Goal: Task Accomplishment & Management: Complete application form

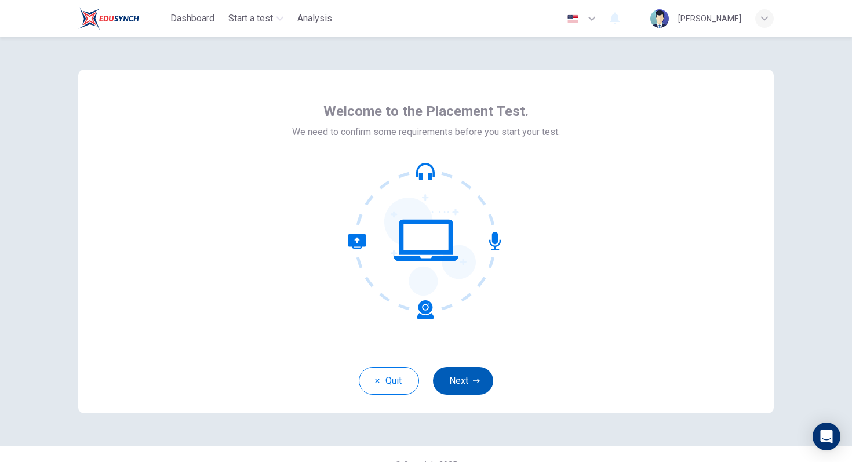
click at [448, 386] on button "Next" at bounding box center [463, 381] width 60 height 28
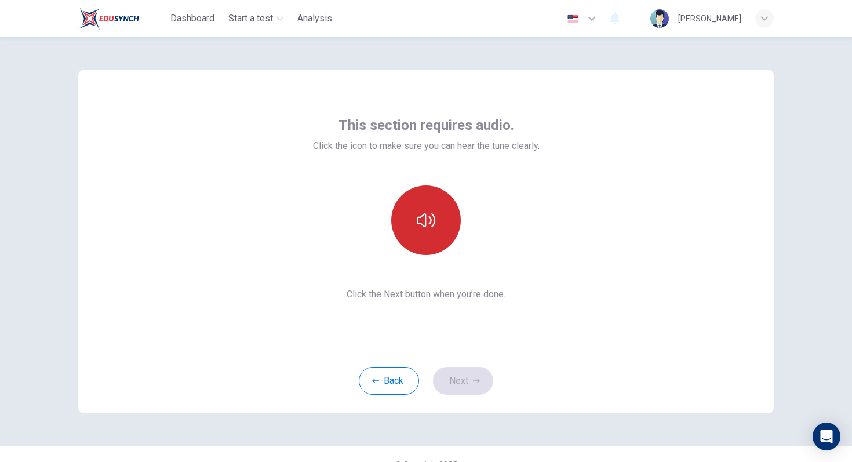
click at [404, 196] on button "button" at bounding box center [426, 220] width 70 height 70
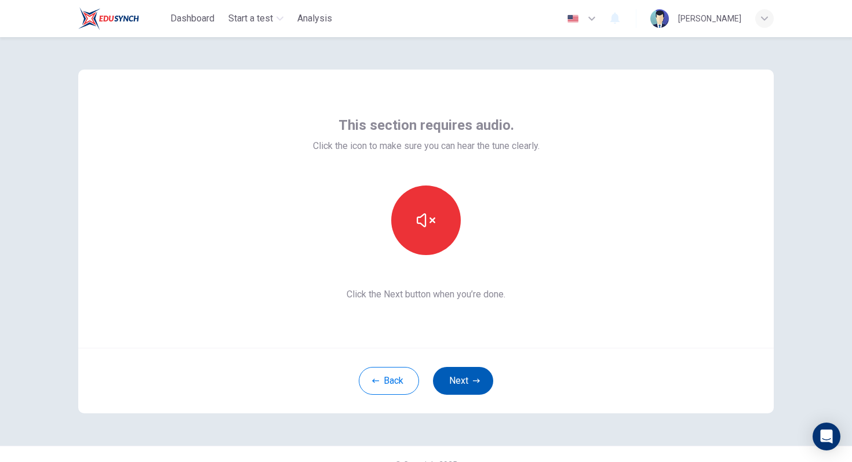
click at [470, 377] on button "Next" at bounding box center [463, 381] width 60 height 28
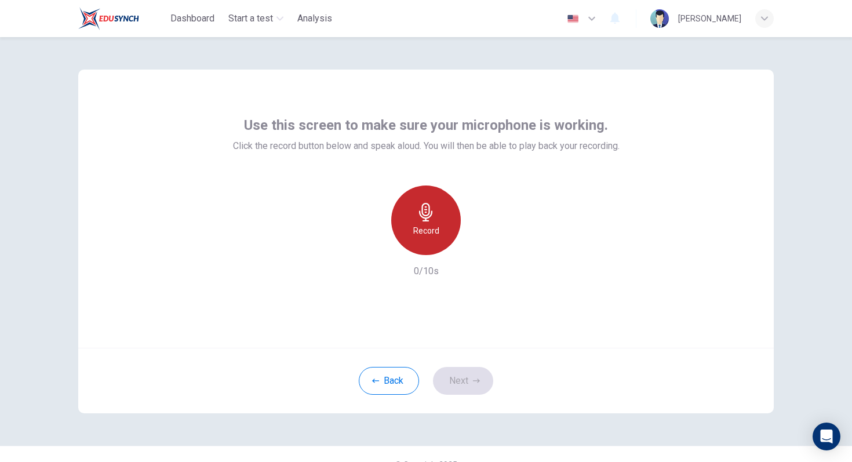
click at [415, 232] on h6 "Record" at bounding box center [426, 231] width 26 height 14
click at [426, 225] on h6 "Stop" at bounding box center [425, 231] width 17 height 14
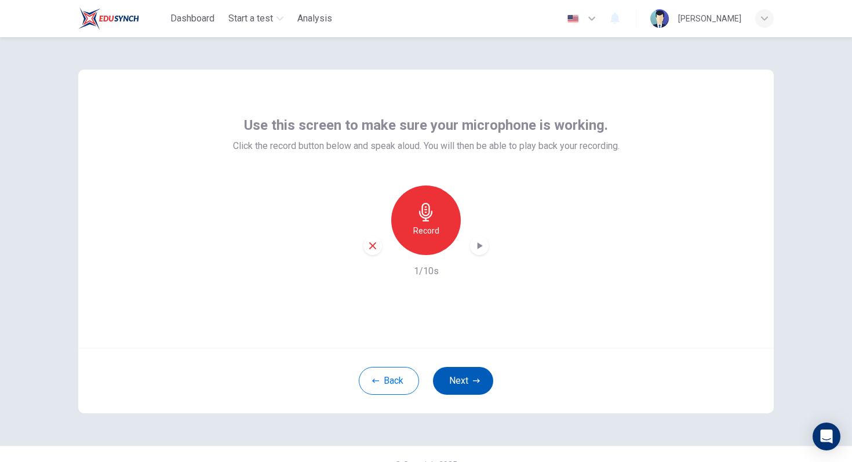
click at [455, 386] on button "Next" at bounding box center [463, 381] width 60 height 28
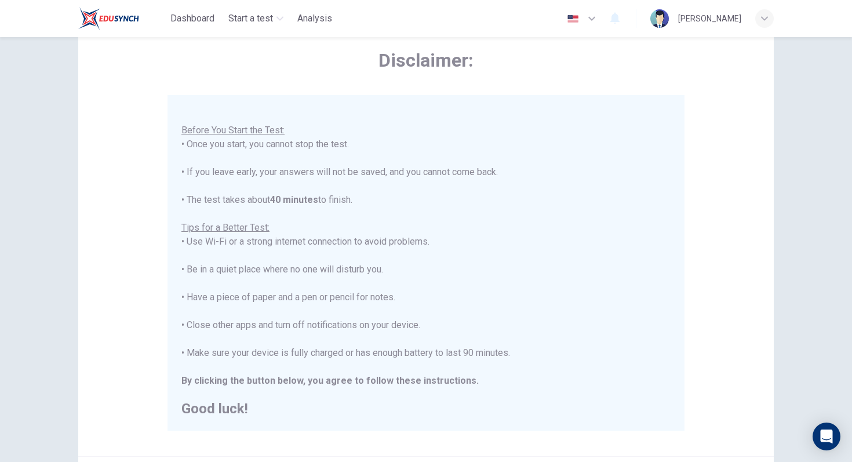
scroll to position [183, 0]
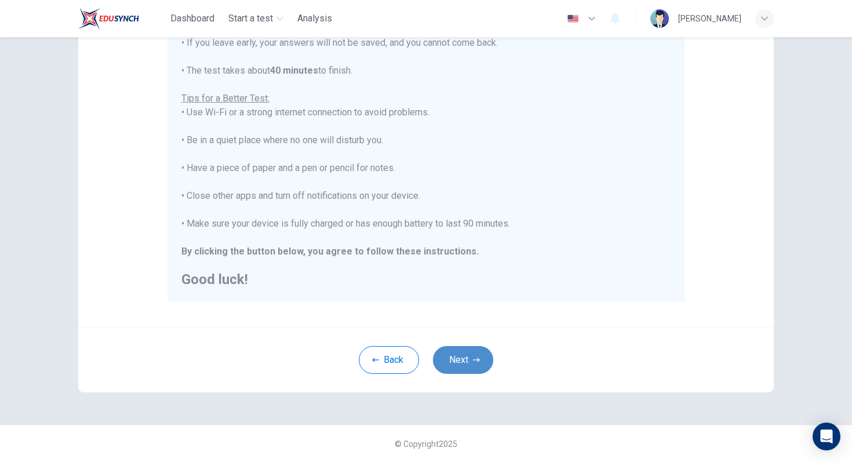
click at [471, 365] on button "Next" at bounding box center [463, 360] width 60 height 28
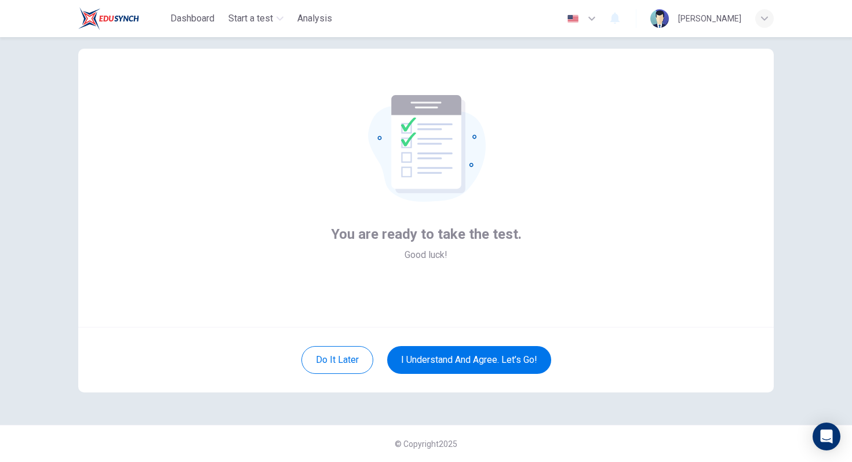
scroll to position [0, 0]
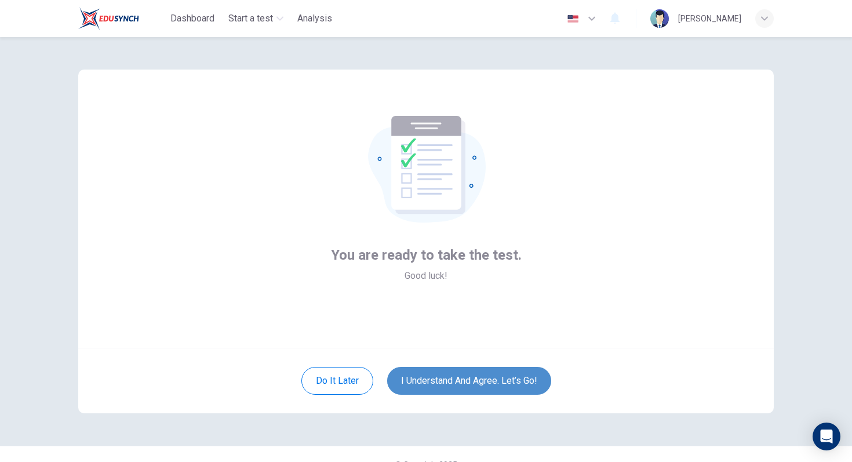
click at [493, 370] on button "I understand and agree. Let’s go!" at bounding box center [469, 381] width 164 height 28
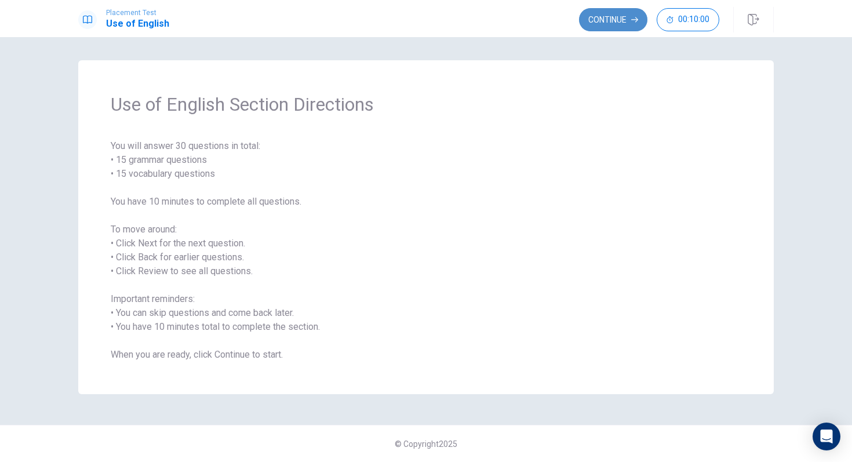
click at [610, 16] on button "Continue" at bounding box center [613, 19] width 68 height 23
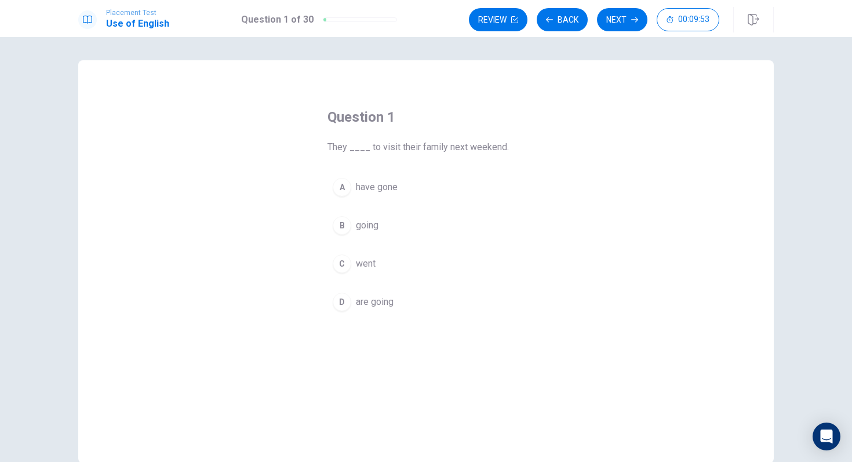
click at [340, 260] on div "C" at bounding box center [342, 263] width 19 height 19
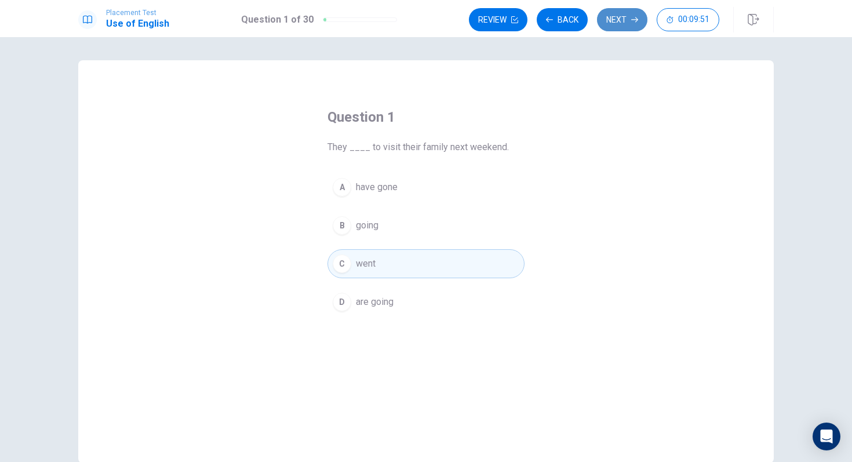
click at [626, 20] on button "Next" at bounding box center [622, 19] width 50 height 23
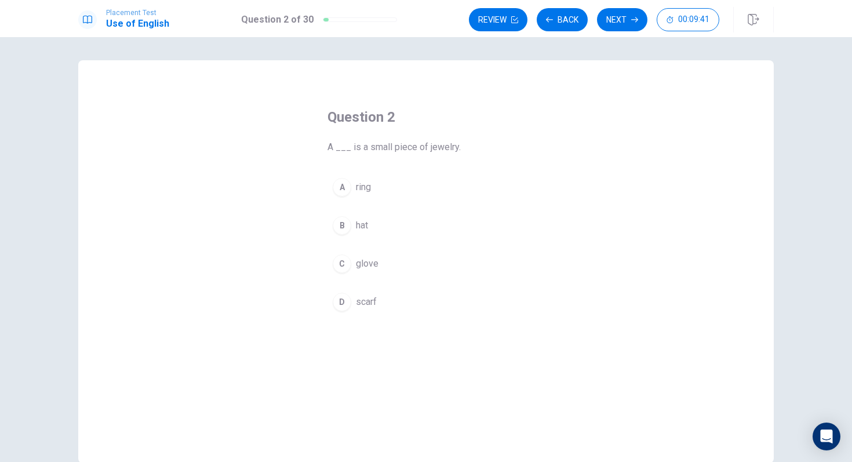
click at [345, 189] on div "A" at bounding box center [342, 187] width 19 height 19
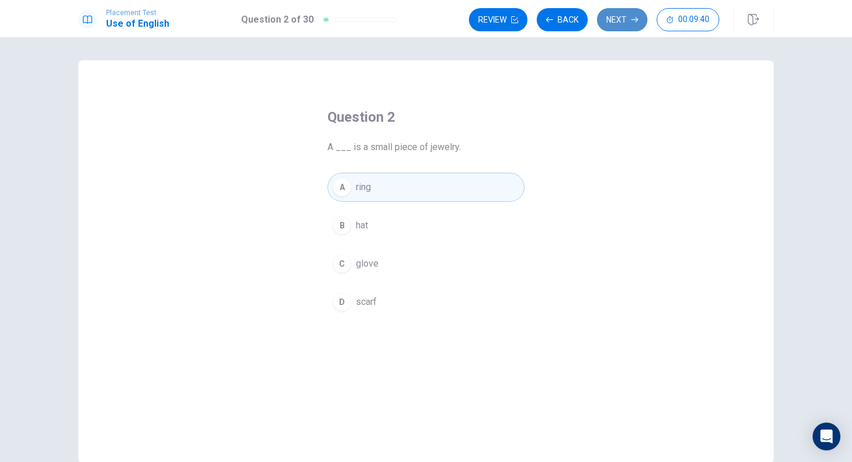
click at [627, 19] on button "Next" at bounding box center [622, 19] width 50 height 23
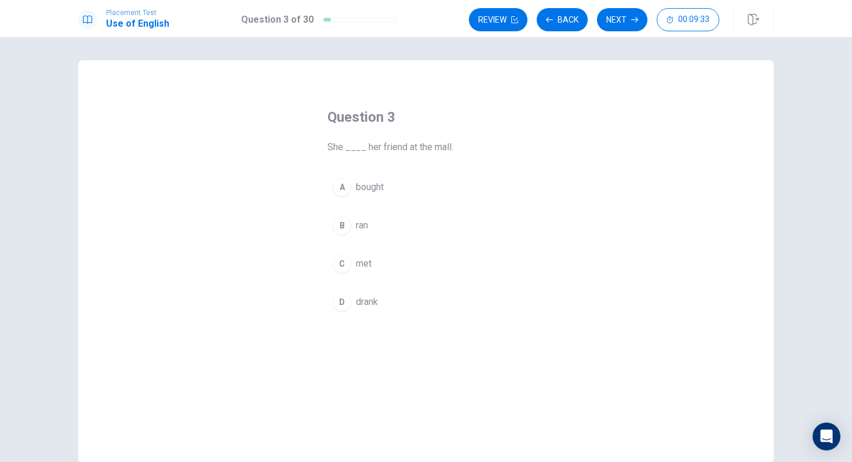
click at [344, 257] on div "C" at bounding box center [342, 263] width 19 height 19
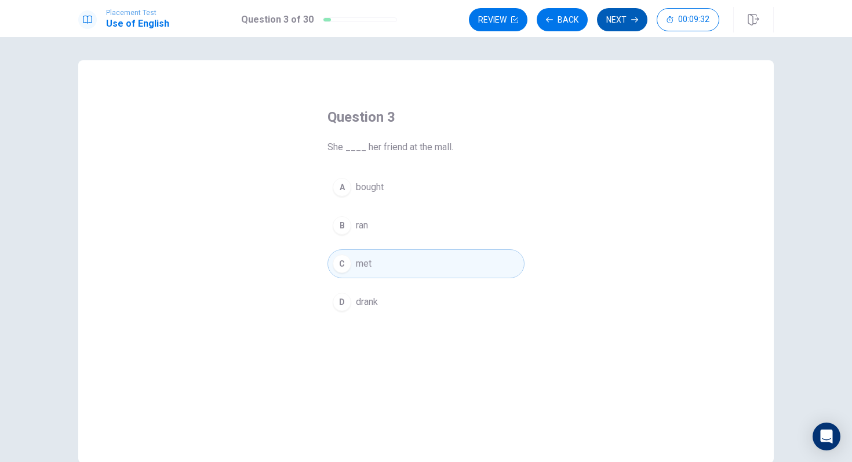
click at [628, 15] on button "Next" at bounding box center [622, 19] width 50 height 23
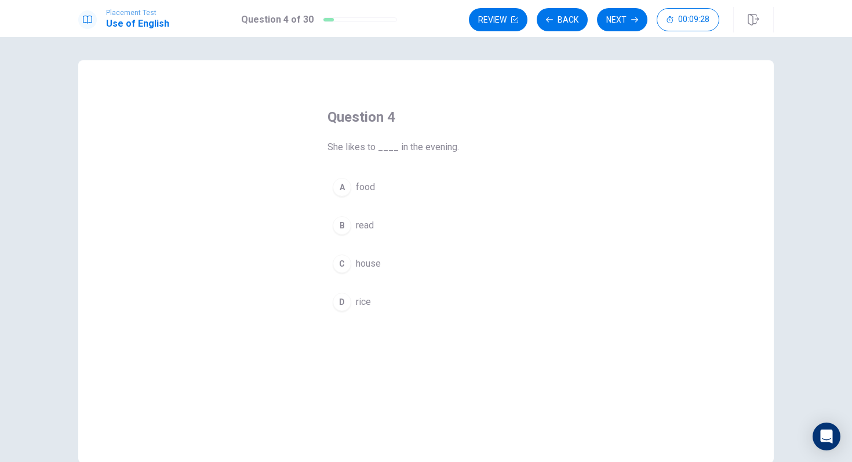
click at [348, 232] on div "B" at bounding box center [342, 225] width 19 height 19
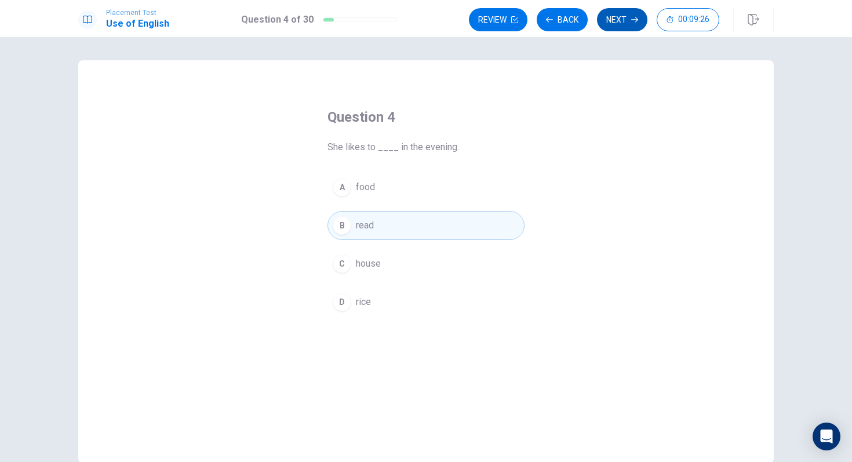
click at [617, 17] on button "Next" at bounding box center [622, 19] width 50 height 23
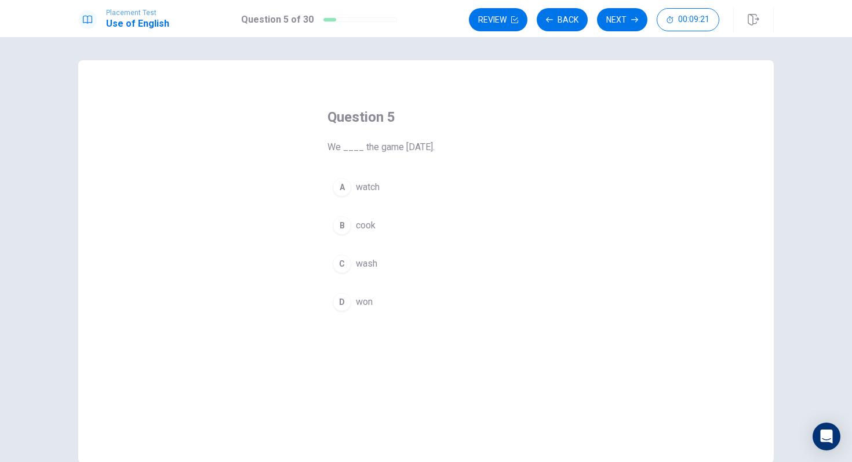
click at [334, 307] on div "D" at bounding box center [342, 302] width 19 height 19
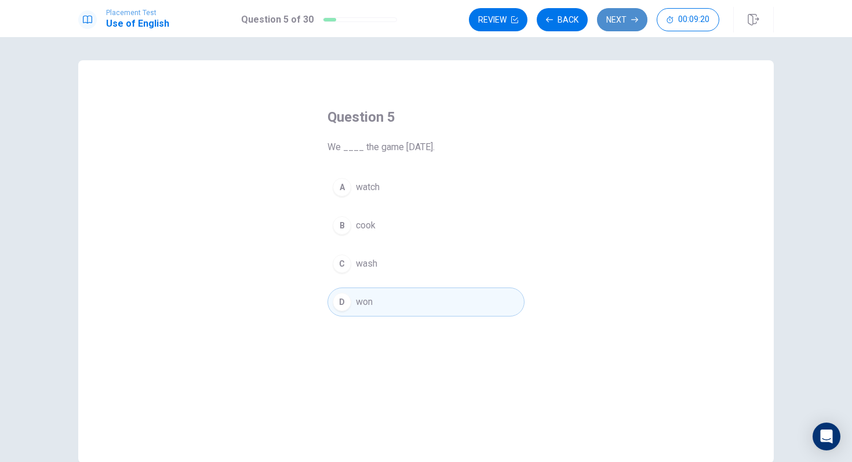
click at [609, 26] on button "Next" at bounding box center [622, 19] width 50 height 23
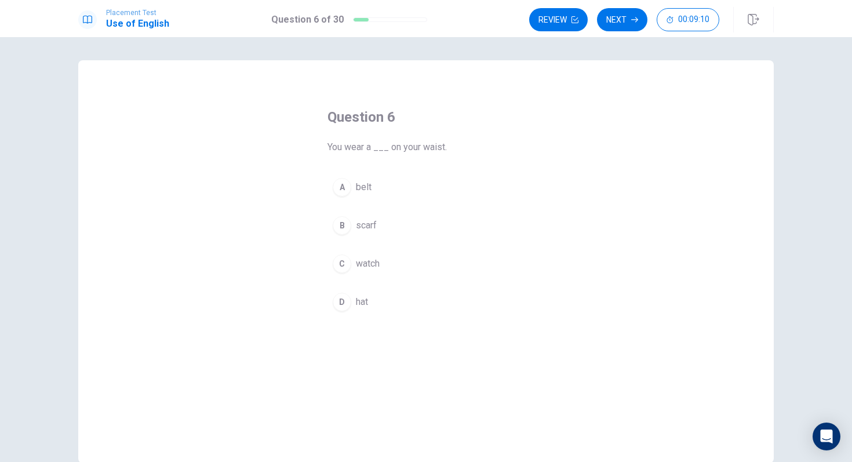
click at [344, 260] on div "C" at bounding box center [342, 263] width 19 height 19
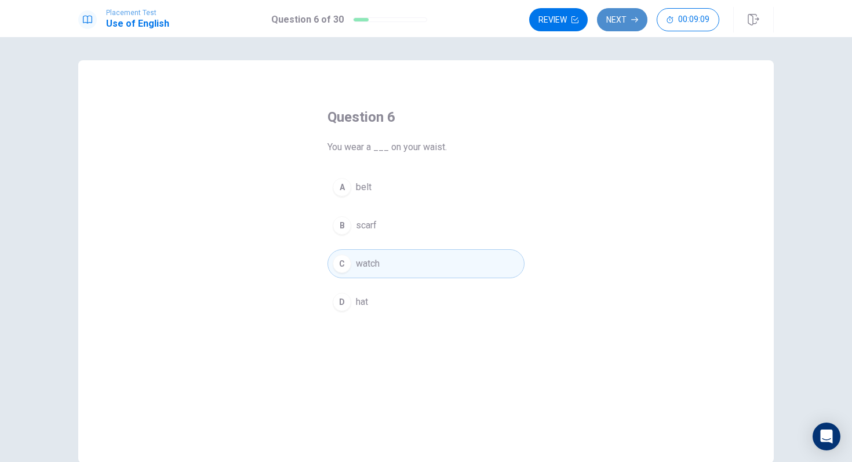
click at [612, 14] on button "Next" at bounding box center [622, 19] width 50 height 23
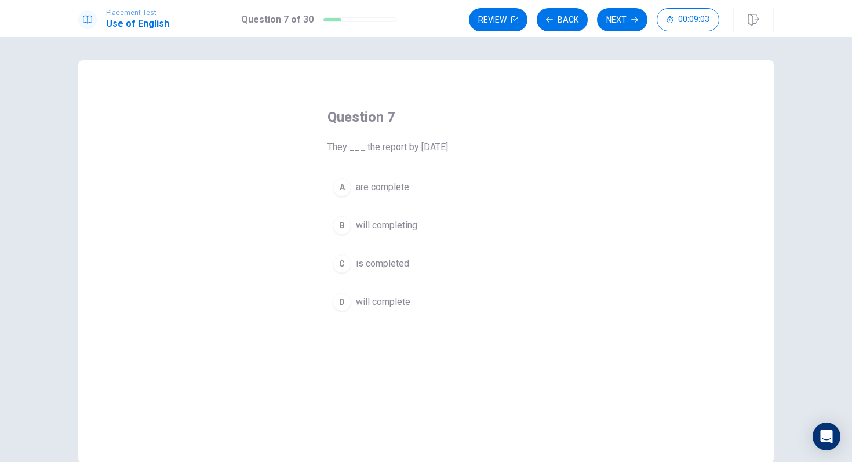
click at [349, 303] on div "D" at bounding box center [342, 302] width 19 height 19
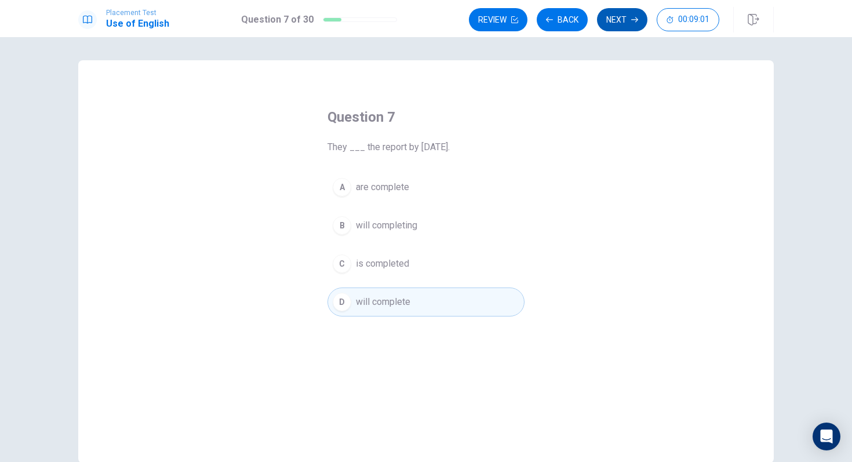
click at [639, 23] on button "Next" at bounding box center [622, 19] width 50 height 23
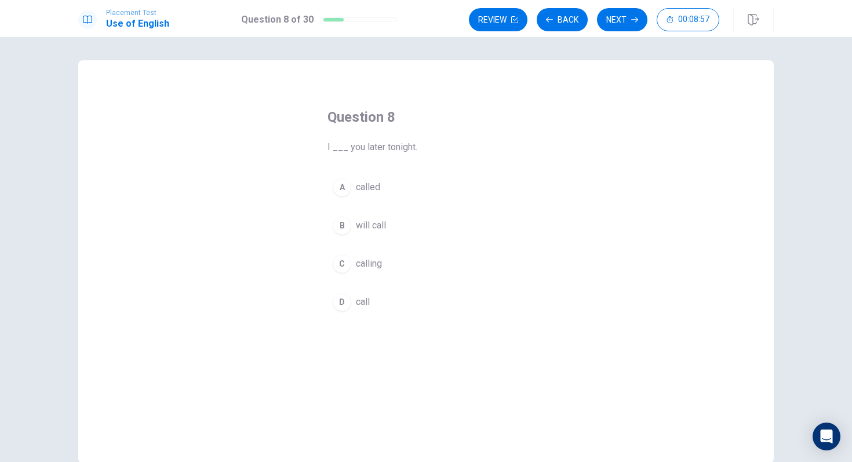
click at [348, 228] on div "B" at bounding box center [342, 225] width 19 height 19
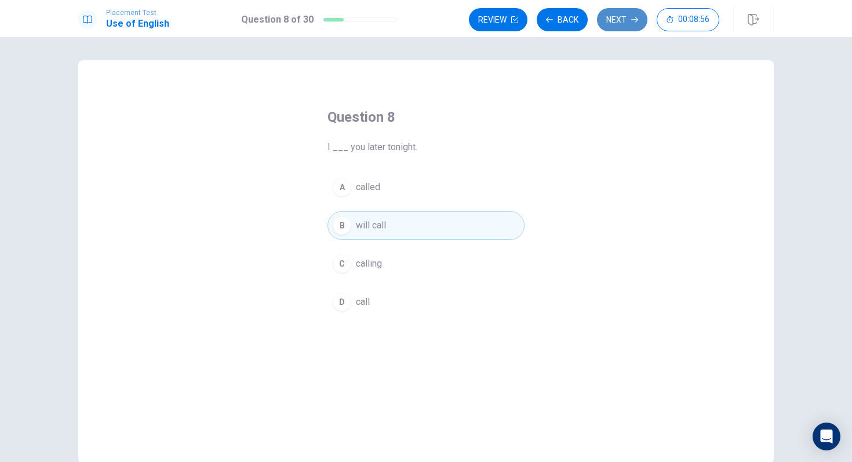
click at [623, 21] on button "Next" at bounding box center [622, 19] width 50 height 23
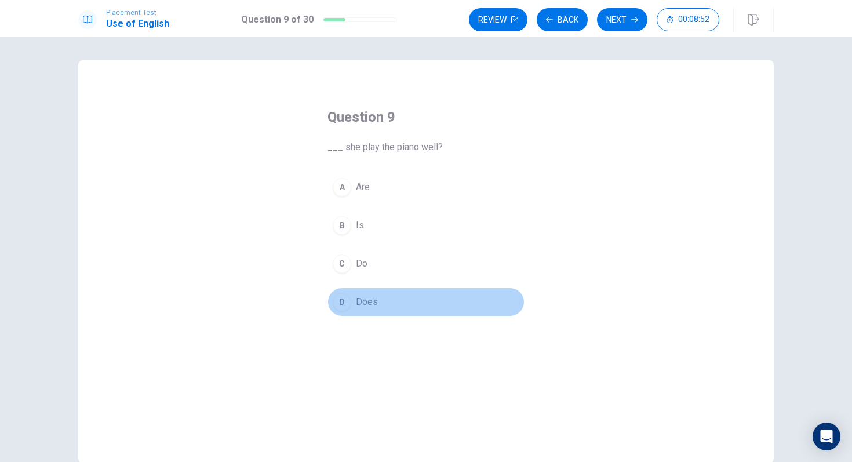
click at [335, 305] on div "D" at bounding box center [342, 302] width 19 height 19
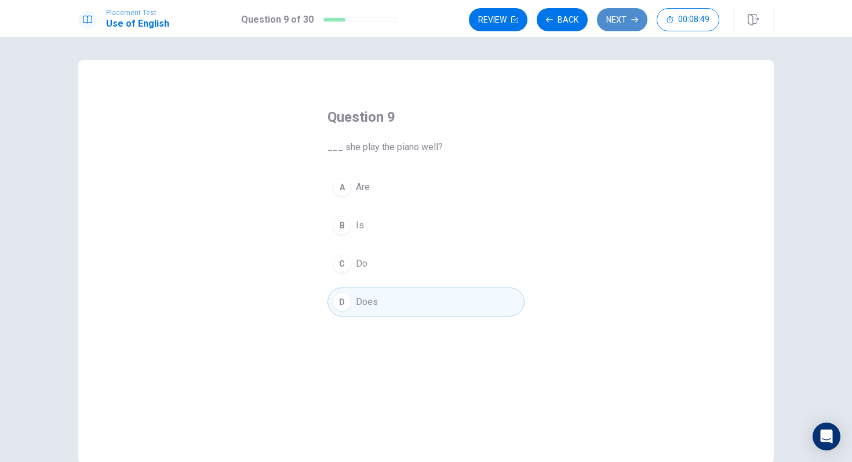
click at [604, 20] on button "Next" at bounding box center [622, 19] width 50 height 23
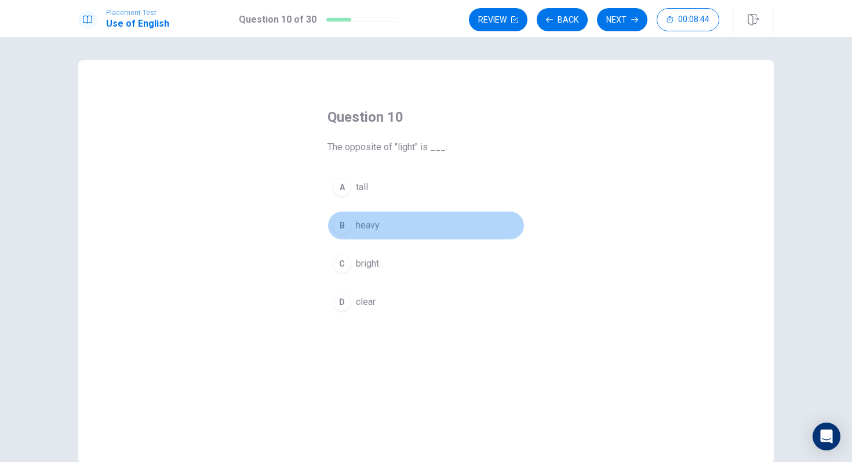
click at [351, 226] on button "B heavy" at bounding box center [425, 225] width 197 height 29
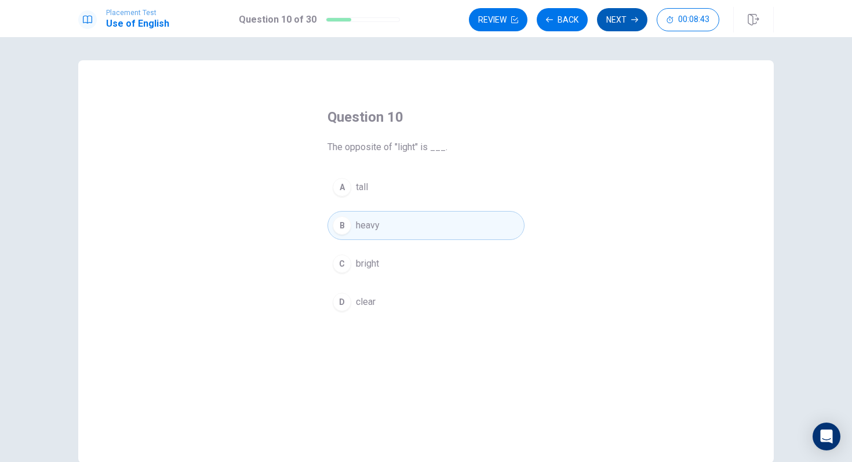
click at [617, 14] on button "Next" at bounding box center [622, 19] width 50 height 23
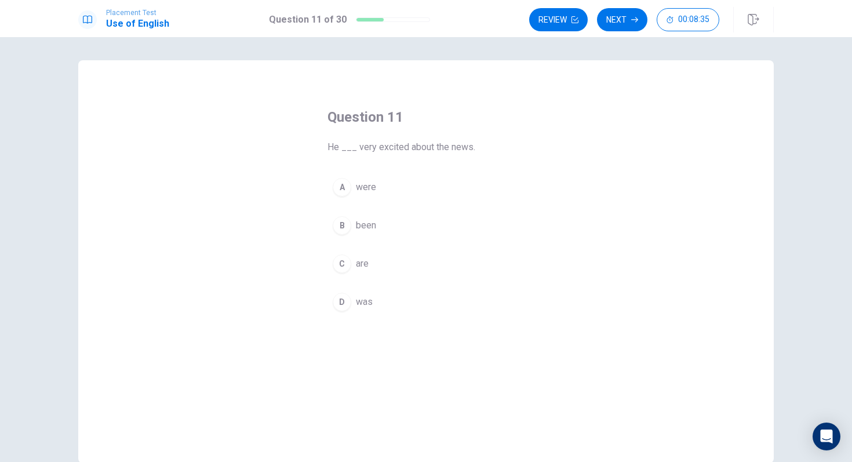
click at [338, 292] on button "D was" at bounding box center [425, 301] width 197 height 29
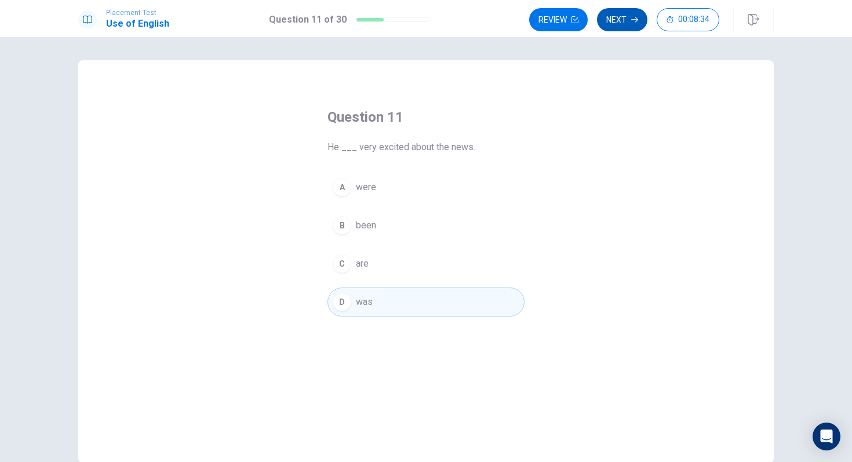
click at [624, 18] on button "Next" at bounding box center [622, 19] width 50 height 23
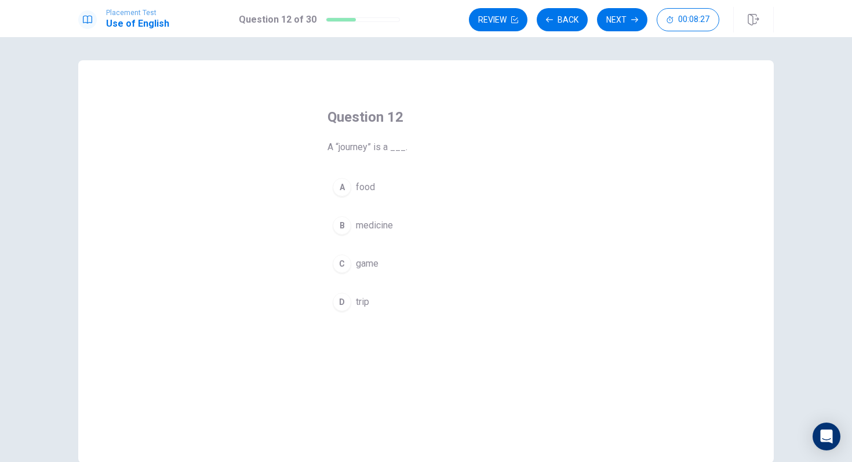
click at [345, 298] on div "D" at bounding box center [342, 302] width 19 height 19
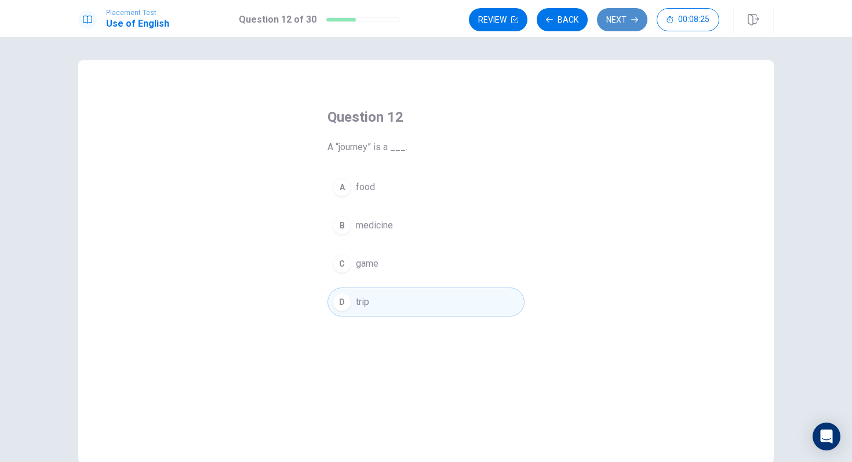
click at [606, 22] on button "Next" at bounding box center [622, 19] width 50 height 23
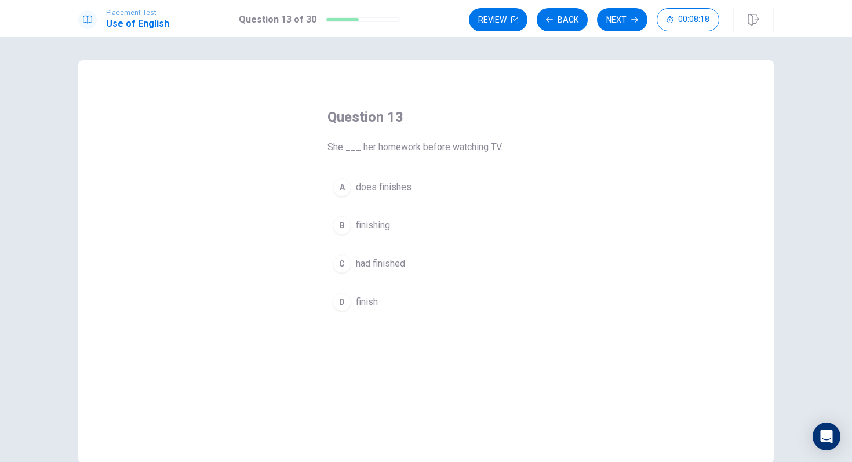
click at [360, 261] on span "had finished" at bounding box center [380, 264] width 49 height 14
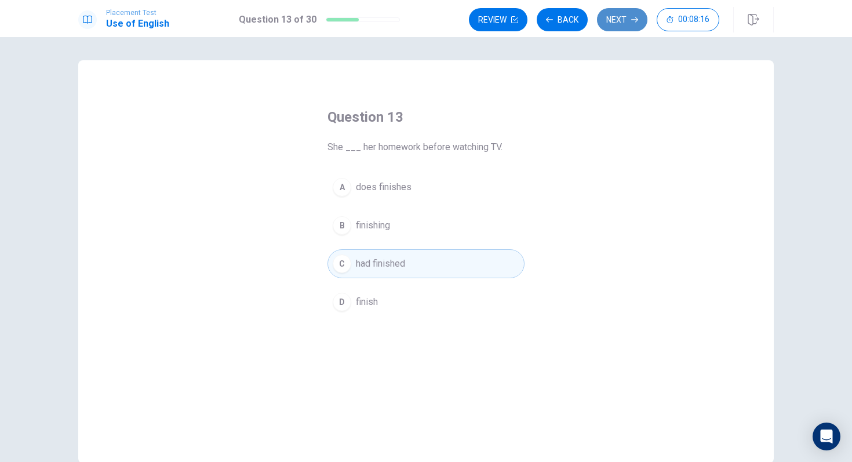
click at [612, 9] on button "Next" at bounding box center [622, 19] width 50 height 23
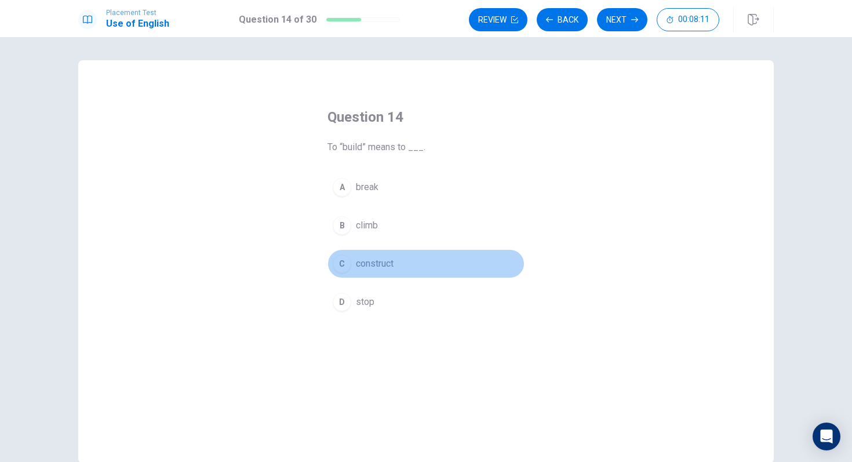
click at [359, 256] on button "C construct" at bounding box center [425, 263] width 197 height 29
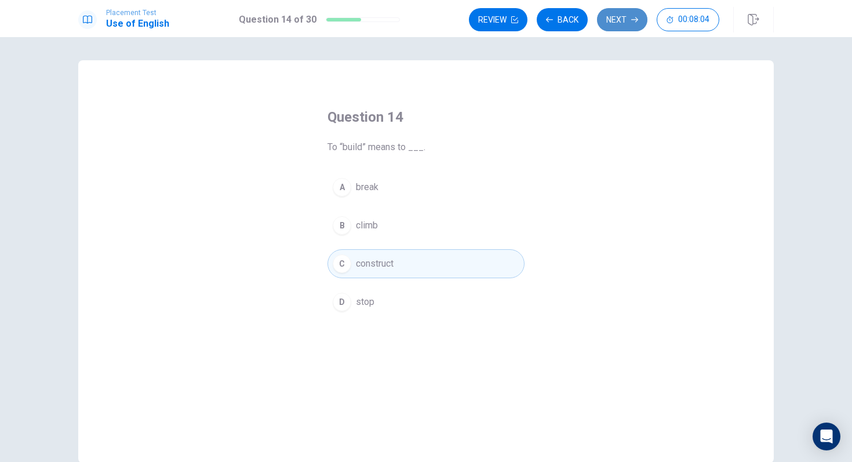
click at [626, 12] on button "Next" at bounding box center [622, 19] width 50 height 23
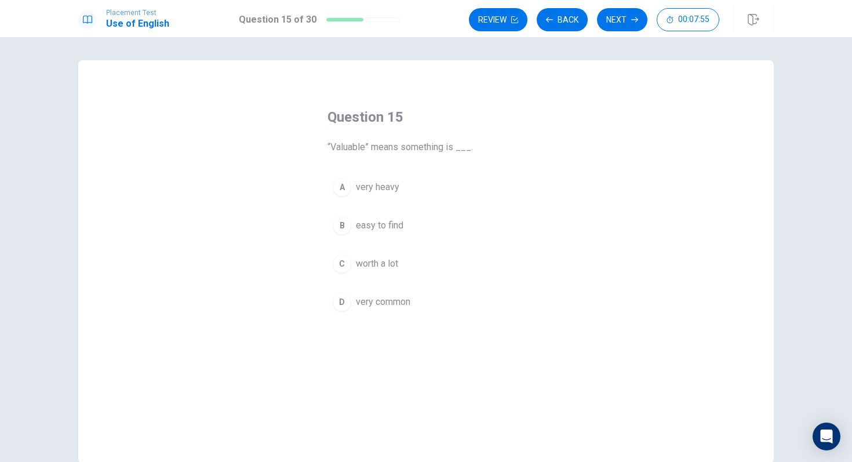
click at [370, 259] on span "worth a lot" at bounding box center [377, 264] width 42 height 14
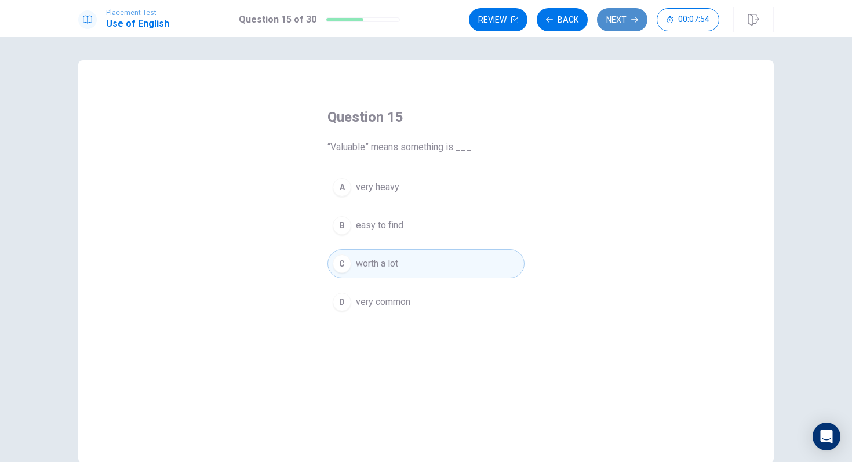
click at [615, 11] on button "Next" at bounding box center [622, 19] width 50 height 23
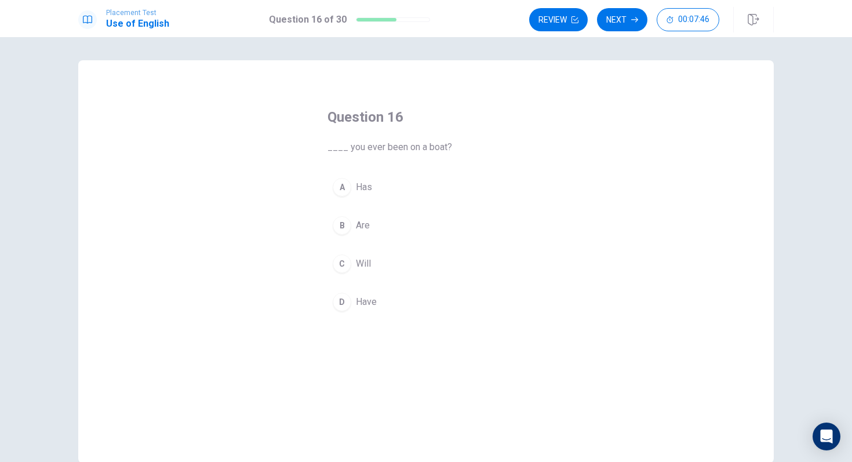
click at [339, 298] on div "D" at bounding box center [342, 302] width 19 height 19
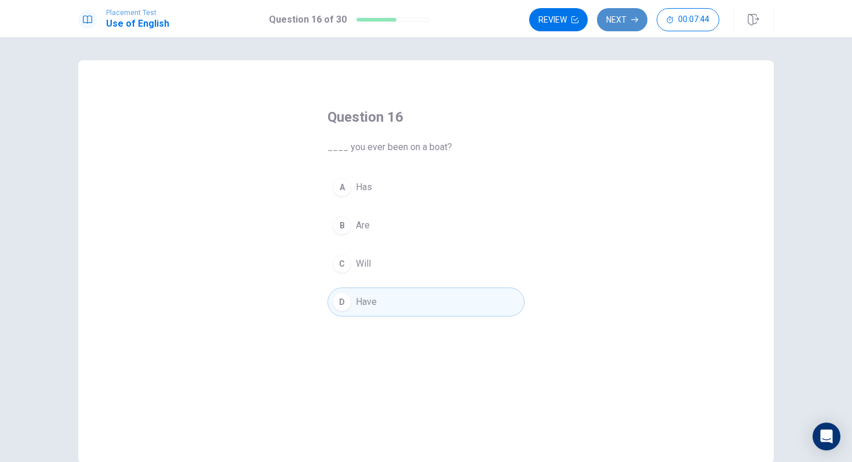
click at [621, 20] on button "Next" at bounding box center [622, 19] width 50 height 23
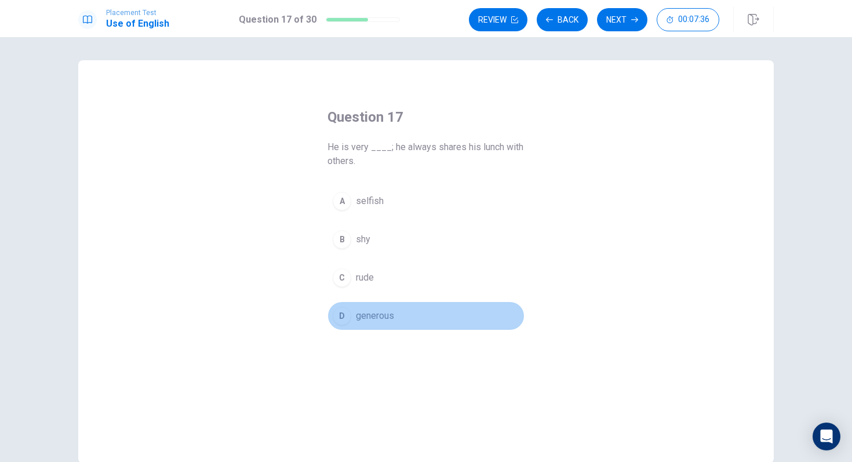
click at [343, 311] on div "D" at bounding box center [342, 316] width 19 height 19
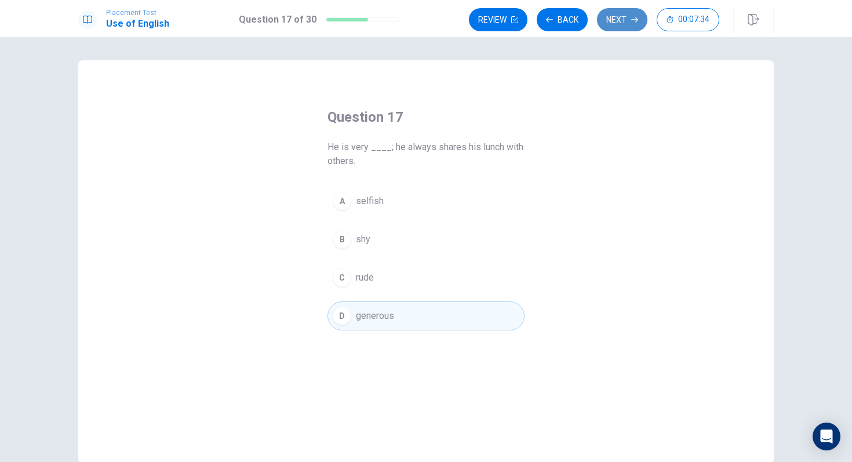
click at [619, 9] on button "Next" at bounding box center [622, 19] width 50 height 23
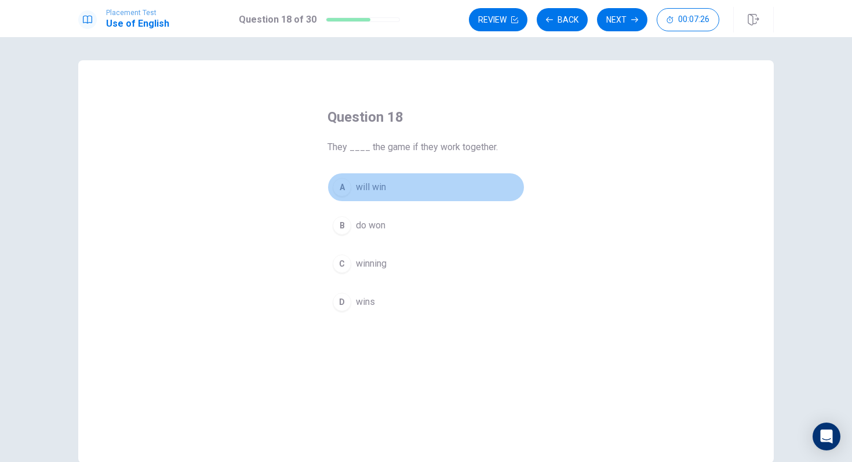
click at [369, 195] on button "A will win" at bounding box center [425, 187] width 197 height 29
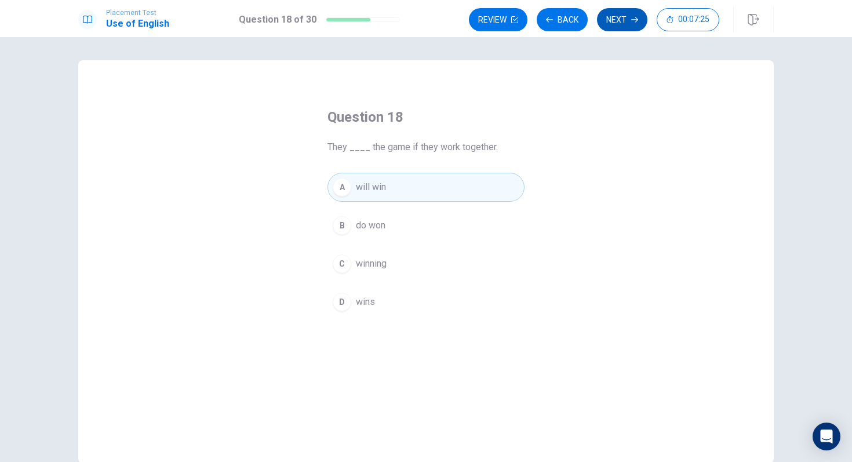
click at [615, 18] on button "Next" at bounding box center [622, 19] width 50 height 23
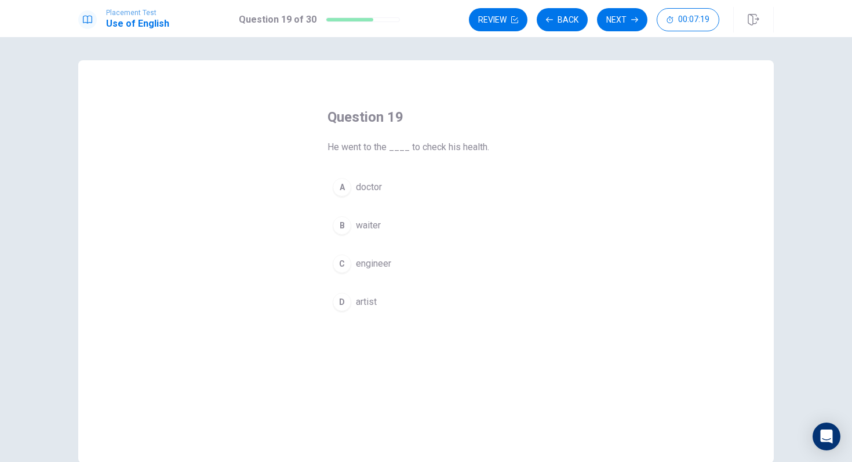
click at [370, 191] on span "doctor" at bounding box center [369, 187] width 26 height 14
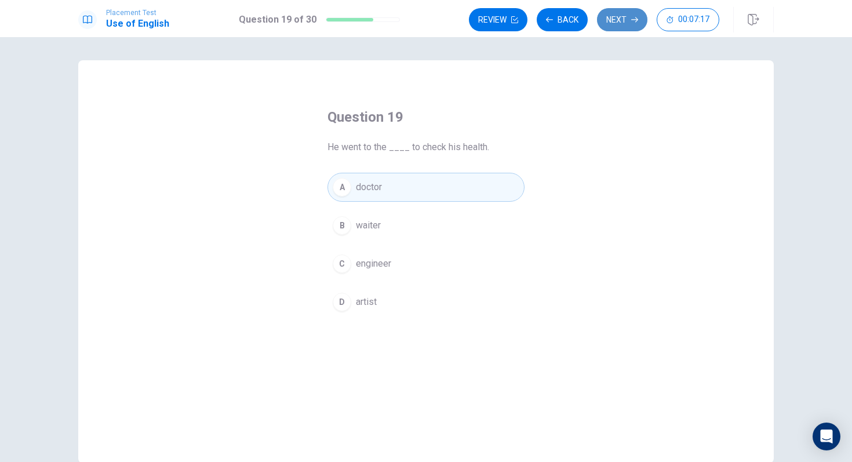
click at [618, 25] on button "Next" at bounding box center [622, 19] width 50 height 23
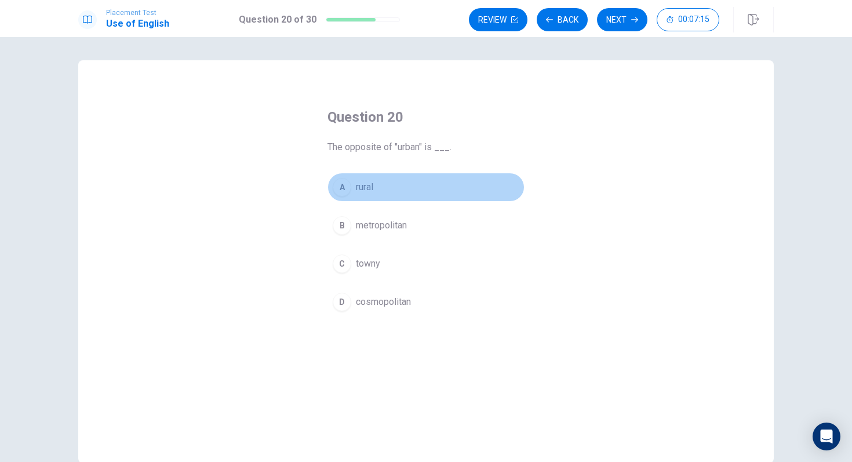
click at [360, 190] on span "rural" at bounding box center [364, 187] width 17 height 14
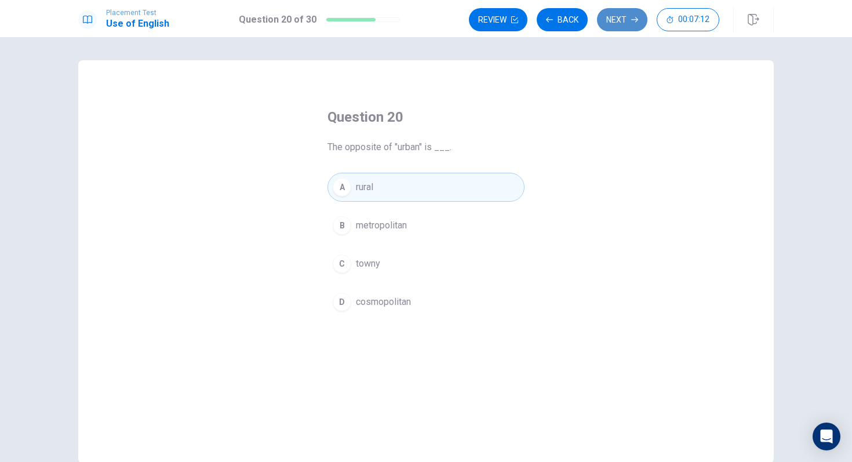
click at [609, 21] on button "Next" at bounding box center [622, 19] width 50 height 23
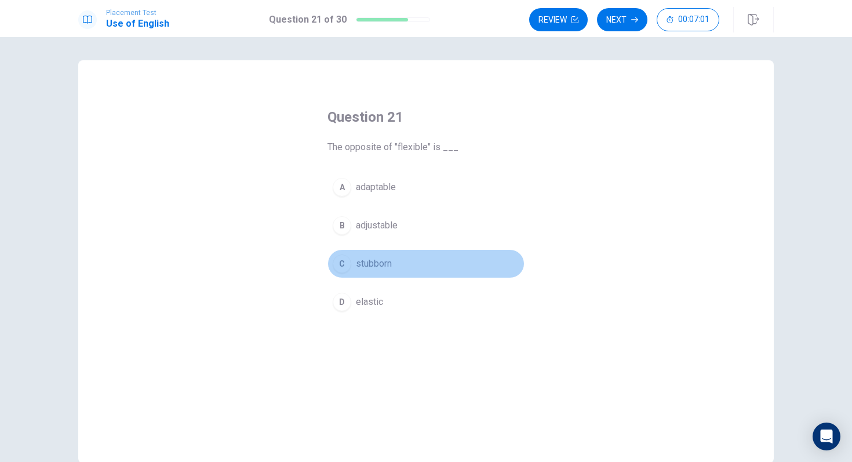
click at [375, 261] on span "stubborn" at bounding box center [374, 264] width 36 height 14
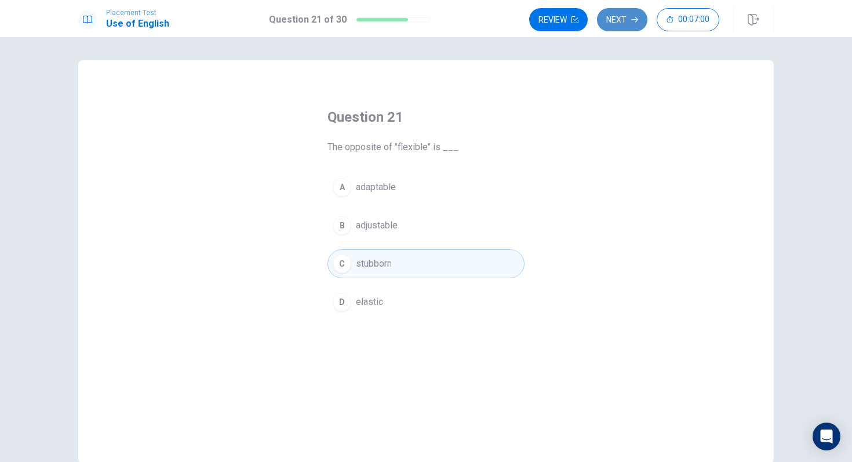
click at [606, 27] on button "Next" at bounding box center [622, 19] width 50 height 23
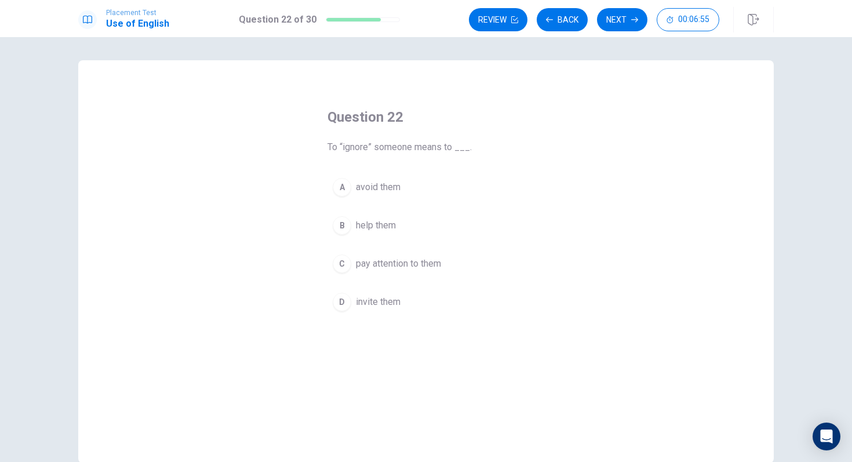
click at [385, 184] on span "avoid them" at bounding box center [378, 187] width 45 height 14
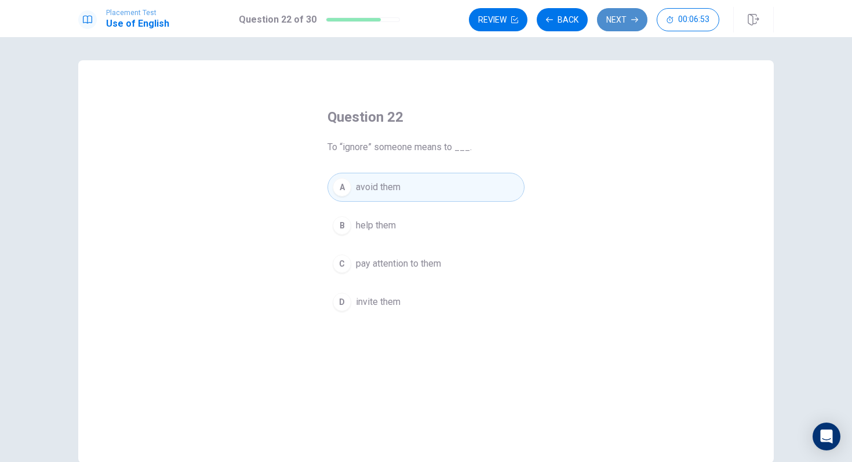
click at [612, 16] on button "Next" at bounding box center [622, 19] width 50 height 23
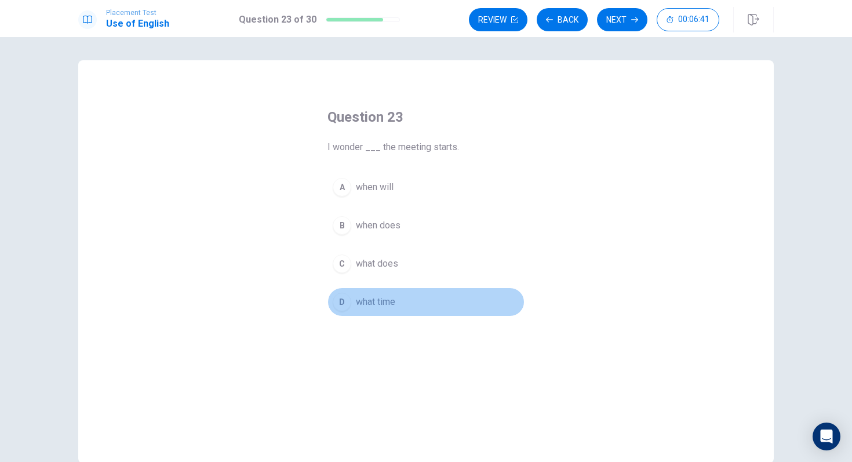
click at [387, 298] on span "what time" at bounding box center [375, 302] width 39 height 14
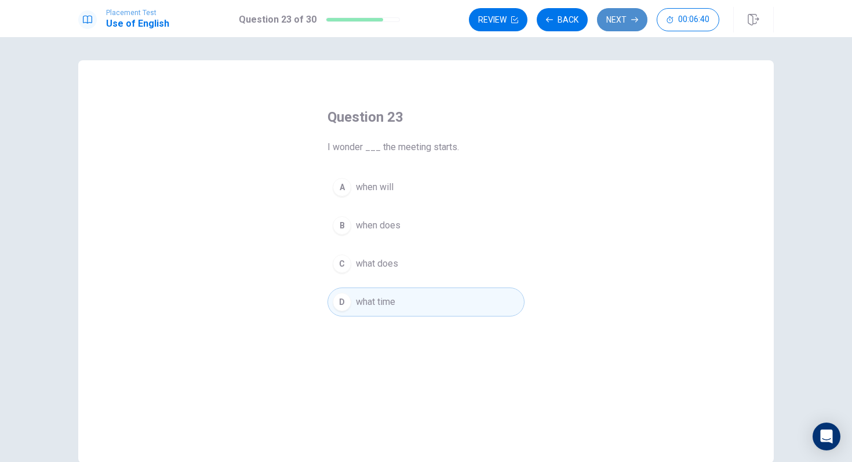
click at [619, 13] on button "Next" at bounding box center [622, 19] width 50 height 23
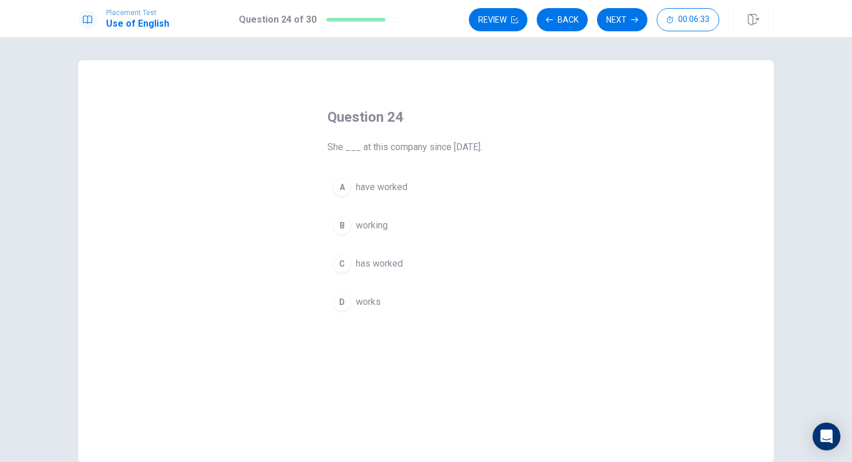
click at [387, 271] on button "C has worked" at bounding box center [425, 263] width 197 height 29
click at [621, 16] on button "Next" at bounding box center [622, 19] width 50 height 23
drag, startPoint x: 443, startPoint y: 252, endPoint x: 424, endPoint y: 217, distance: 40.2
click at [424, 217] on div "A question B ignore C reject D suggest" at bounding box center [425, 245] width 197 height 144
click at [372, 296] on span "suggest" at bounding box center [373, 302] width 34 height 14
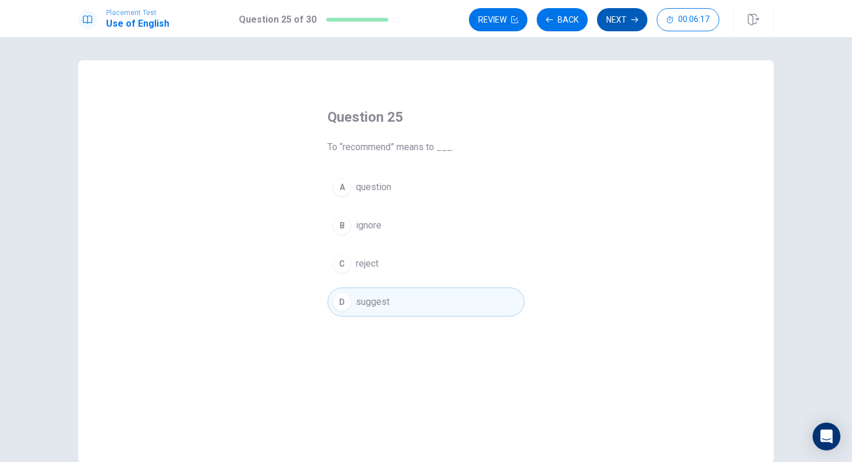
click at [612, 16] on button "Next" at bounding box center [622, 19] width 50 height 23
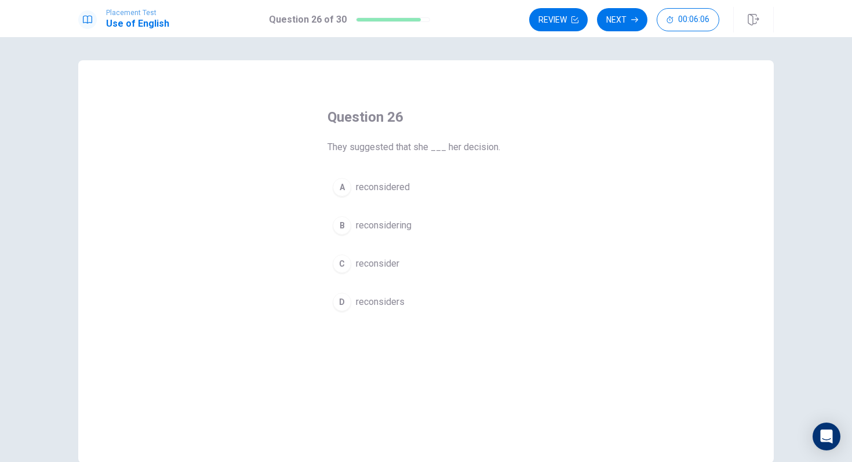
click at [377, 186] on span "reconsidered" at bounding box center [383, 187] width 54 height 14
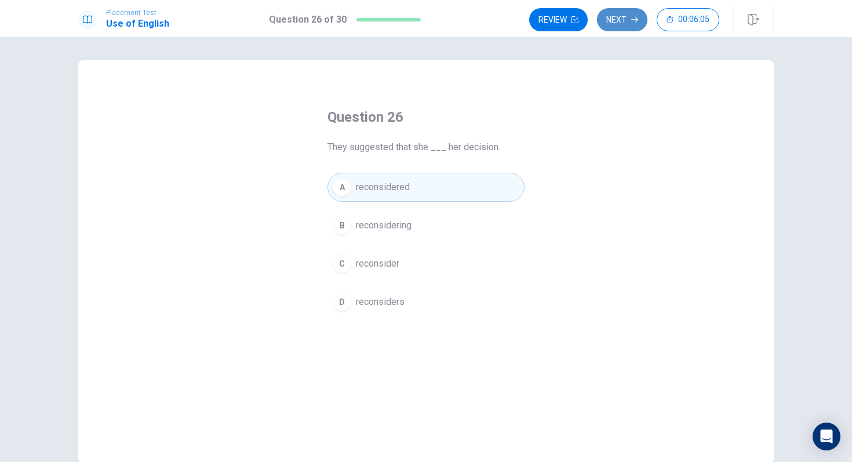
click at [640, 21] on button "Next" at bounding box center [622, 19] width 50 height 23
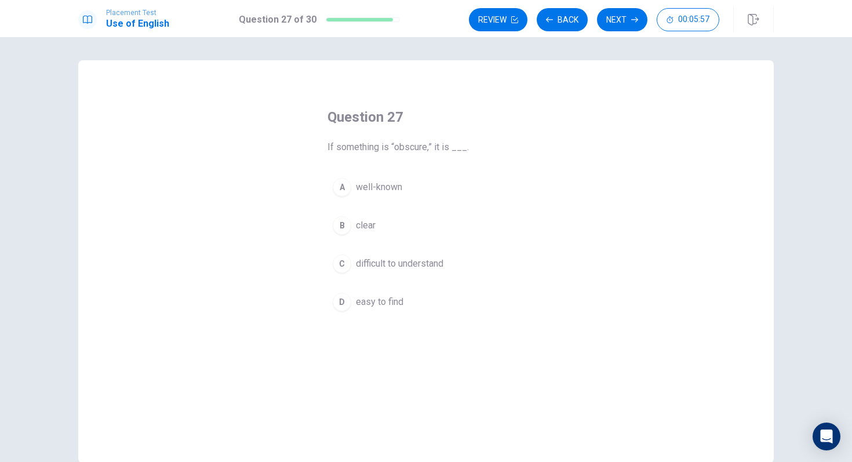
click at [402, 269] on span "difficult to understand" at bounding box center [399, 264] width 87 height 14
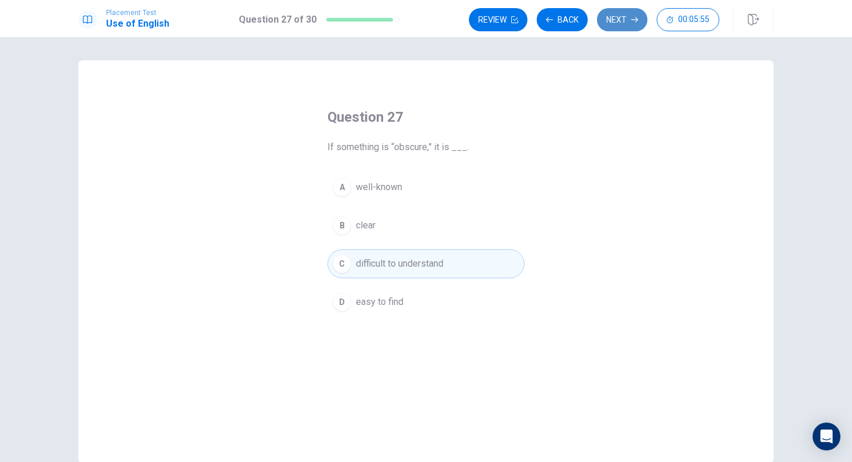
click at [634, 17] on icon "button" at bounding box center [634, 19] width 7 height 7
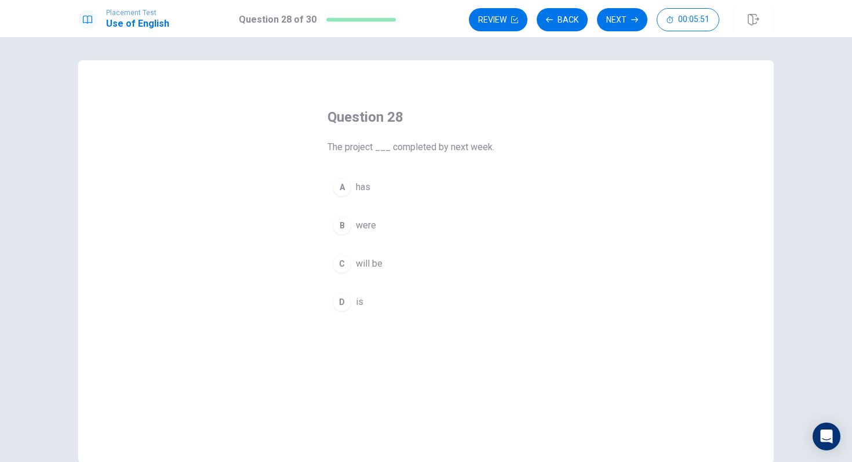
click at [359, 263] on span "will be" at bounding box center [369, 264] width 27 height 14
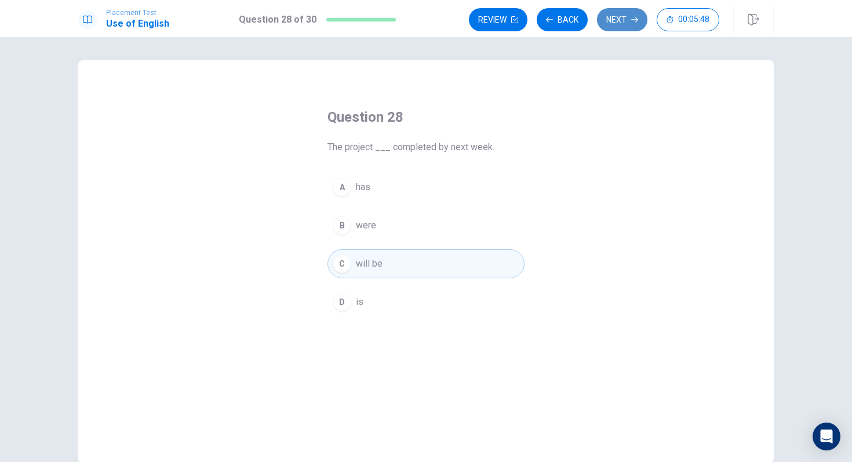
click at [616, 20] on button "Next" at bounding box center [622, 19] width 50 height 23
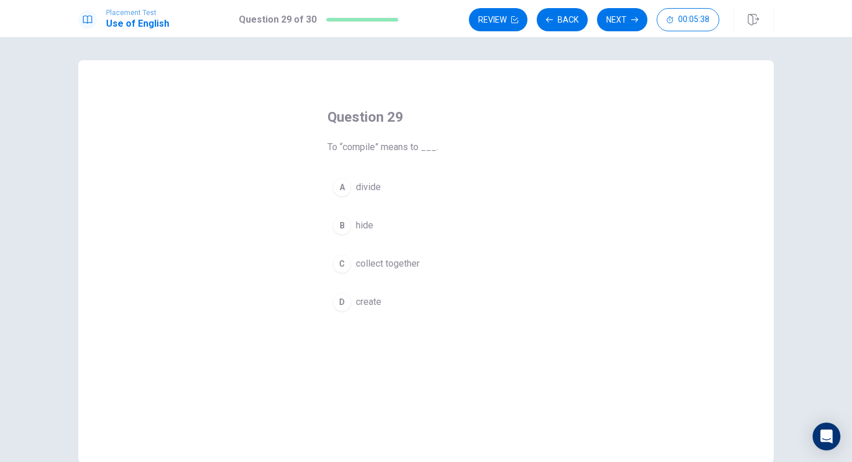
click at [354, 284] on div "A divide B hide C collect together D create" at bounding box center [425, 245] width 197 height 144
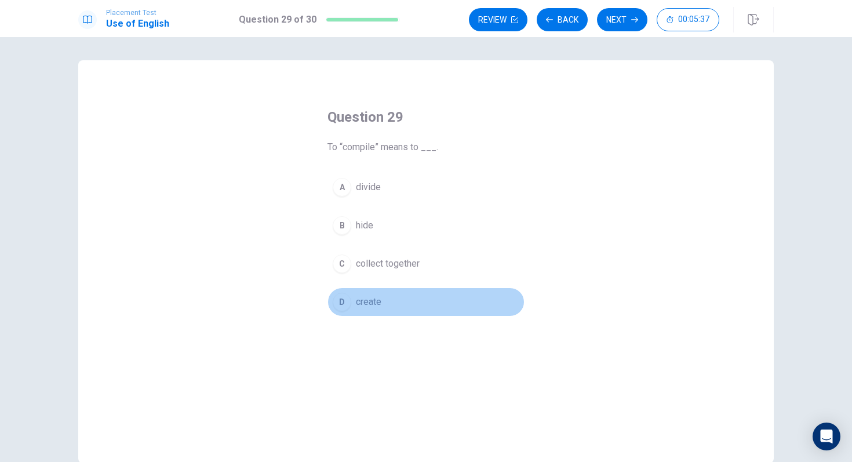
click at [355, 288] on button "D create" at bounding box center [425, 301] width 197 height 29
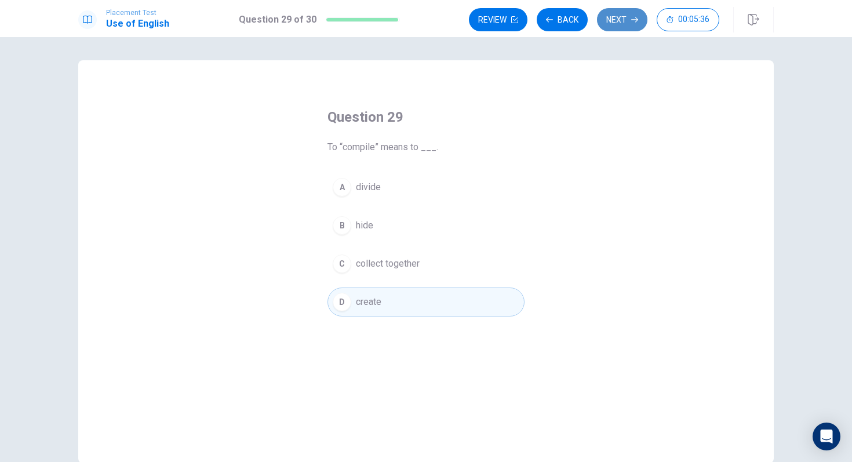
click at [621, 25] on button "Next" at bounding box center [622, 19] width 50 height 23
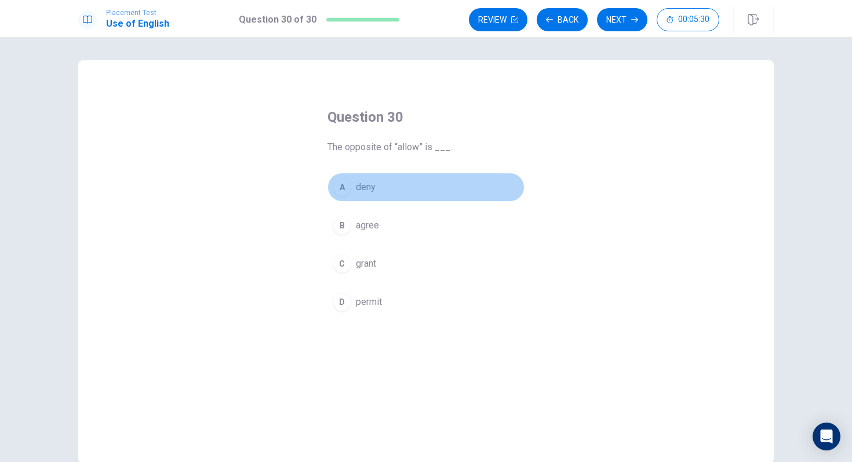
click at [369, 189] on span "deny" at bounding box center [366, 187] width 20 height 14
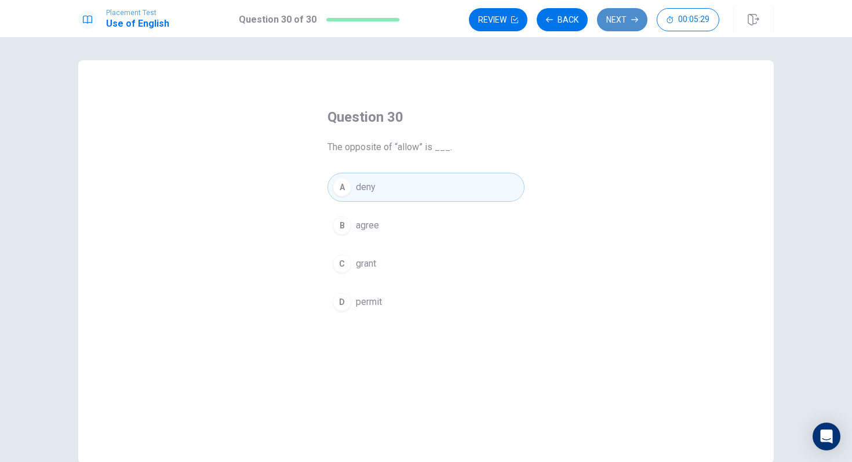
click at [619, 25] on button "Next" at bounding box center [622, 19] width 50 height 23
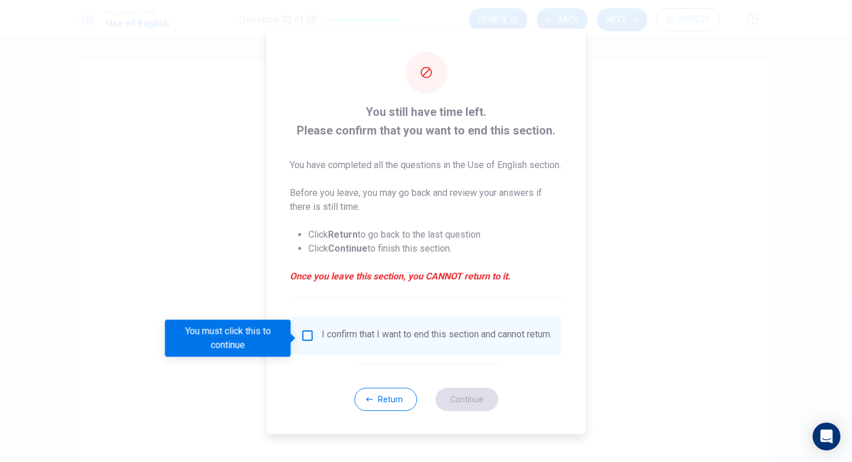
click at [480, 335] on div "I confirm that I want to end this section and cannot return." at bounding box center [437, 336] width 230 height 14
click at [454, 353] on div "I confirm that I want to end this section and cannot return." at bounding box center [425, 335] width 269 height 38
click at [311, 342] on input "You must click this to continue" at bounding box center [308, 336] width 14 height 14
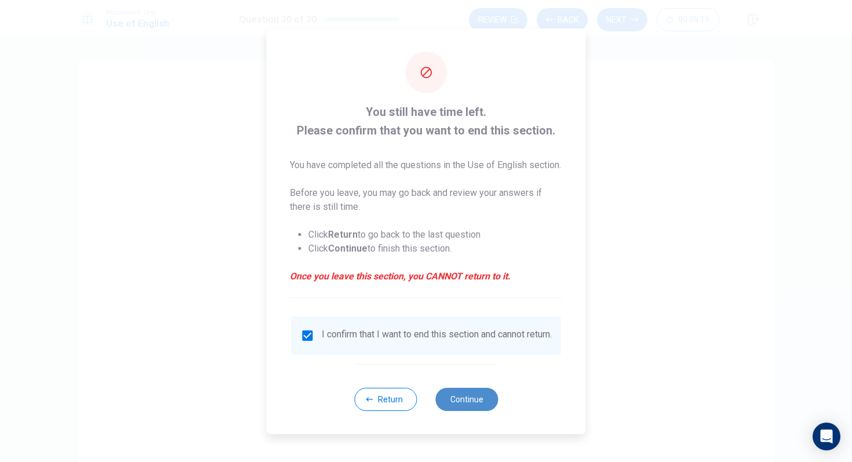
click at [488, 386] on button "Continue" at bounding box center [466, 399] width 63 height 23
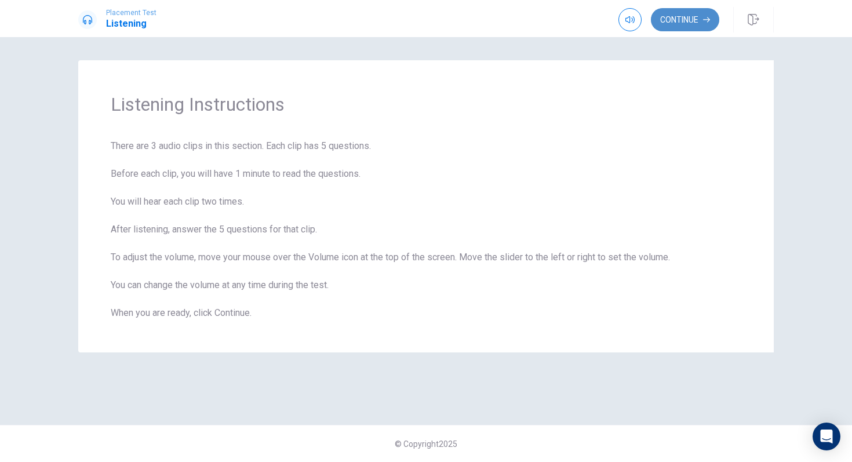
click at [677, 26] on button "Continue" at bounding box center [685, 19] width 68 height 23
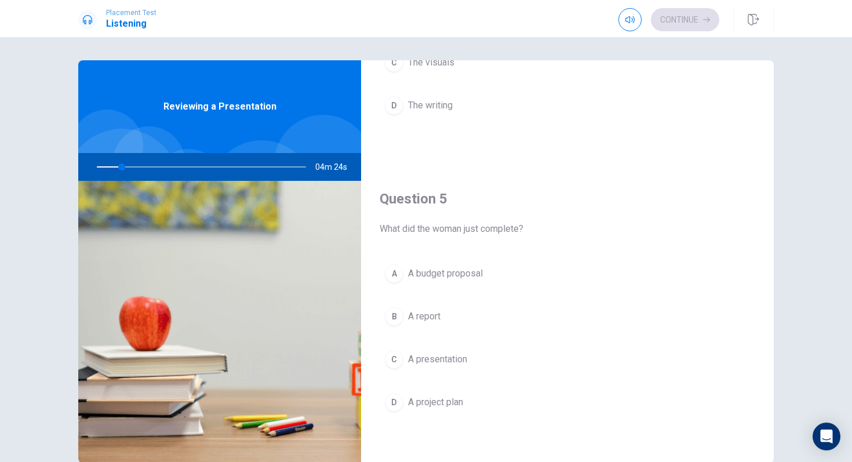
drag, startPoint x: 159, startPoint y: 170, endPoint x: 139, endPoint y: 169, distance: 20.3
click at [145, 170] on div at bounding box center [199, 167] width 232 height 28
drag, startPoint x: 126, startPoint y: 169, endPoint x: 135, endPoint y: 169, distance: 9.3
click at [135, 169] on div at bounding box center [199, 167] width 232 height 28
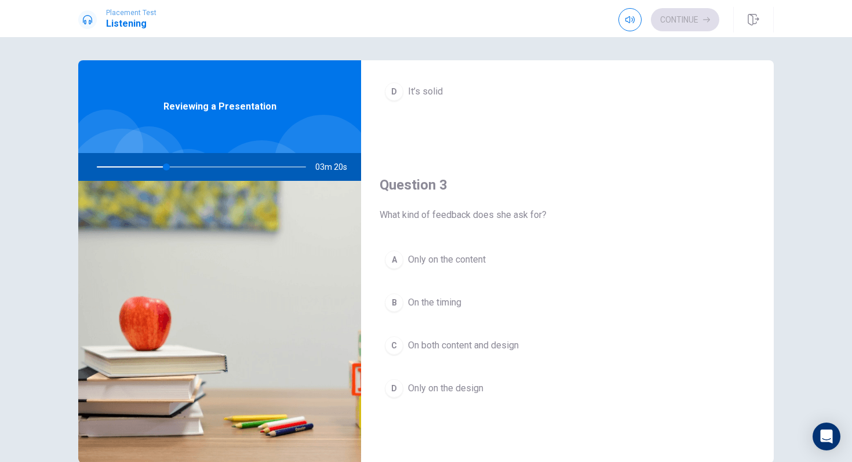
scroll to position [502, 0]
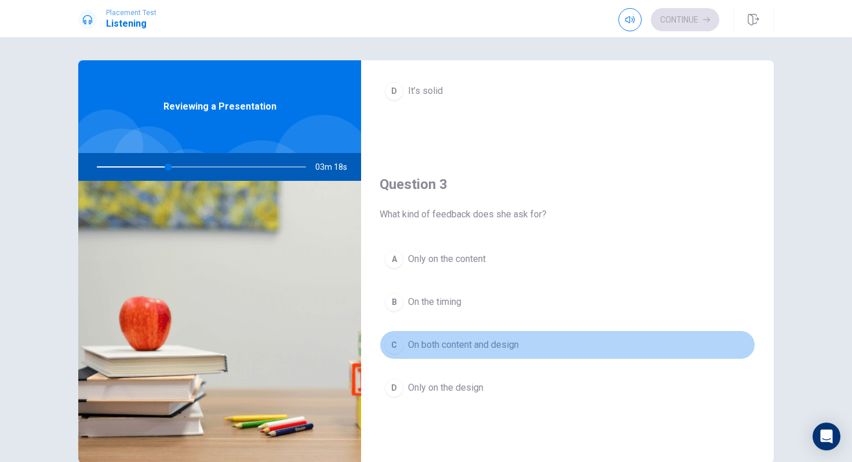
click at [502, 342] on span "On both content and design" at bounding box center [463, 345] width 111 height 14
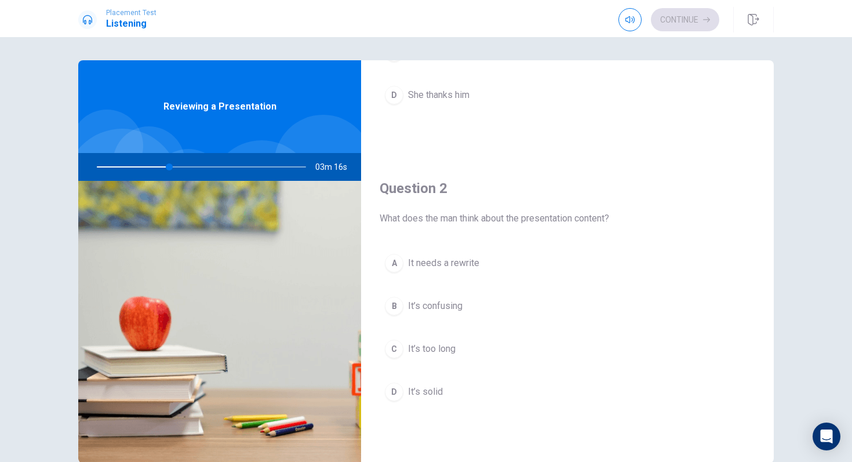
scroll to position [196, 0]
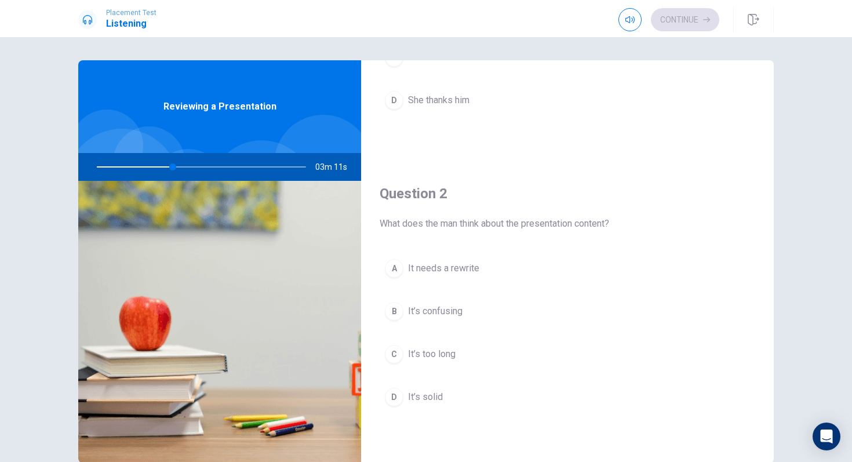
click at [404, 386] on button "D It’s solid" at bounding box center [567, 396] width 375 height 29
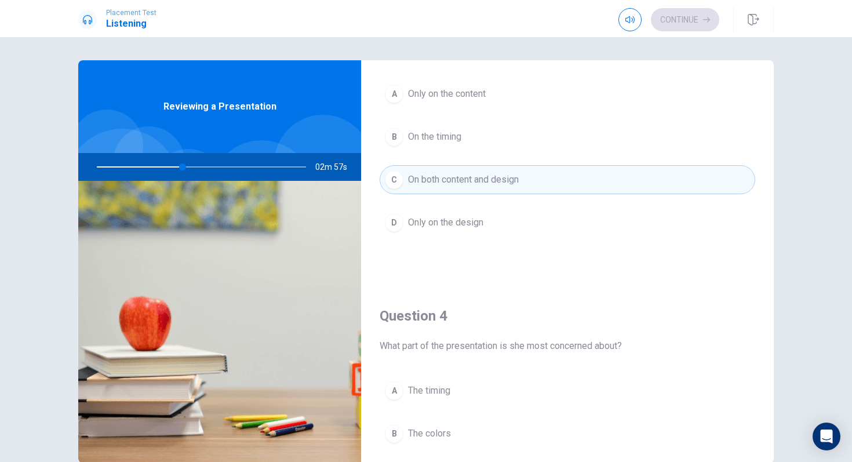
scroll to position [1081, 0]
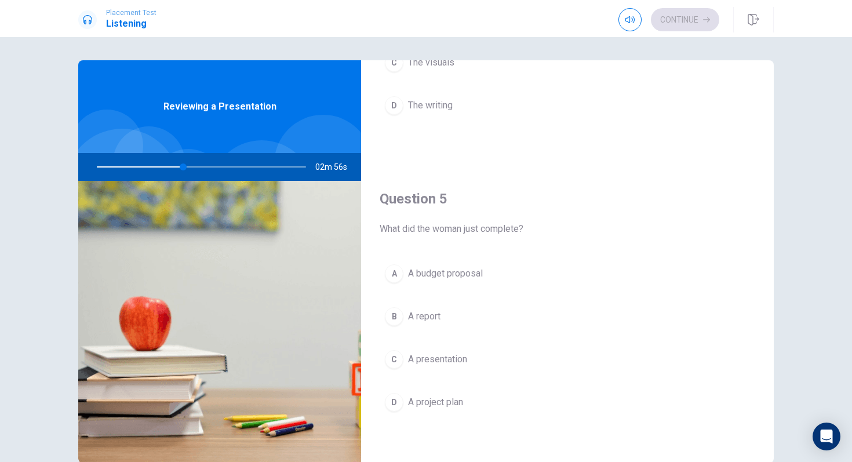
click at [458, 356] on span "A presentation" at bounding box center [437, 359] width 59 height 14
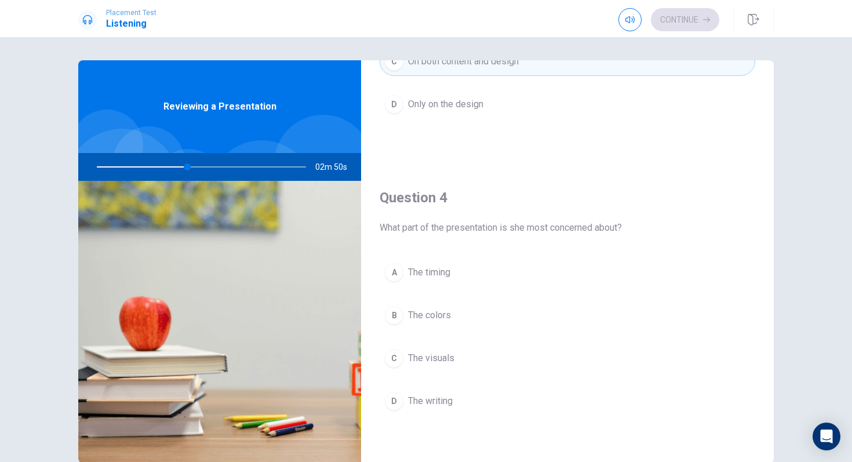
scroll to position [791, 0]
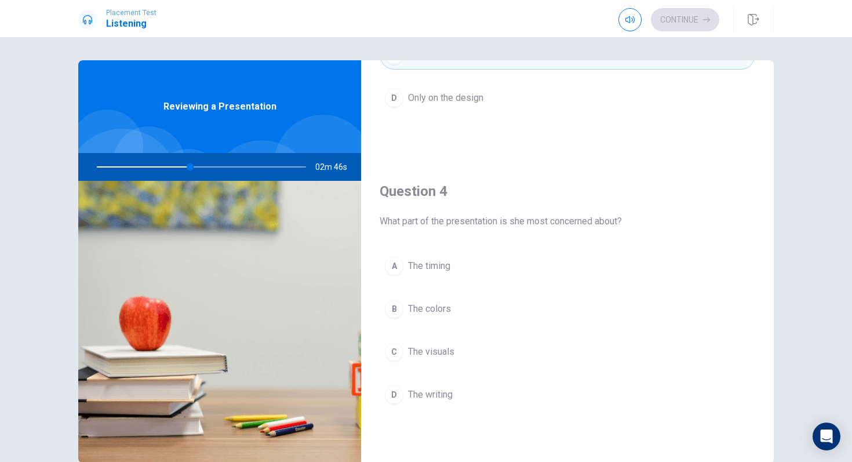
click at [439, 356] on span "The visuals" at bounding box center [431, 352] width 46 height 14
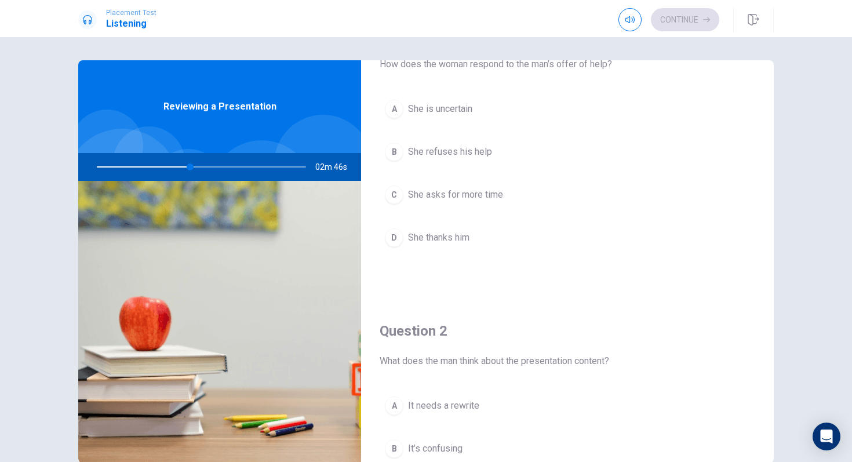
scroll to position [0, 0]
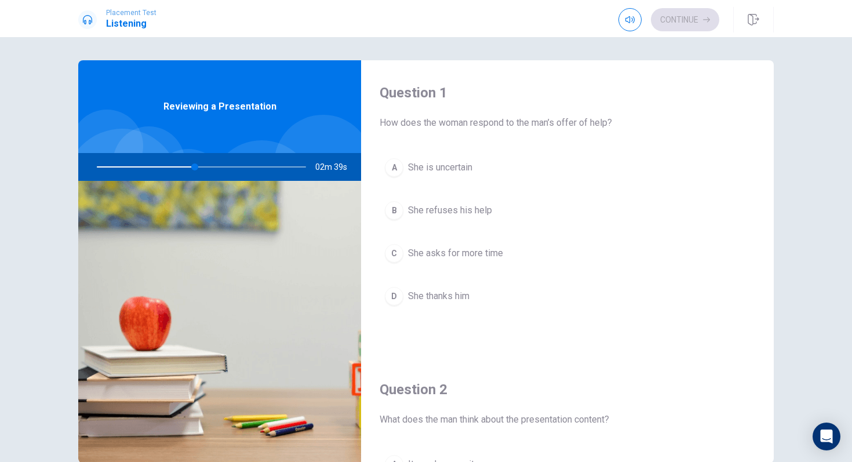
click at [445, 294] on span "She thanks him" at bounding box center [438, 296] width 61 height 14
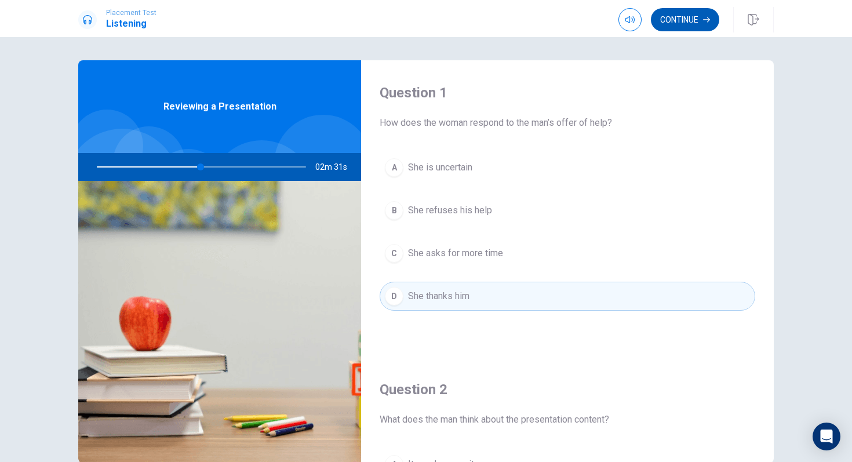
click at [691, 19] on button "Continue" at bounding box center [685, 19] width 68 height 23
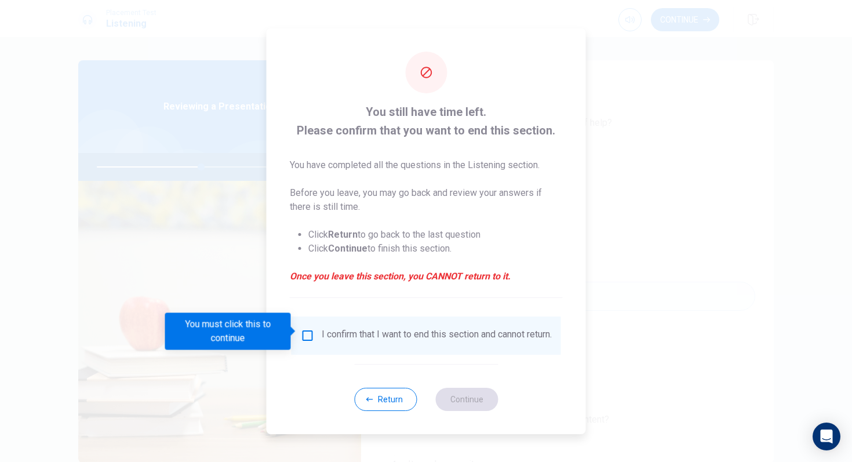
click at [388, 342] on div "I confirm that I want to end this section and cannot return." at bounding box center [437, 336] width 230 height 14
click at [315, 330] on div "I confirm that I want to end this section and cannot return." at bounding box center [426, 336] width 251 height 14
click at [304, 331] on input "You must click this to continue" at bounding box center [308, 336] width 14 height 14
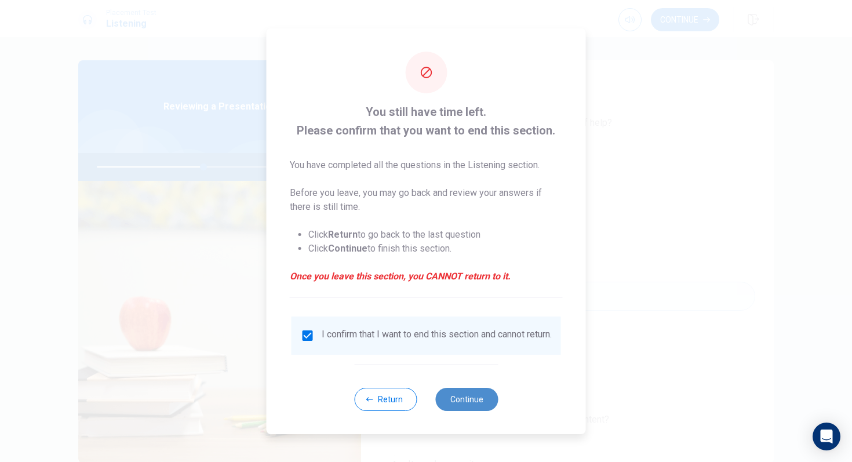
click at [462, 386] on button "Continue" at bounding box center [466, 399] width 63 height 23
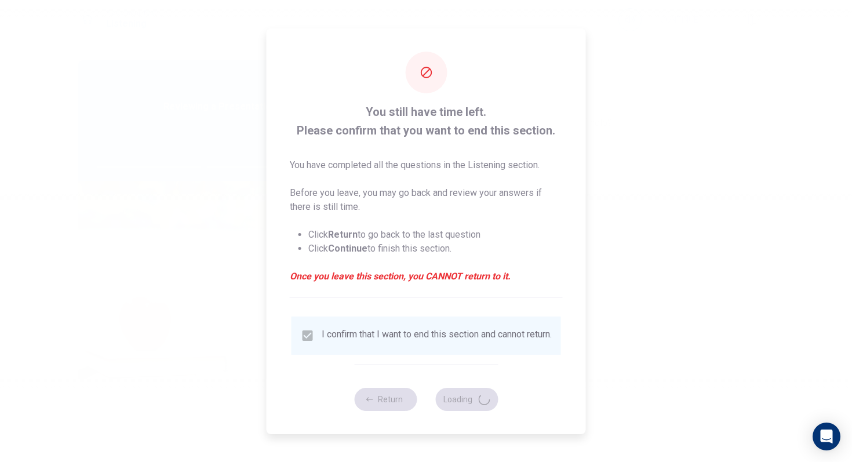
type input "52"
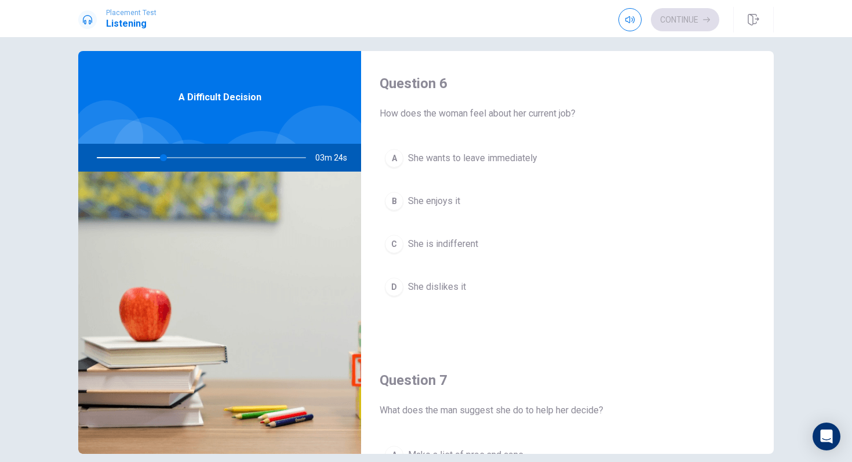
click at [432, 240] on span "She is indifferent" at bounding box center [443, 244] width 70 height 14
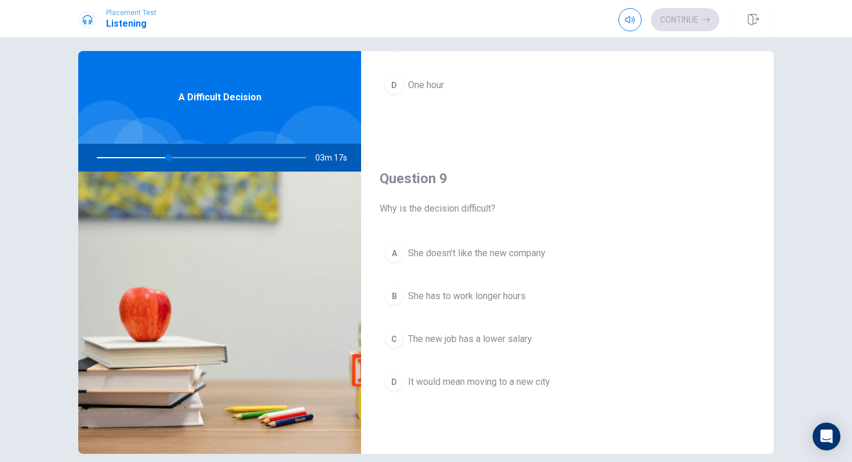
scroll to position [804, 0]
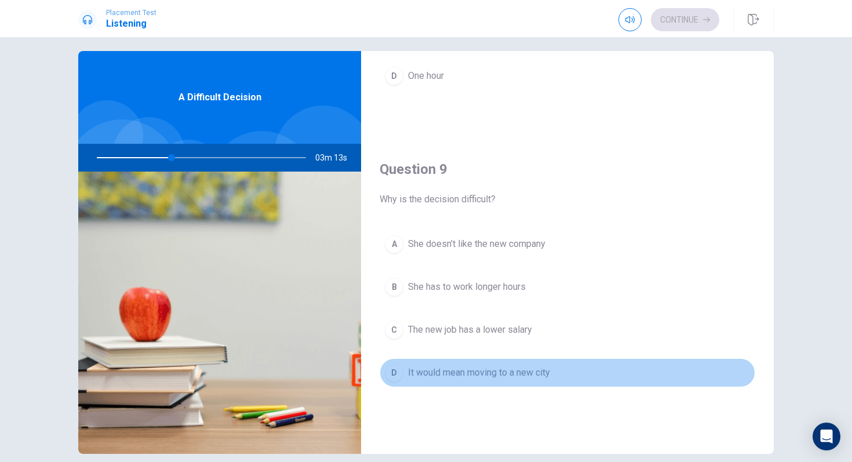
click at [520, 373] on span "It would mean moving to a new city" at bounding box center [479, 373] width 142 height 14
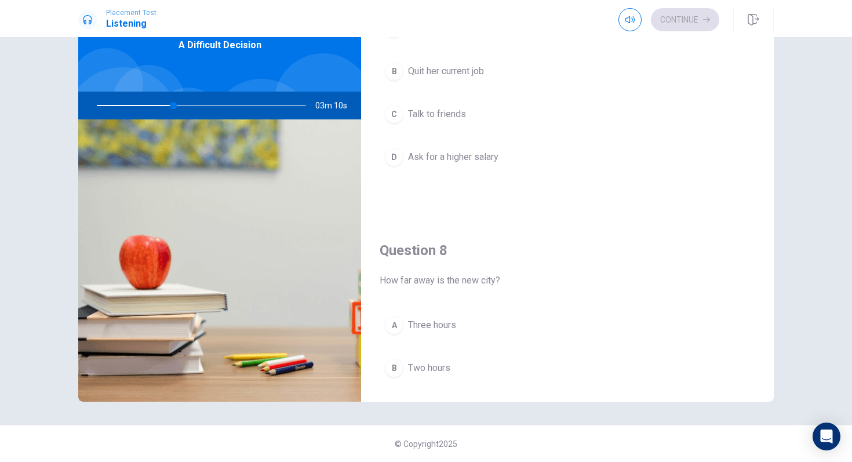
scroll to position [425, 0]
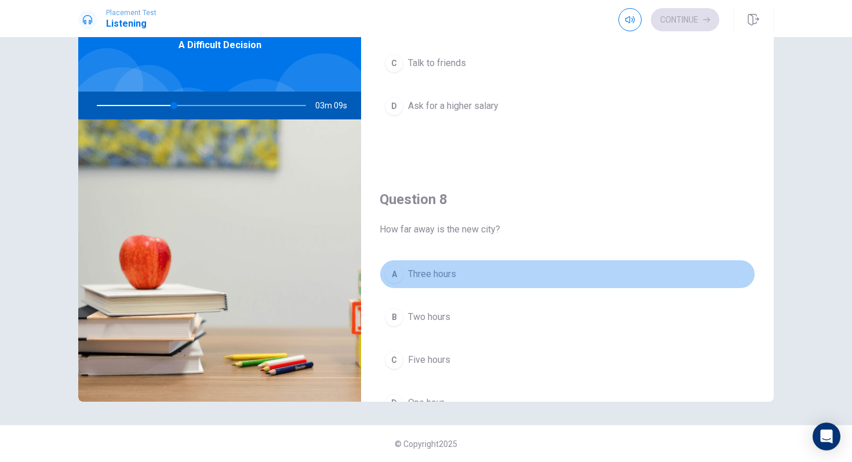
click at [465, 276] on button "A Three hours" at bounding box center [567, 274] width 375 height 29
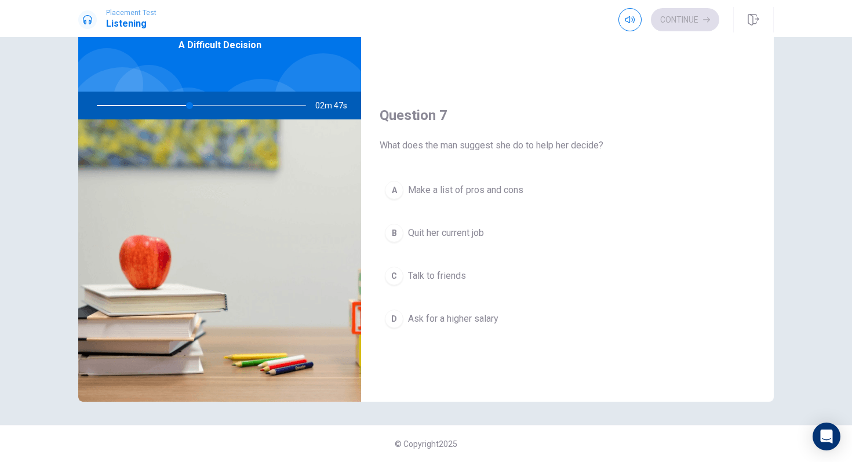
scroll to position [209, 0]
click at [479, 196] on span "Make a list of pros and cons" at bounding box center [465, 194] width 115 height 14
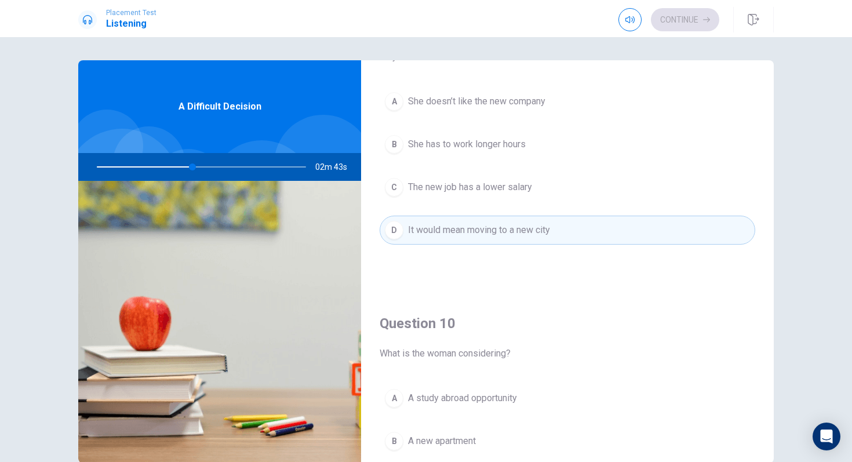
scroll to position [1081, 0]
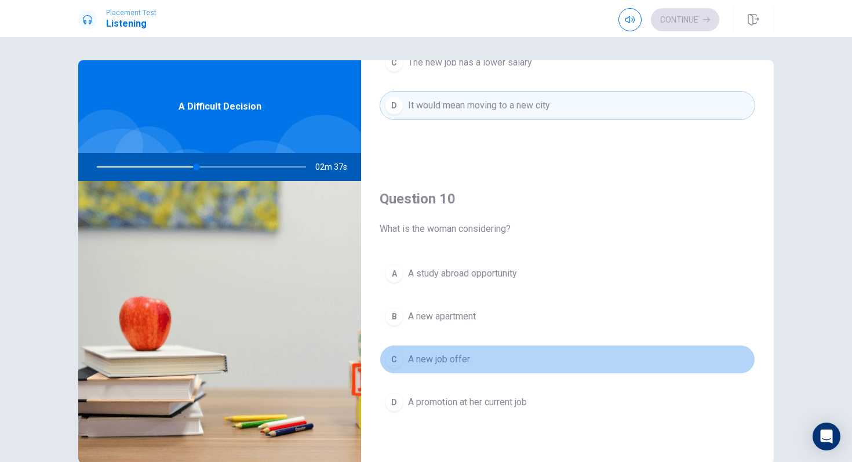
click at [438, 355] on span "A new job offer" at bounding box center [439, 359] width 62 height 14
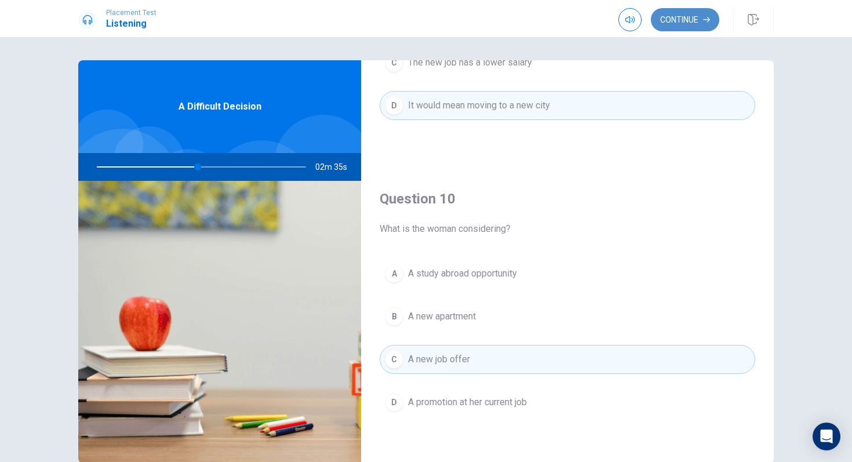
click at [670, 24] on button "Continue" at bounding box center [685, 19] width 68 height 23
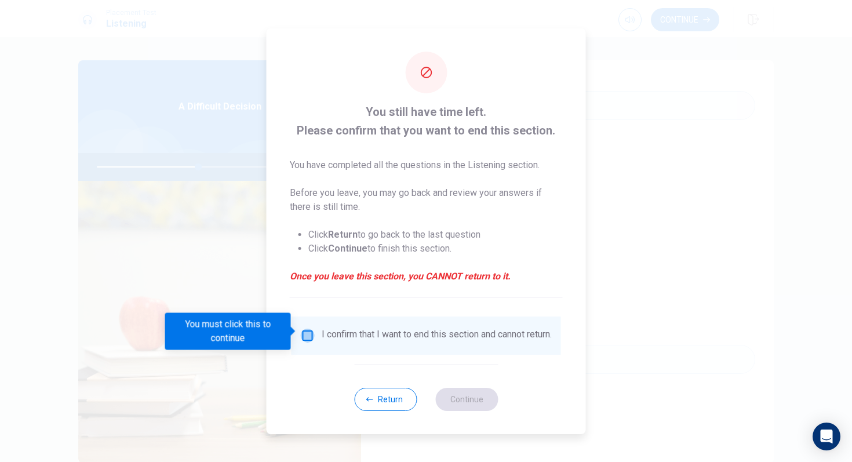
click at [312, 329] on input "You must click this to continue" at bounding box center [308, 336] width 14 height 14
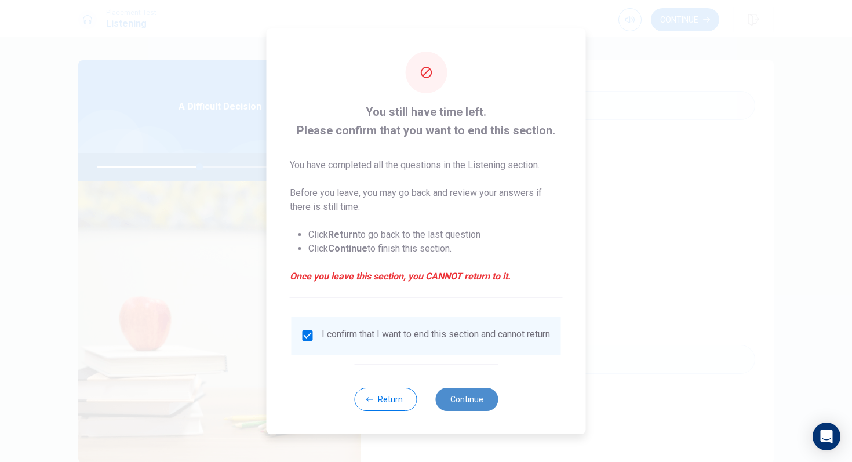
click at [481, 386] on button "Continue" at bounding box center [466, 399] width 63 height 23
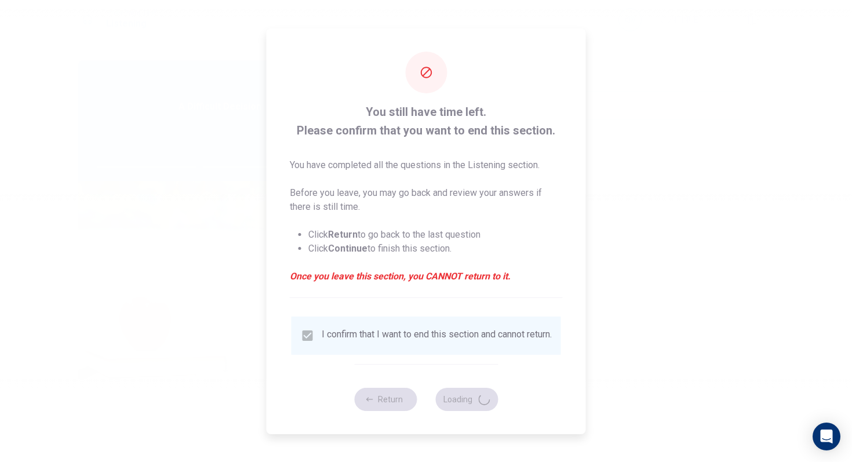
type input "50"
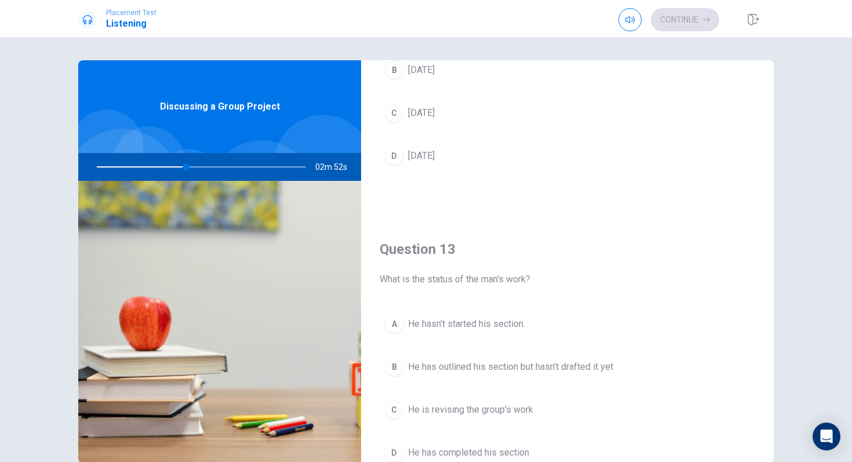
scroll to position [460, 0]
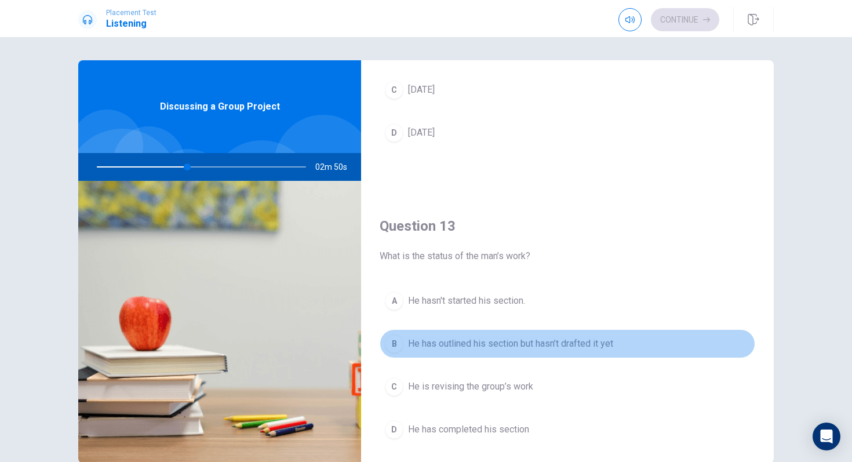
click at [496, 345] on span "He has outlined his section but hasn’t drafted it yet" at bounding box center [510, 344] width 205 height 14
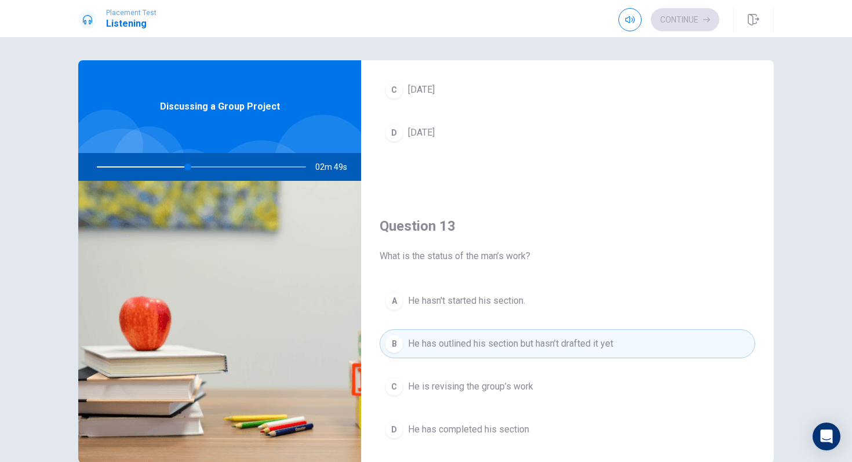
scroll to position [0, 0]
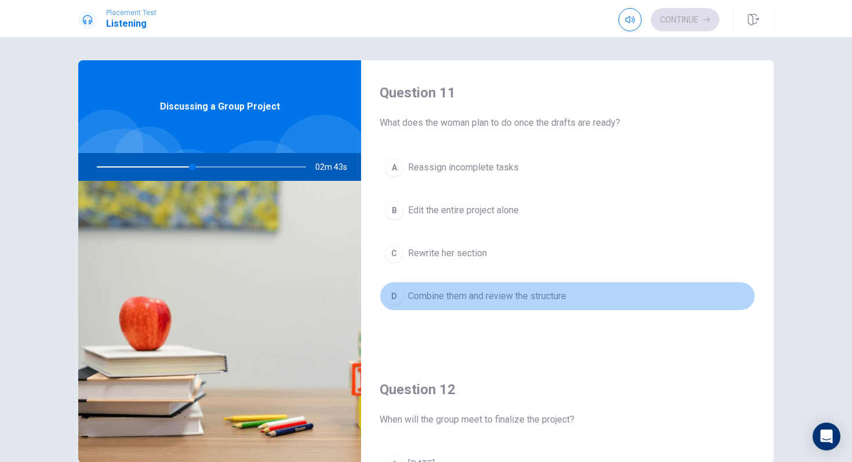
click at [538, 300] on span "Combine them and review the structure" at bounding box center [487, 296] width 158 height 14
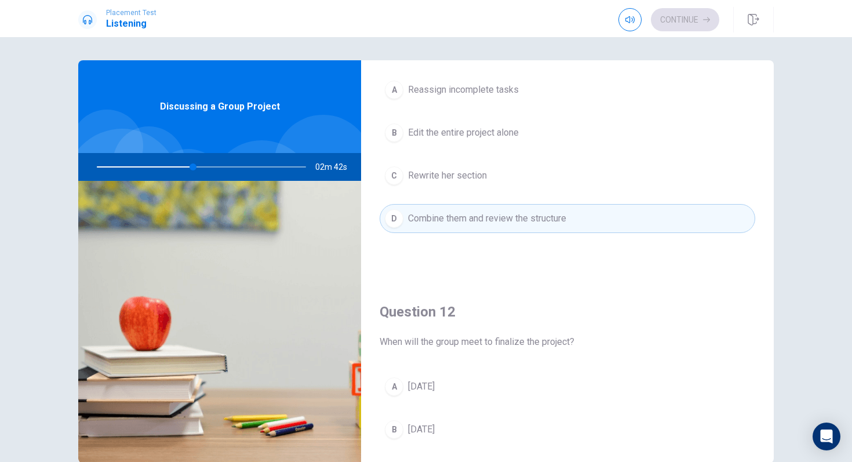
scroll to position [108, 0]
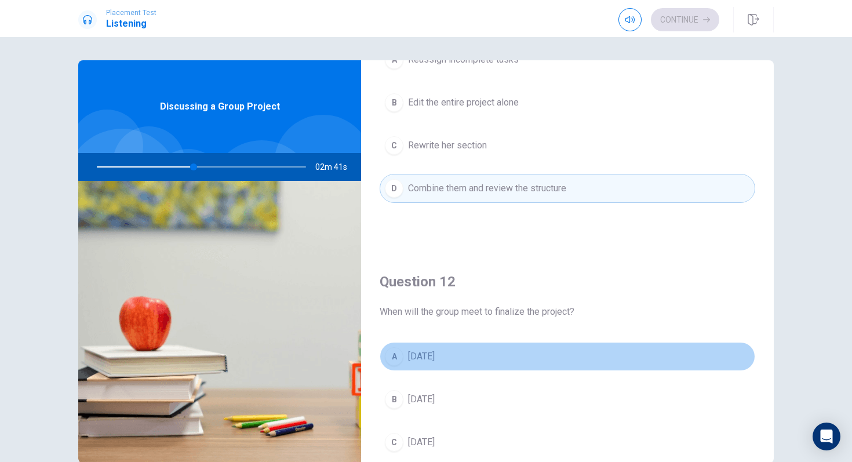
click at [434, 344] on button "A [DATE]" at bounding box center [567, 356] width 375 height 29
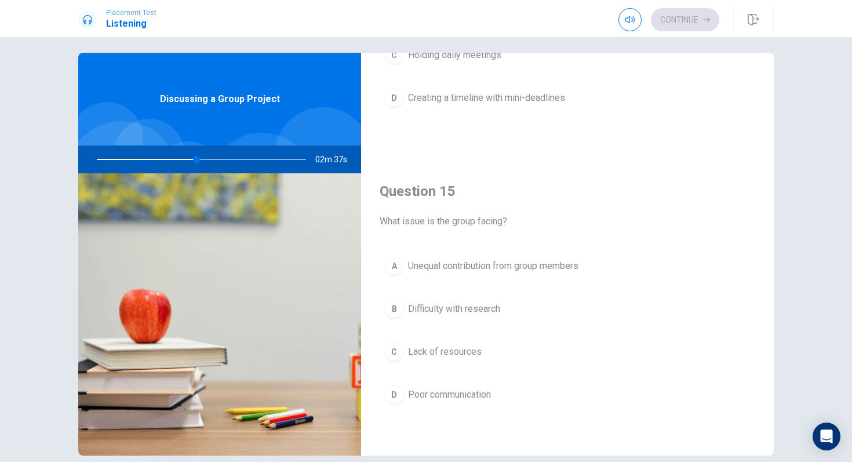
scroll to position [2, 0]
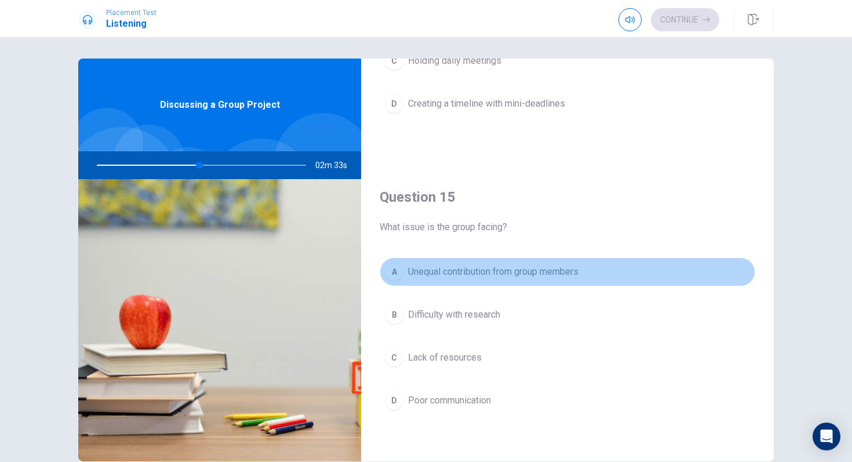
click at [522, 278] on span "Unequal contribution from group members" at bounding box center [493, 272] width 170 height 14
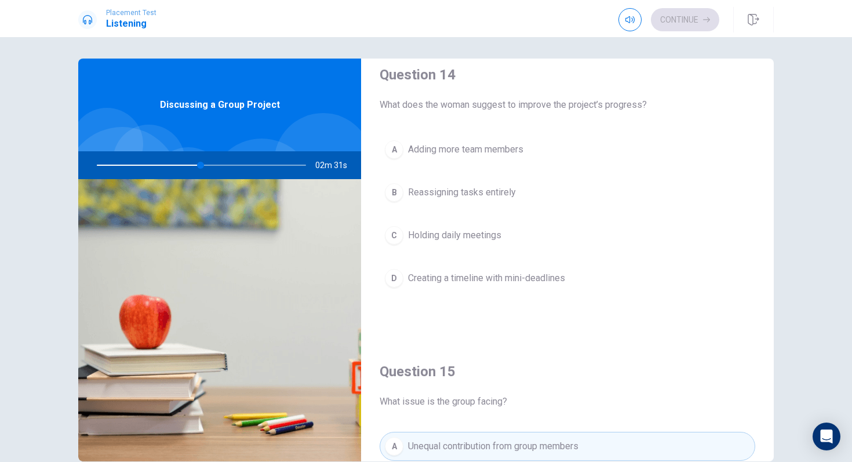
scroll to position [902, 0]
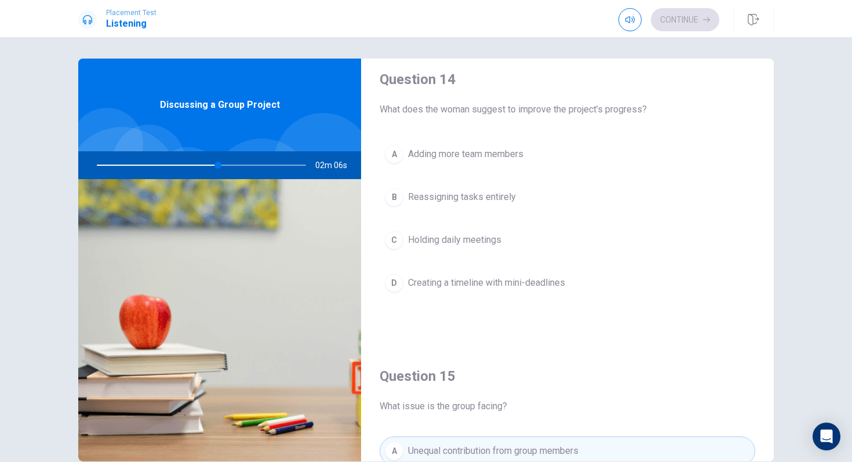
click at [538, 286] on span "Creating a timeline with mini-deadlines" at bounding box center [486, 283] width 157 height 14
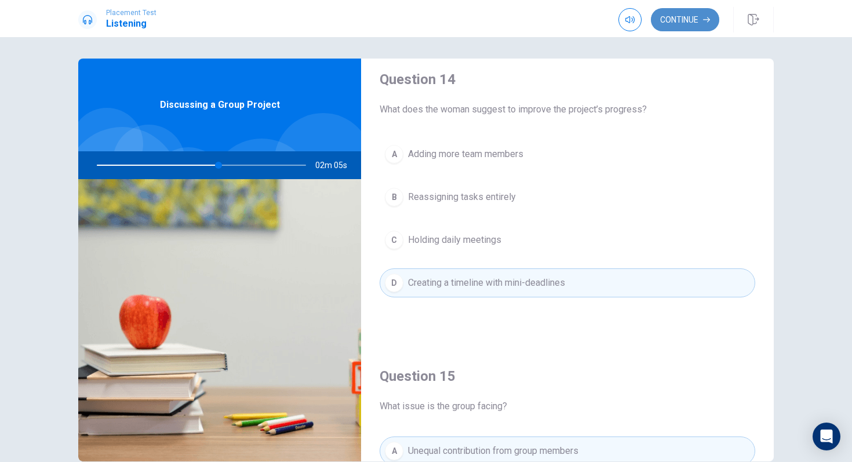
click at [685, 13] on button "Continue" at bounding box center [685, 19] width 68 height 23
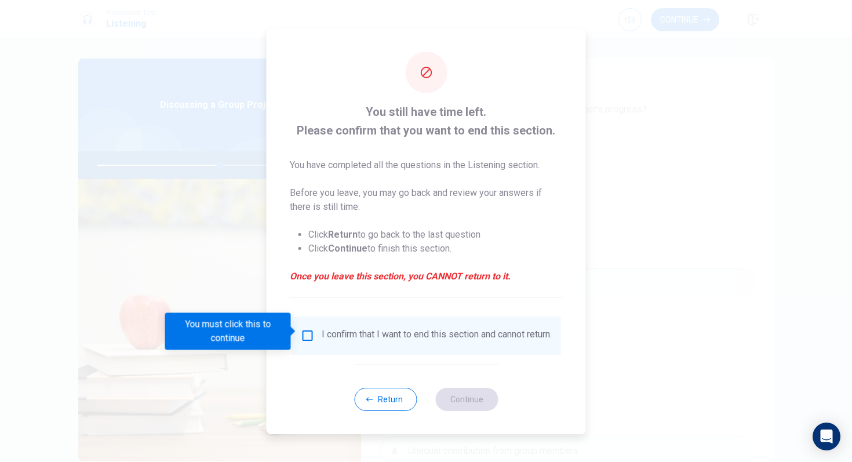
click at [346, 341] on div "I confirm that I want to end this section and cannot return." at bounding box center [437, 336] width 230 height 14
click at [315, 334] on div "I confirm that I want to end this section and cannot return." at bounding box center [426, 336] width 251 height 14
click at [301, 337] on input "You must click this to continue" at bounding box center [308, 336] width 14 height 14
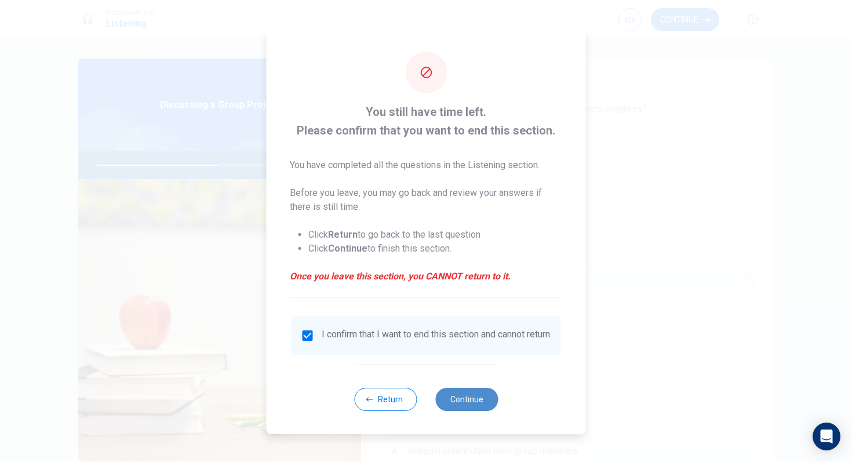
click at [461, 386] on button "Continue" at bounding box center [466, 399] width 63 height 23
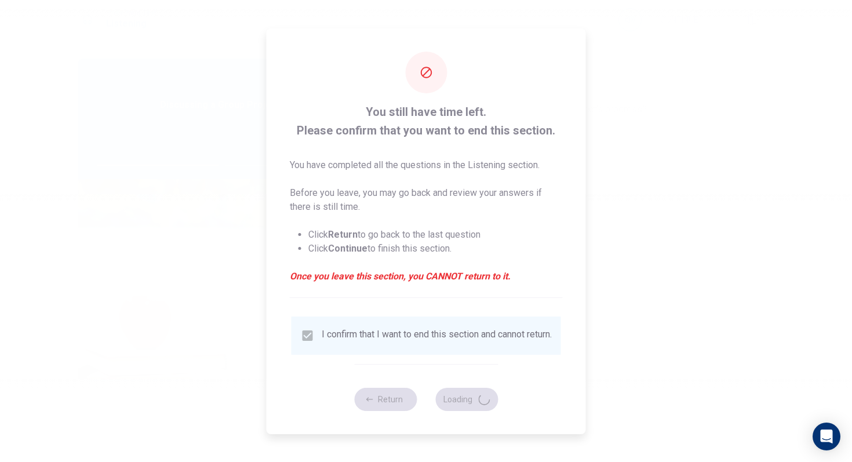
type input "60"
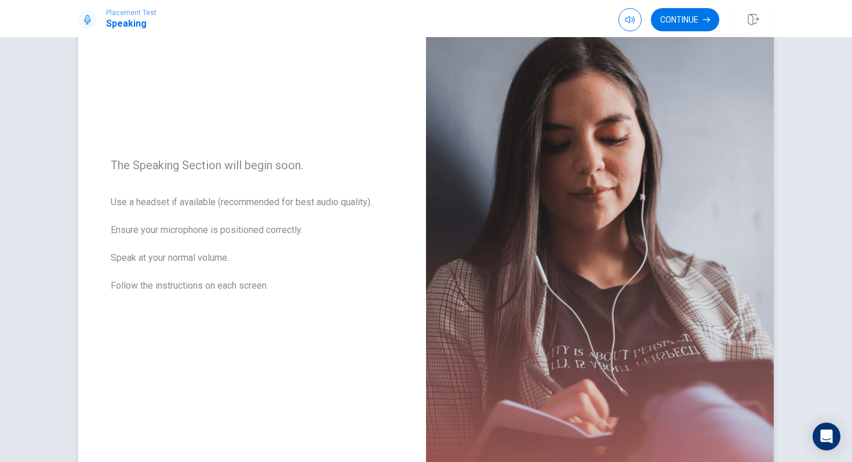
scroll to position [82, 0]
click at [677, 13] on button "Continue" at bounding box center [685, 19] width 68 height 23
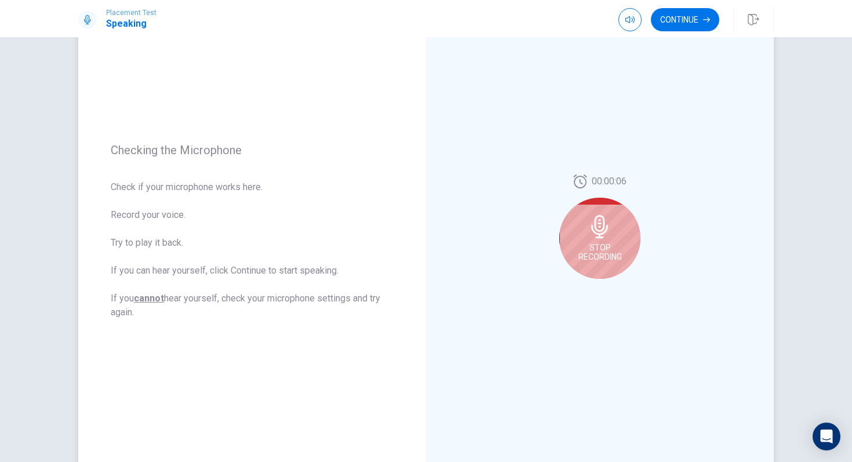
click at [607, 223] on icon at bounding box center [599, 226] width 23 height 23
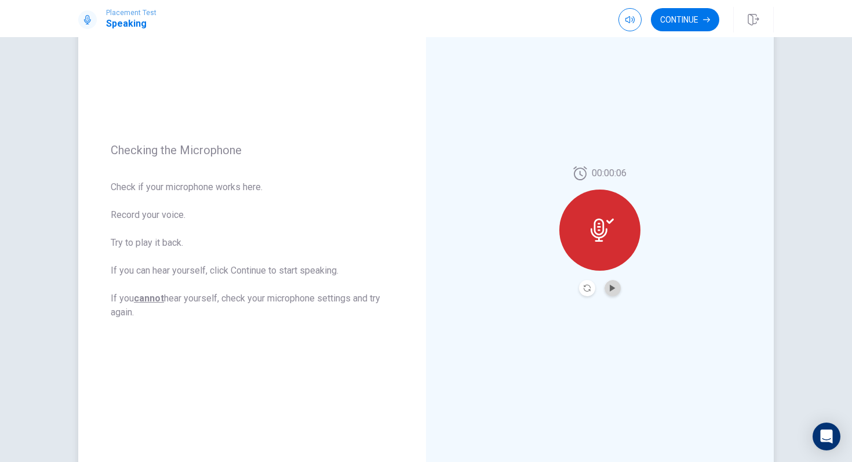
click at [607, 289] on button "Play Audio" at bounding box center [612, 288] width 16 height 16
click at [666, 30] on button "Continue" at bounding box center [685, 19] width 68 height 23
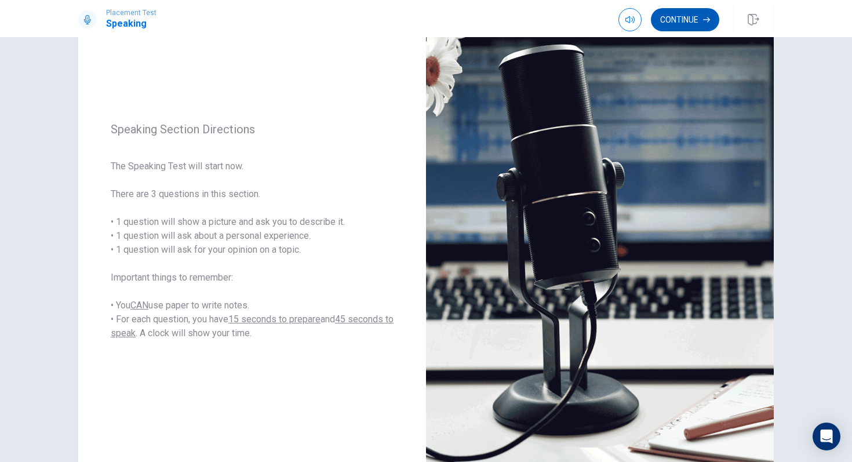
click at [695, 17] on button "Continue" at bounding box center [685, 19] width 68 height 23
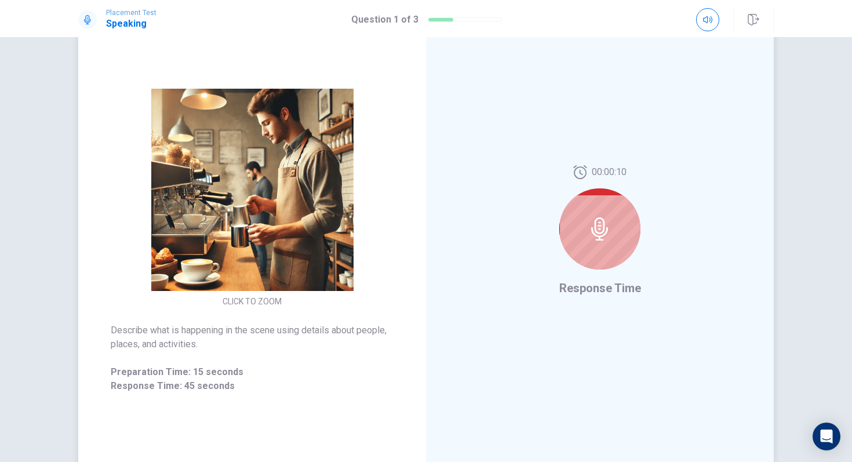
click at [618, 200] on div at bounding box center [599, 228] width 81 height 81
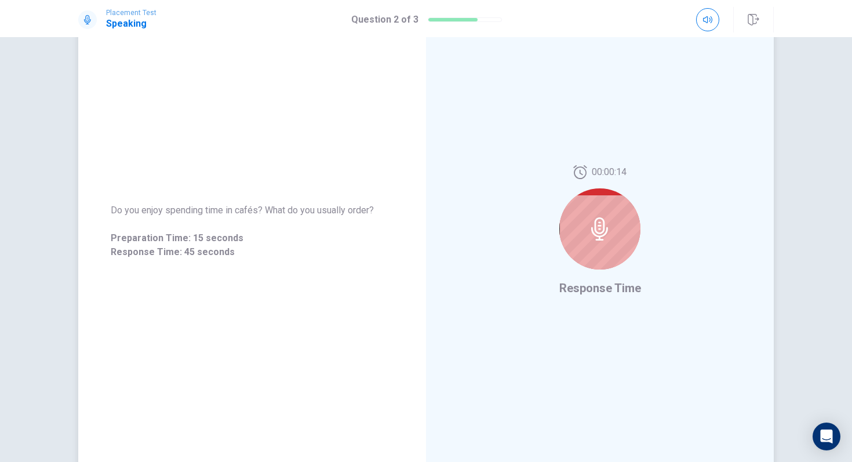
click at [606, 214] on div at bounding box center [599, 228] width 81 height 81
click at [603, 224] on icon at bounding box center [599, 228] width 17 height 23
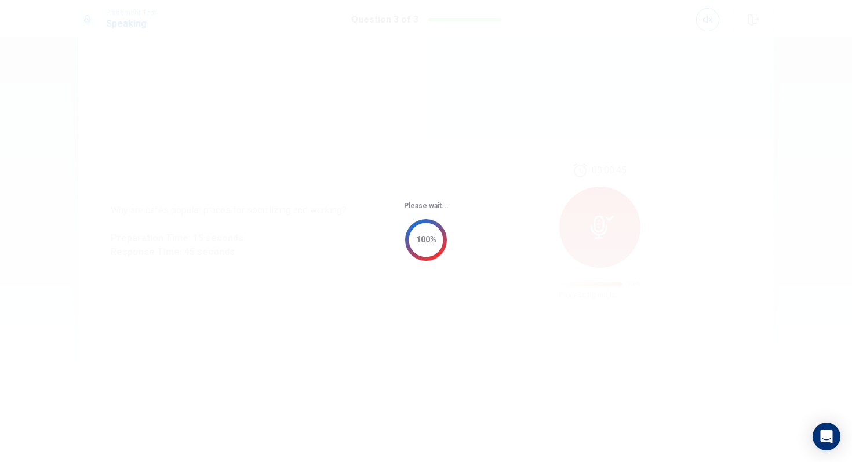
scroll to position [0, 0]
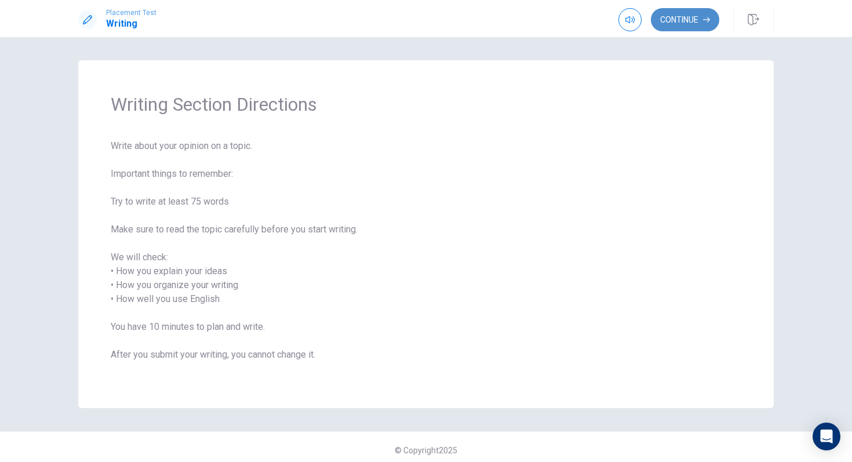
click at [689, 27] on button "Continue" at bounding box center [685, 19] width 68 height 23
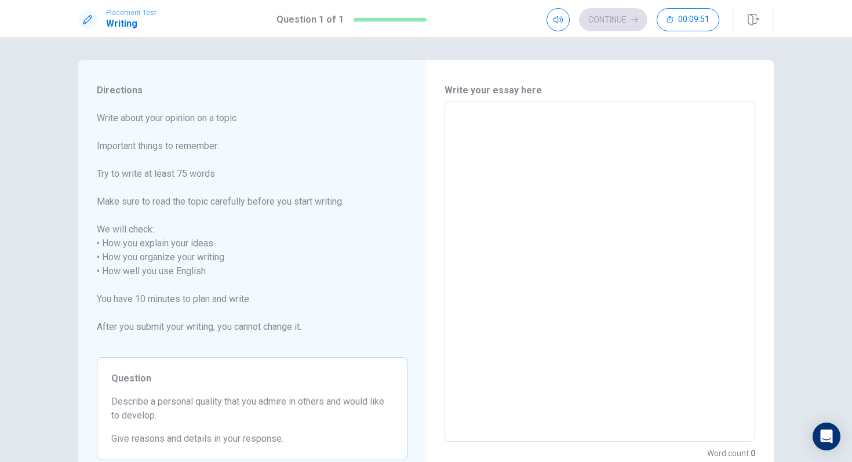
click at [479, 125] on textarea at bounding box center [600, 272] width 294 height 322
type textarea "I"
type textarea "x"
type textarea "In"
type textarea "x"
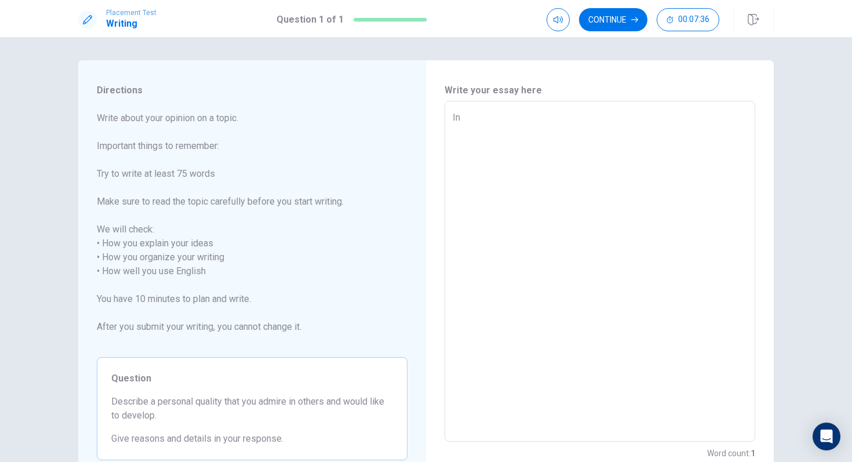
type textarea "In"
type textarea "x"
type textarea "In m"
type textarea "x"
type textarea "In my"
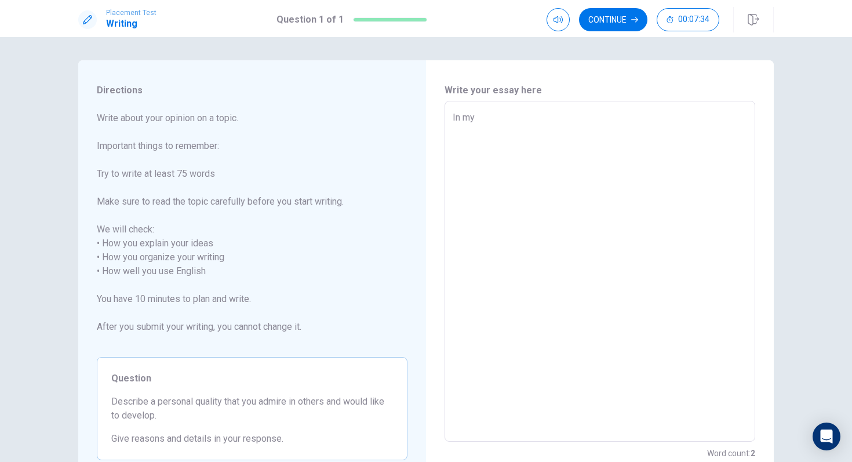
type textarea "x"
type textarea "In my"
type textarea "x"
type textarea "In my o"
type textarea "x"
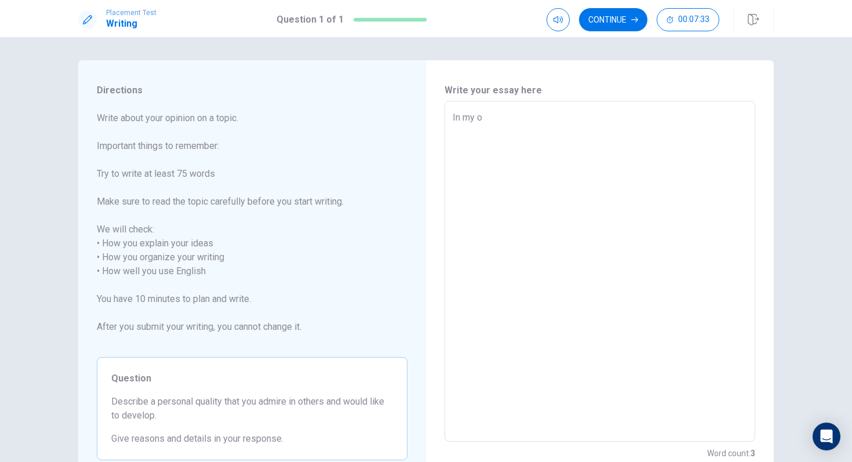
type textarea "In my op"
type textarea "x"
type textarea "In my opi"
type textarea "x"
type textarea "In my opin"
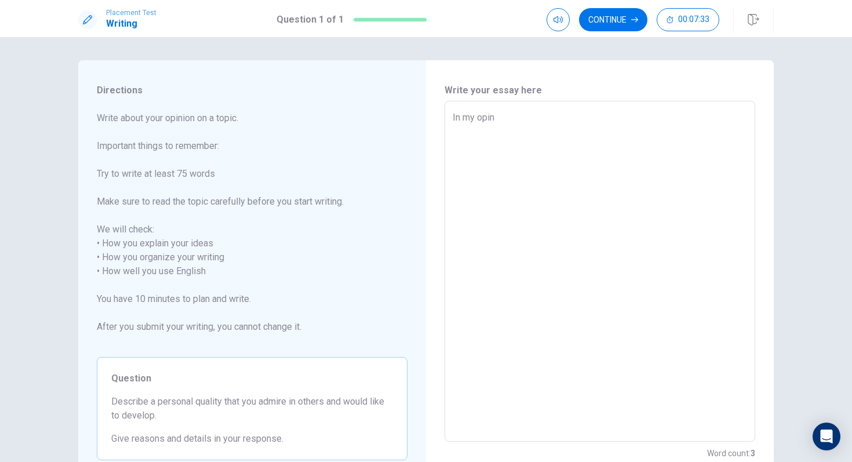
type textarea "x"
type textarea "In my opini"
type textarea "x"
type textarea "In my opinio"
type textarea "x"
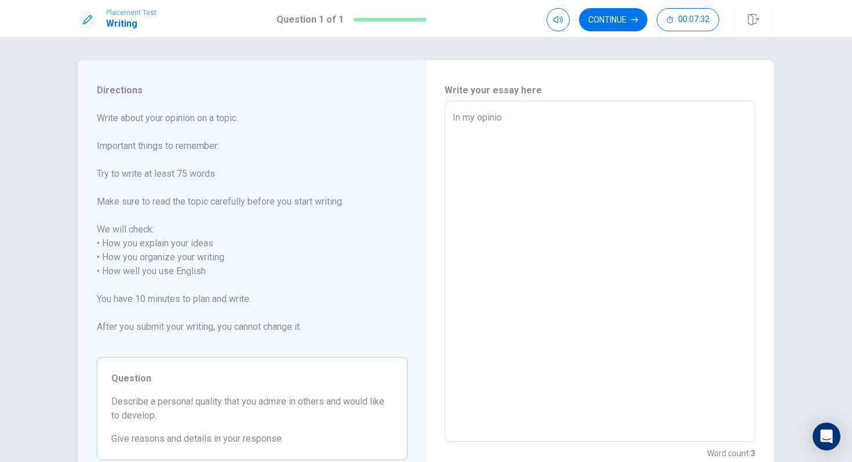
type textarea "In my opinion"
type textarea "x"
type textarea "In my opinion"
type textarea "x"
type textarea "In my opinion"
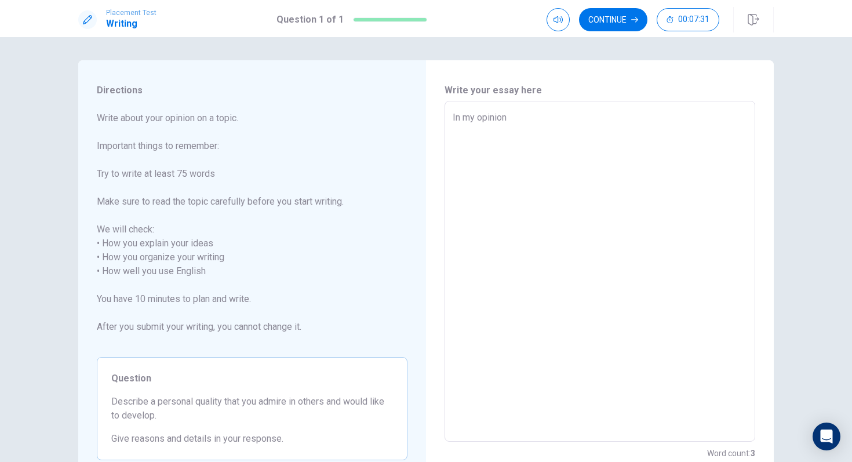
type textarea "x"
type textarea "In my opinion,"
type textarea "x"
type textarea "In my opinion,"
type textarea "x"
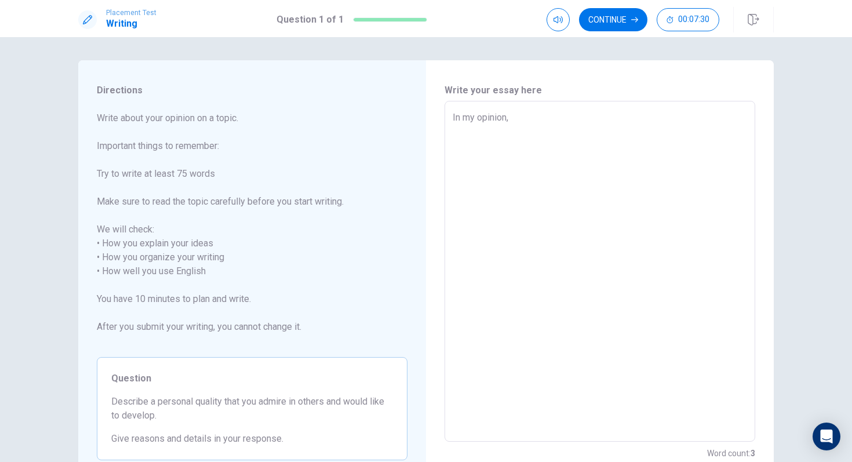
type textarea "In my opinion, t"
type textarea "x"
type textarea "In my opinion, th"
type textarea "x"
type textarea "In my opinion, the"
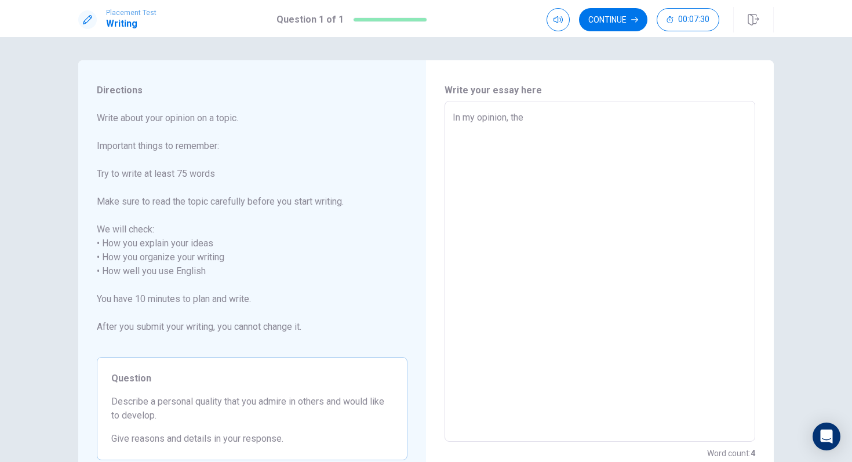
type textarea "x"
type textarea "In my opinion, the"
type textarea "x"
type textarea "In my opinion, the b"
type textarea "x"
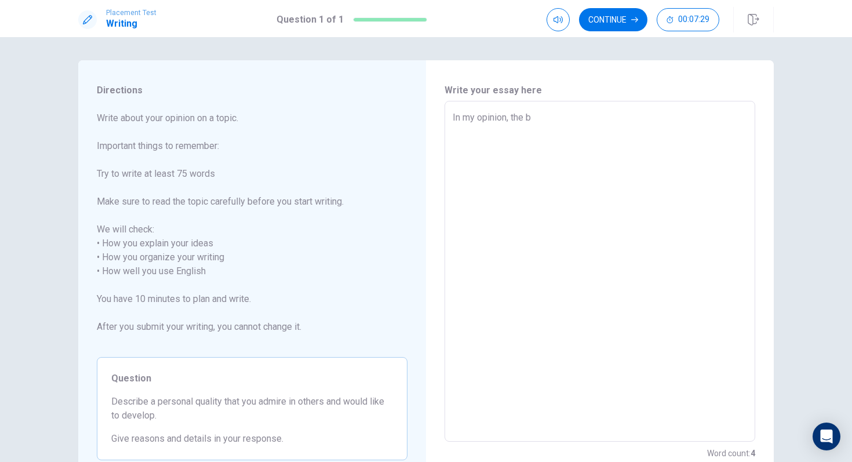
type textarea "In my opinion, the be"
type textarea "x"
type textarea "In my opinion, the bes"
type textarea "x"
type textarea "In my opinion, the best"
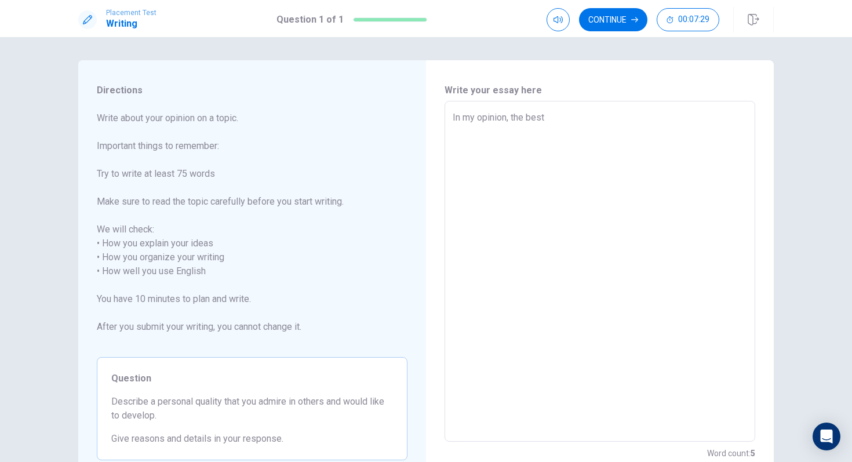
type textarea "x"
type textarea "In my opinion, the best"
type textarea "x"
type textarea "In my opinion, the best p"
type textarea "x"
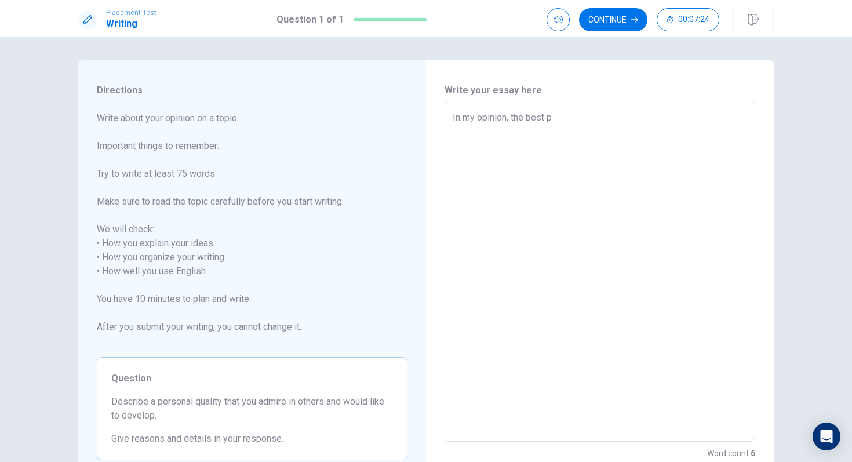
type textarea "In my opinion, the best pe"
type textarea "x"
type textarea "In my opinion, the best per"
type textarea "x"
type textarea "In my opinion, the best pers"
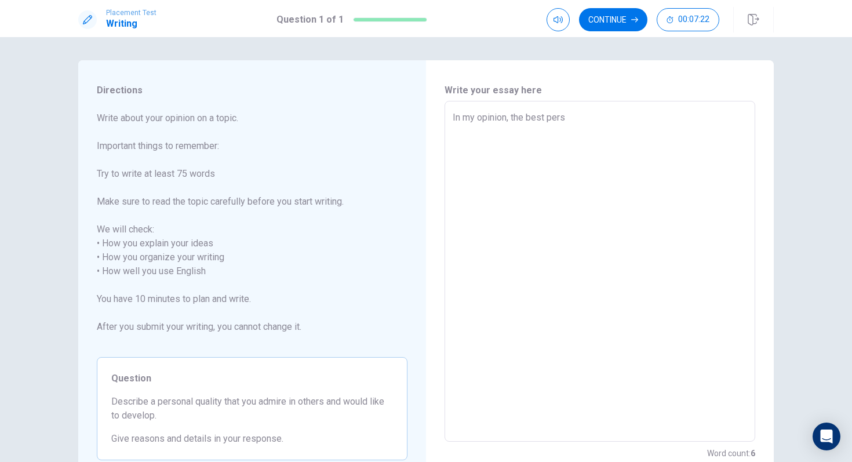
type textarea "x"
type textarea "In my opinion, the best perso"
type textarea "x"
type textarea "In my opinion, the best person"
type textarea "x"
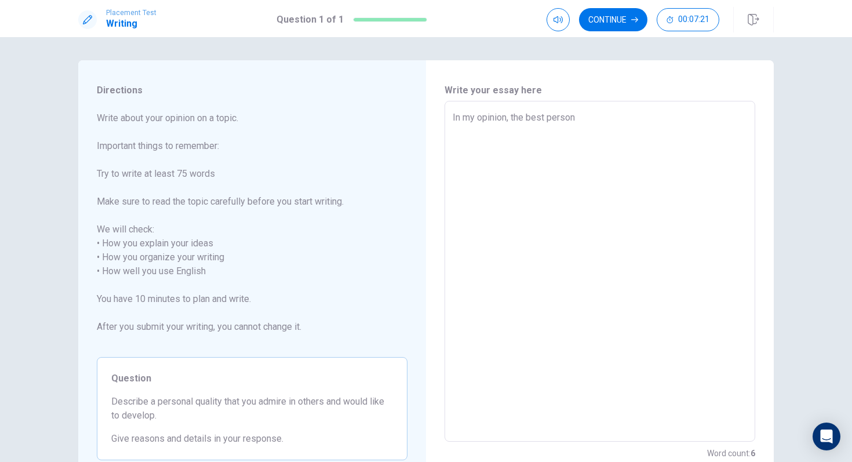
type textarea "In my opinion, the best persona"
type textarea "x"
type textarea "In my opinion, the best personal"
type textarea "x"
type textarea "In my opinion, the best personal"
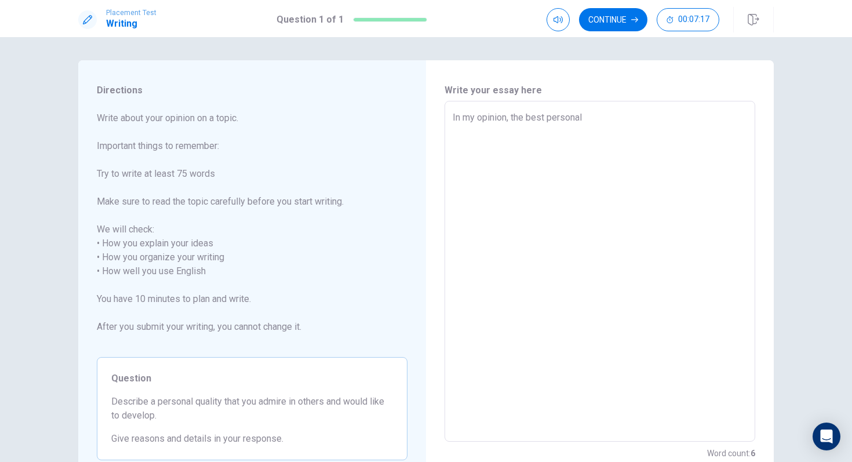
type textarea "x"
type textarea "In my opinion, the best personal q"
type textarea "x"
type textarea "In my opinion, the best personal qu"
type textarea "x"
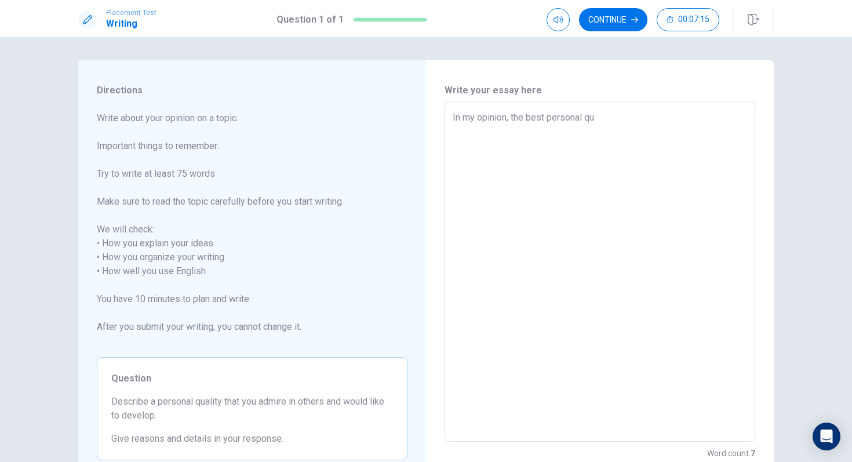
type textarea "In my opinion, the best personal qua"
type textarea "x"
type textarea "In my opinion, the best personal qual"
type textarea "x"
type textarea "In my opinion, the best personal quali"
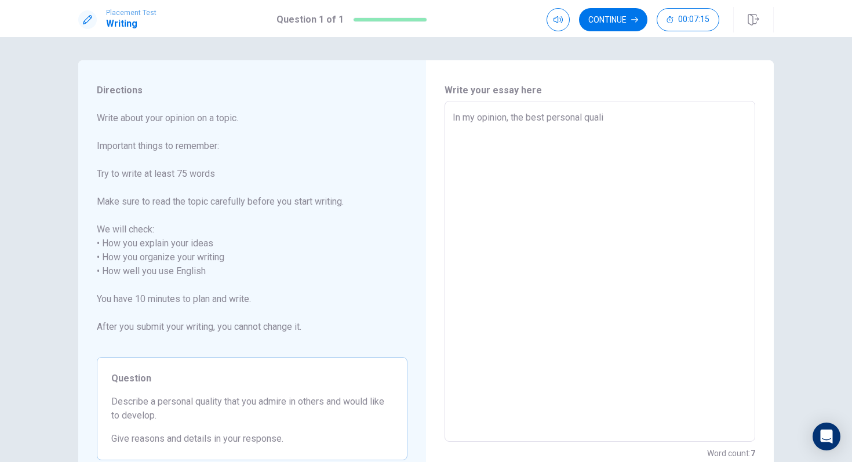
type textarea "x"
type textarea "In my opinion, the best personal qualit"
type textarea "x"
type textarea "In my opinion, the best personal quality"
type textarea "x"
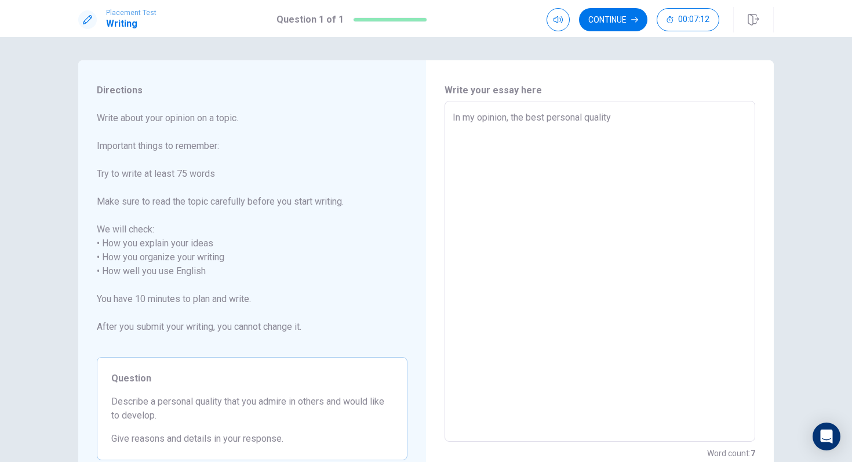
type textarea "In my opinion, the best personal quality,"
type textarea "x"
type textarea "In my opinion, the best personal quality,"
type textarea "x"
type textarea "In my opinion, the best personal quality, t"
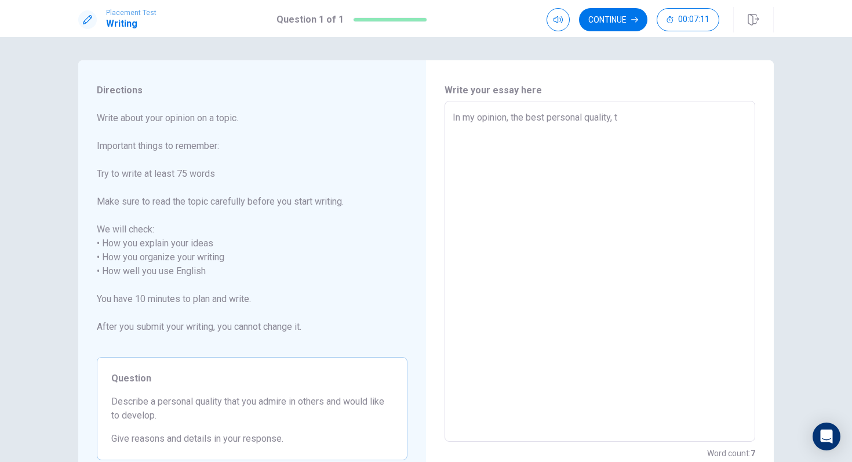
type textarea "x"
type textarea "In my opinion, the best personal quality, th"
type textarea "x"
type textarea "In my opinion, the best personal quality, tha"
type textarea "x"
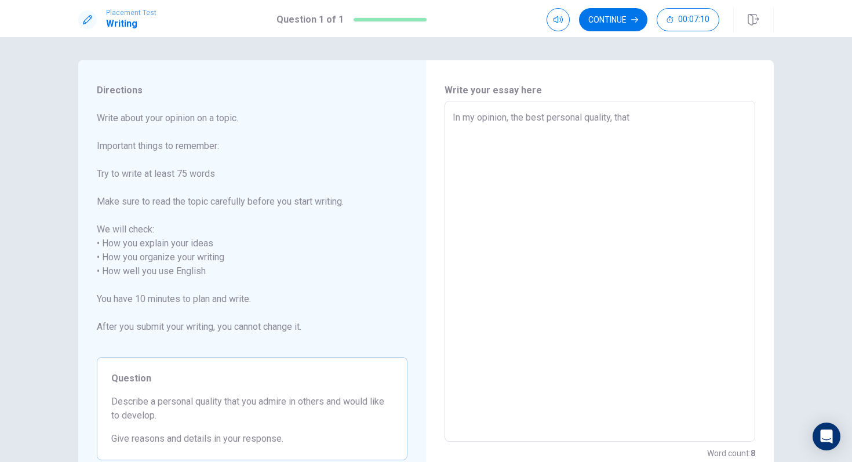
type textarea "In my opinion, the best personal quality, thaty"
type textarea "x"
type textarea "In my opinion, the best personal quality, thaty"
type textarea "x"
type textarea "In my opinion, the best personal quality, thaty"
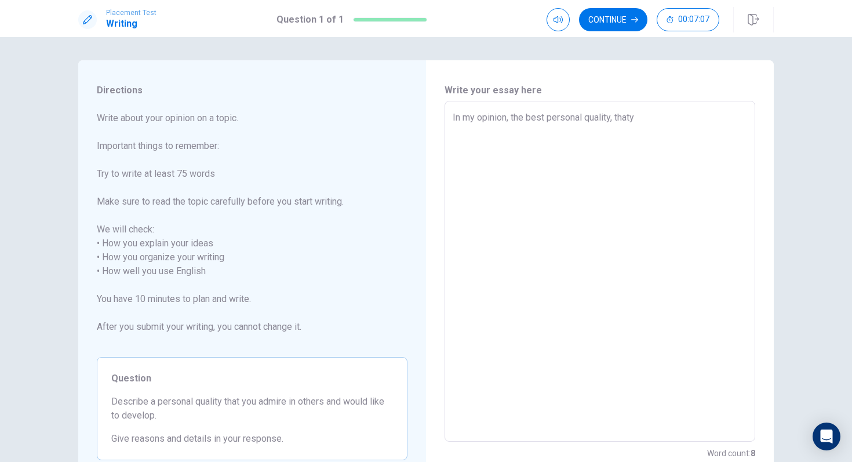
type textarea "x"
type textarea "In my opinion, the best personal quality, that"
type textarea "x"
type textarea "In my opinion, the best personal quality, that"
type textarea "x"
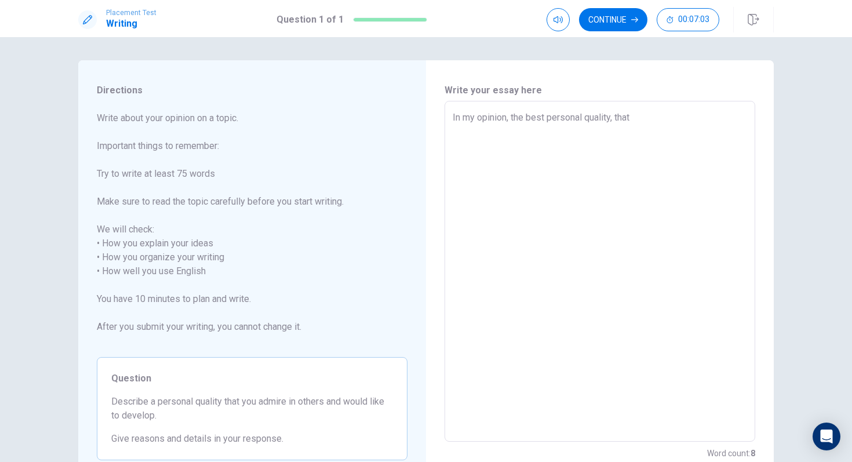
type textarea "In my opinion, the best personal quality, that s"
type textarea "x"
type textarea "In my opinion, the best personal quality, that so"
type textarea "x"
type textarea "In my opinion, the best personal quality, that som"
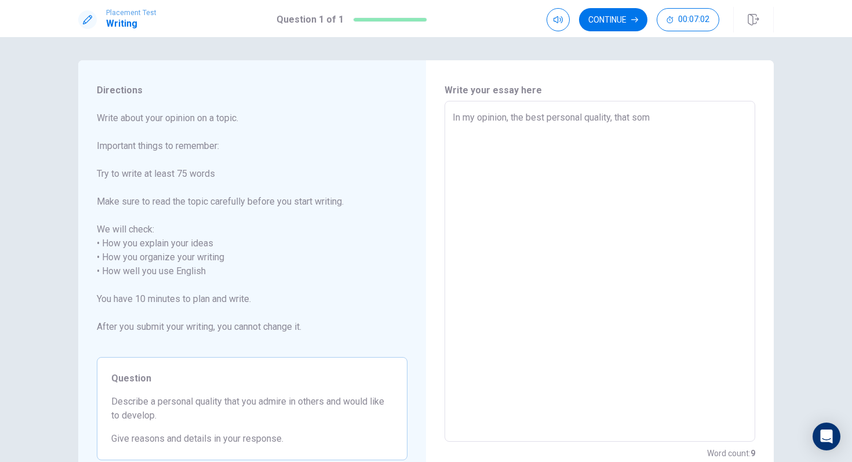
type textarea "x"
type textarea "In my opinion, the best personal quality, that somo"
type textarea "x"
type textarea "In my opinion, the best personal quality, that somon"
type textarea "x"
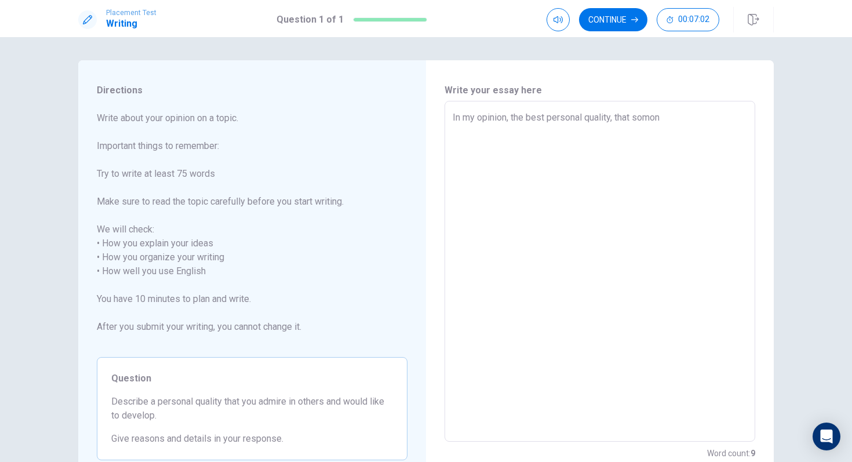
type textarea "In my opinion, the best personal quality, that somone"
type textarea "x"
type textarea "In my opinion, the best personal quality, that somone"
type textarea "x"
type textarea "In my opinion, the best personal quality, that somone c"
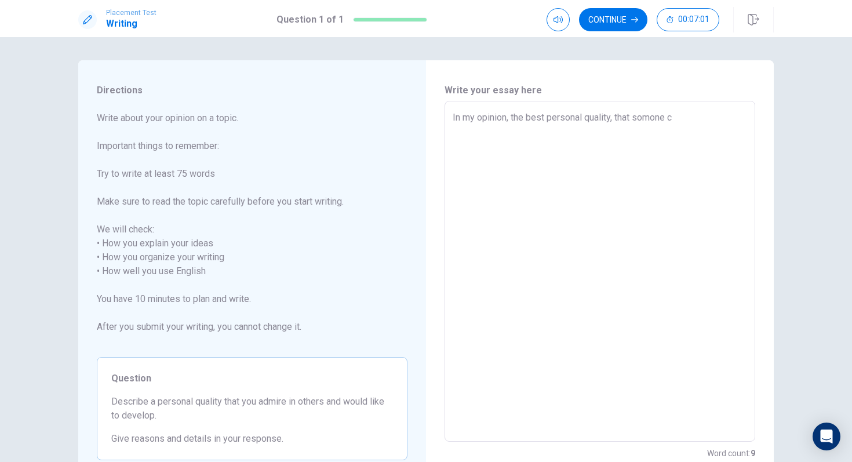
type textarea "x"
type textarea "In my opinion, the best personal quality, that somone ca"
type textarea "x"
type textarea "In my opinion, the best personal quality, that somone can"
type textarea "x"
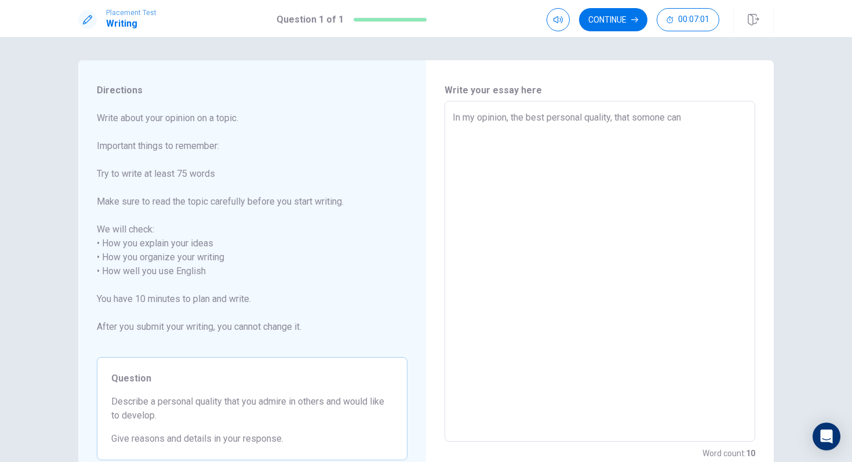
type textarea "In my opinion, the best personal quality, that somone can"
type textarea "x"
type textarea "In my opinion, the best personal quality, that somone can h"
type textarea "x"
type textarea "In my opinion, the best personal quality, that somone can ha"
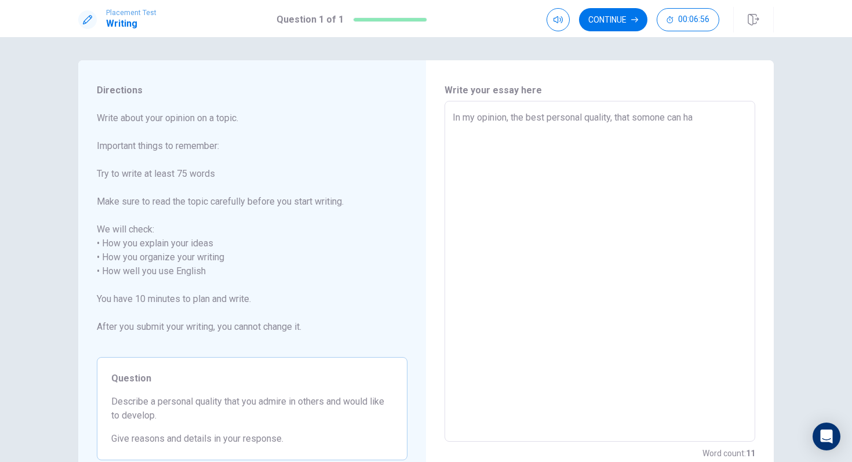
type textarea "x"
type textarea "In my opinion, the best personal quality, that somone can hav"
type textarea "x"
type textarea "In my opinion, the best personal quality, that somone can have"
type textarea "x"
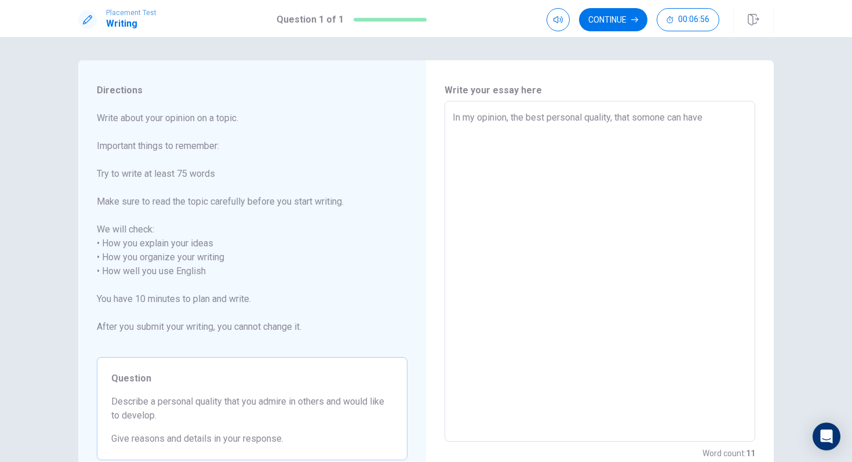
type textarea "In my opinion, the best personal quality, that somone can have"
type textarea "x"
type textarea "In my opinion, the best personal quality, that somone can have"
type textarea "x"
type textarea "In my opinion, the best personal quality, that somone can have,"
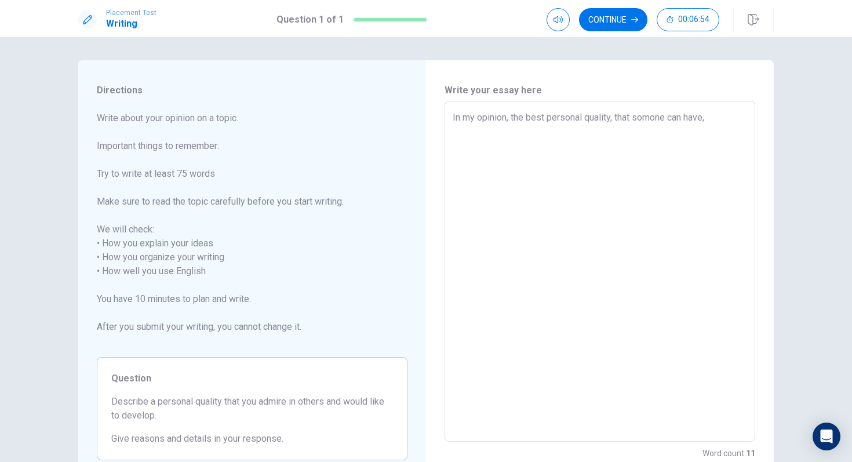
type textarea "x"
type textarea "In my opinion, the best personal quality, that somone can have,"
type textarea "x"
type textarea "In my opinion, the best personal quality, that somone can have, i"
type textarea "x"
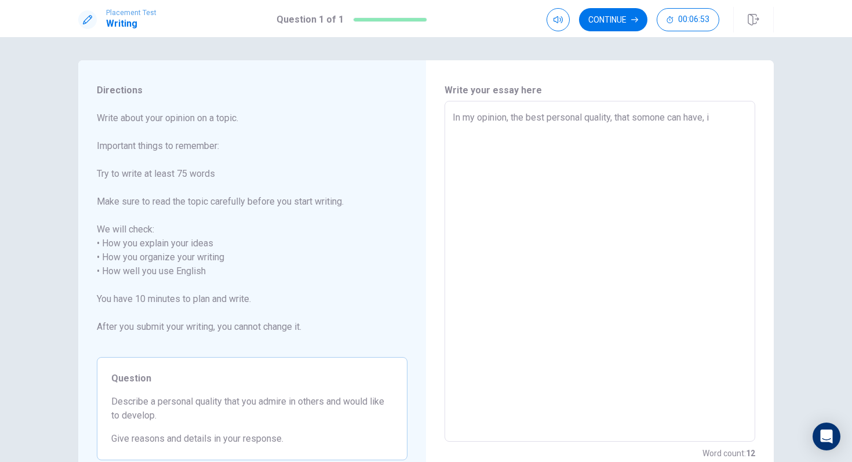
type textarea "In my opinion, the best personal quality, that somone can have, is"
type textarea "x"
type textarea "In my opinion, the best personal quality, that somone can have, is"
type textarea "x"
type textarea "In my opinion, the best personal quality, that somone can have, is h"
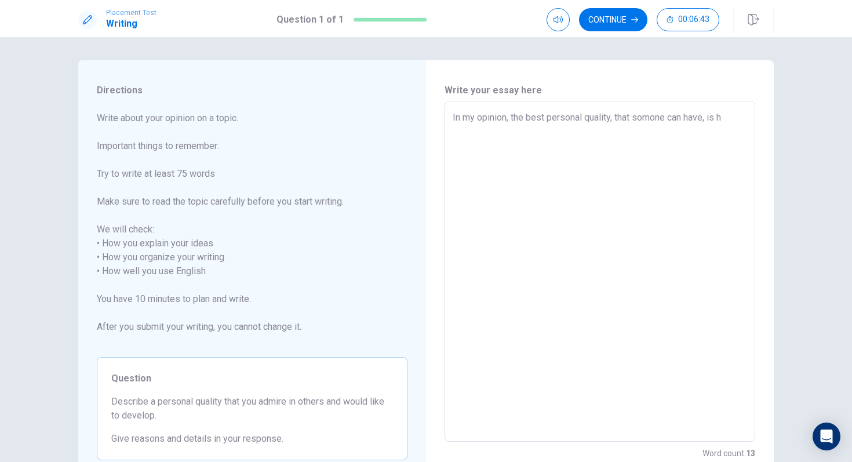
type textarea "x"
type textarea "In my opinion, the best personal quality, that somone can have, is"
type textarea "x"
type textarea "In my opinion, the best personal quality, that somone can have, is k"
type textarea "x"
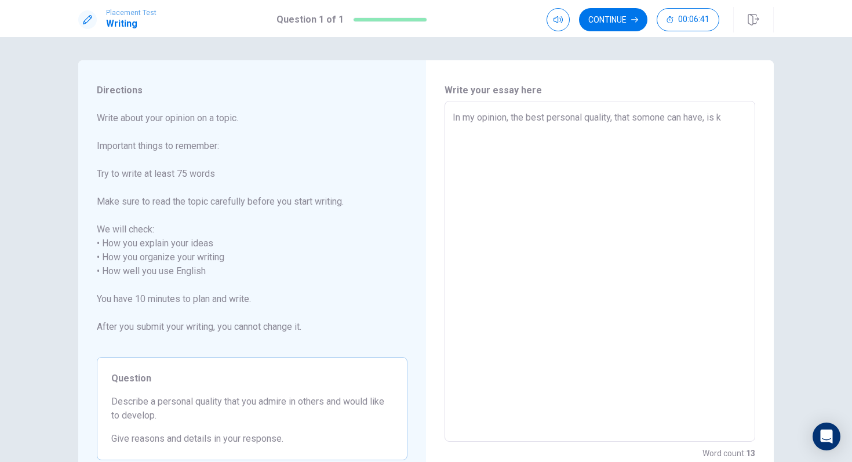
type textarea "In my opinion, the best personal quality, that somone can have, is ki"
type textarea "x"
type textarea "In my opinion, the best personal quality, that somone can have, is kin"
type textarea "x"
type textarea "In my opinion, the best personal quality, that somone can have, is kind"
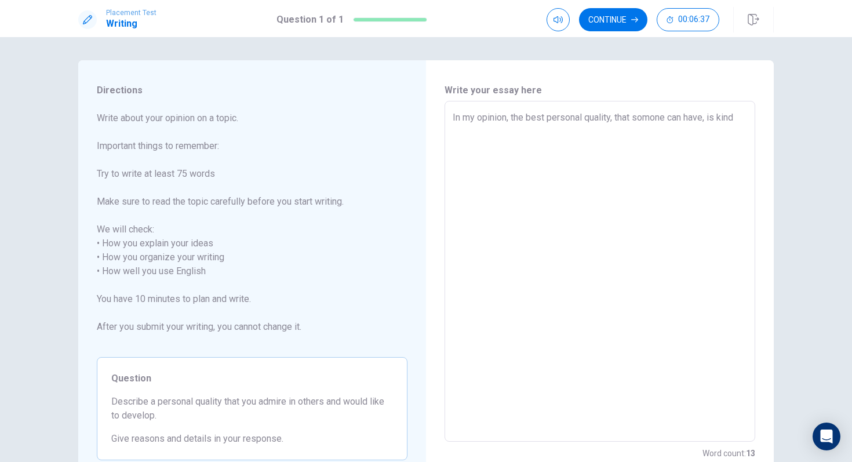
type textarea "x"
type textarea "In my opinion, the best personal quality, that somone can have, is kin"
type textarea "x"
type textarea "In my opinion, the best personal quality, that somone can have, is ki"
type textarea "x"
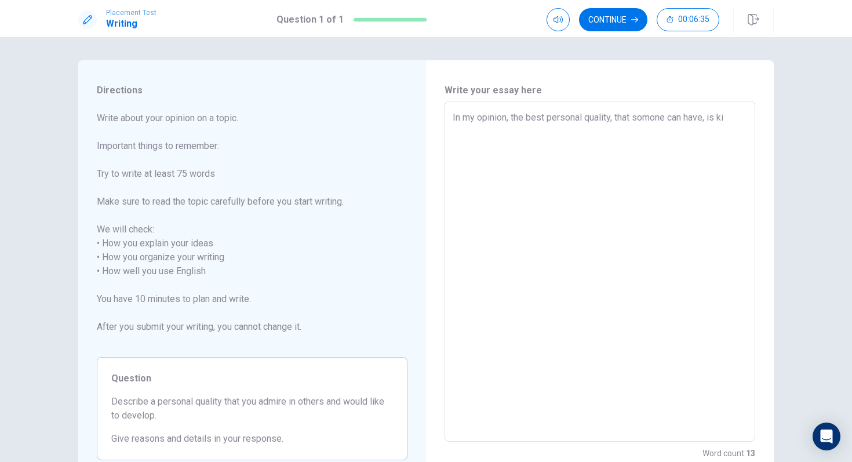
type textarea "In my opinion, the best personal quality, that somone can have, is k"
type textarea "x"
type textarea "In my opinion, the best personal quality, that somone can have, is"
type textarea "x"
type textarea "In my opinion, the best personal quality, that somone can have, is h"
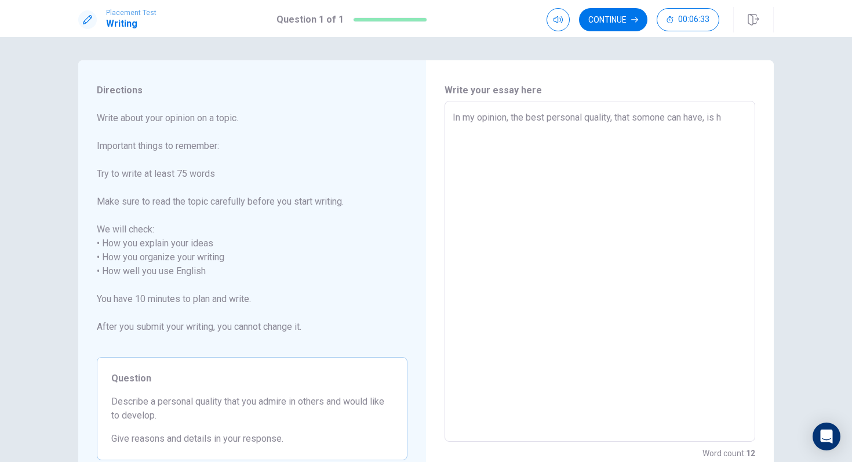
type textarea "x"
type textarea "In my opinion, the best personal quality, that somone can have, is he"
type textarea "x"
type textarea "In my opinion, the best personal quality, that somone can have, is hel"
type textarea "x"
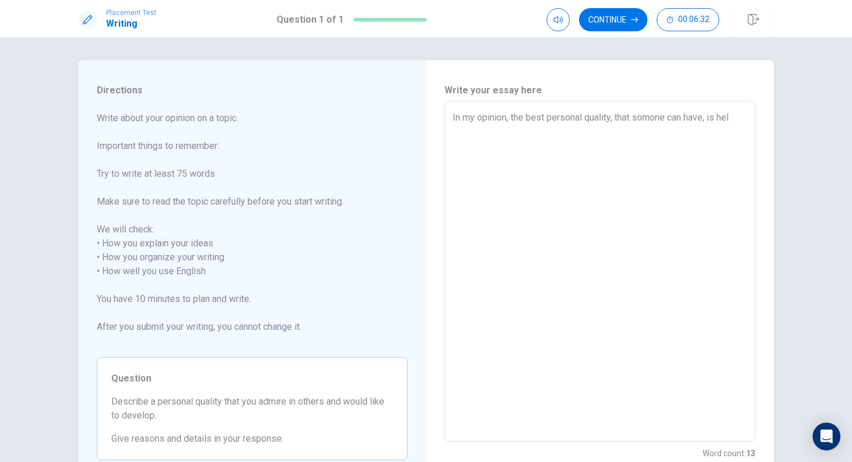
type textarea "In my opinion, the best personal quality, that somone can have, is he"
type textarea "x"
type textarea "In my opinion, the best personal quality, that somone can have, is h"
type textarea "x"
type textarea "In my opinion, the best personal quality, that somone can have, is"
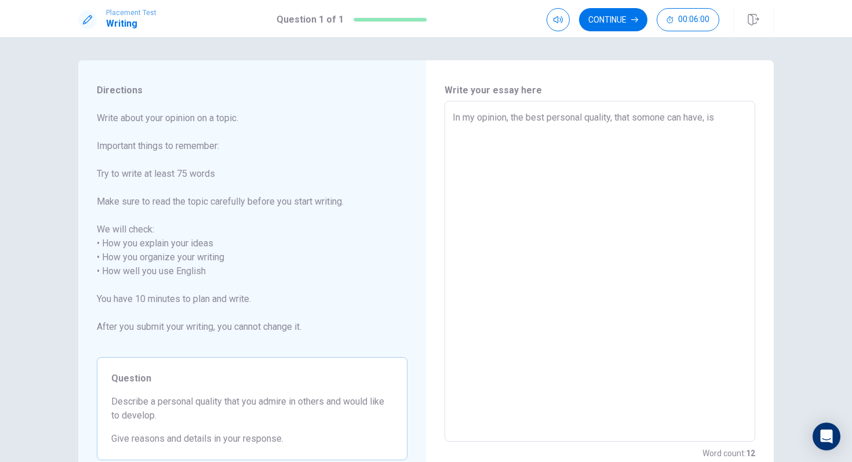
type textarea "x"
type textarea "In my opinion, the best personal quality, that somone can have, is t"
type textarea "x"
type textarea "In my opinion, the best personal quality, that somone can have, is th"
type textarea "x"
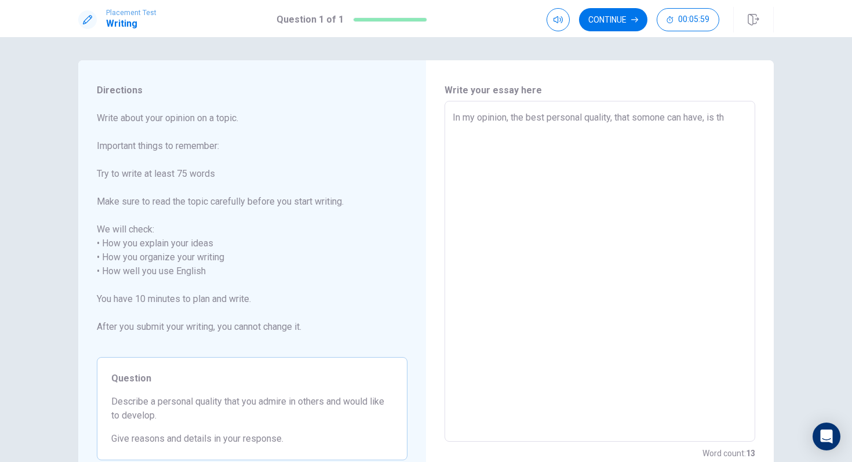
type textarea "In my opinion, the best personal quality, that somone can have, is the"
type textarea "x"
type textarea "In my opinion, the best personal quality, that somone can have, is the"
type textarea "x"
type textarea "In my opinion, the best personal quality, that somone can have, is the h"
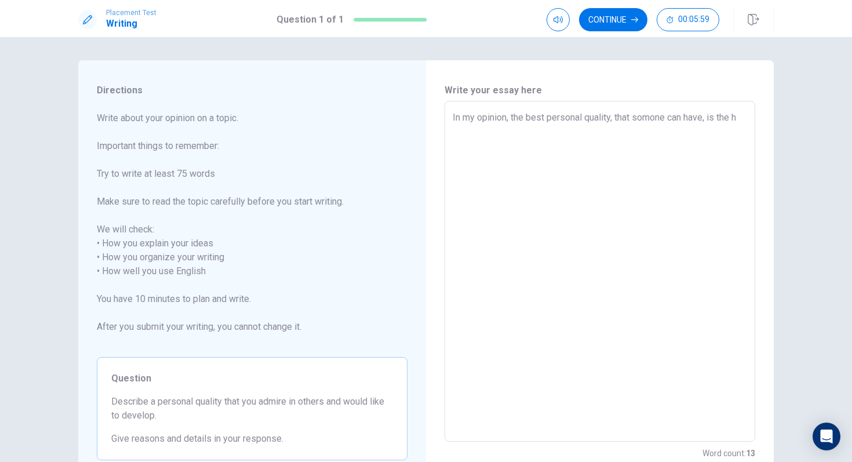
type textarea "x"
type textarea "In my opinion, the best personal quality, that somone can have, is the he"
type textarea "x"
type textarea "In my opinion, the best personal quality, that somone can have, is the hel"
type textarea "x"
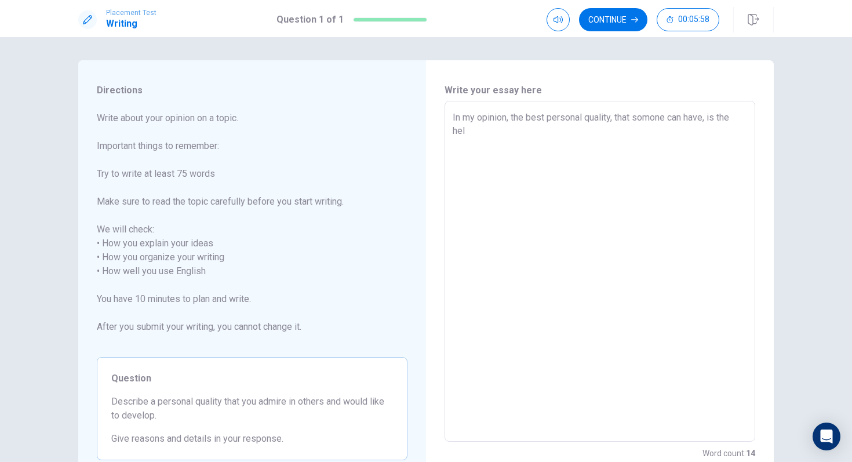
type textarea "In my opinion, the best personal quality, that somone can have, is the help"
type textarea "x"
type textarea "In my opinion, the best personal quality, that somone can have, is the helpf"
click at [695, 130] on textarea "In my opinion, the best personal quality, that somone can have, is the helpfull…" at bounding box center [600, 272] width 294 height 322
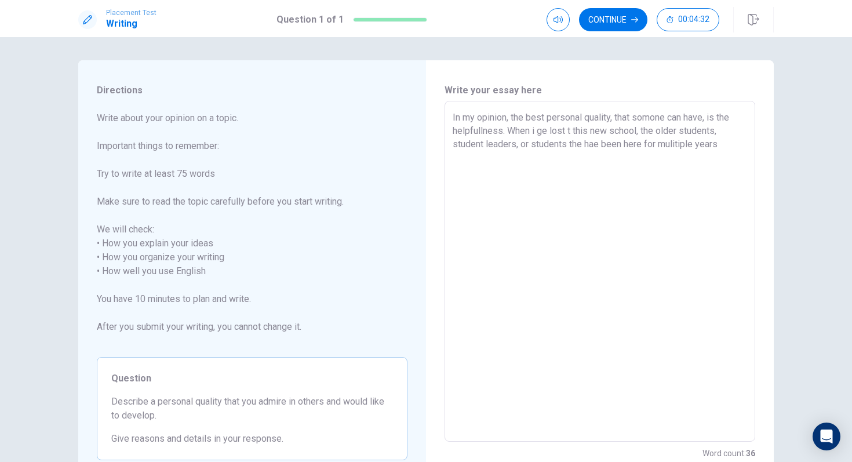
click at [695, 147] on textarea "In my opinion, the best personal quality, that somone can have, is the helpfull…" at bounding box center [600, 272] width 294 height 322
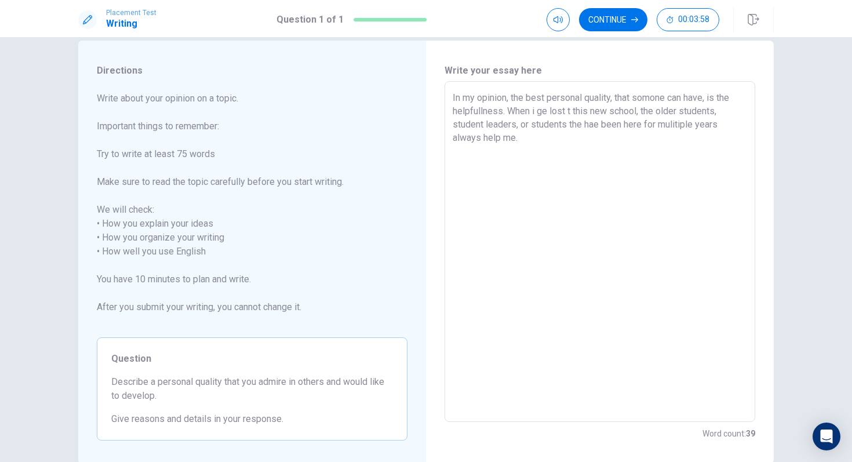
scroll to position [14, 0]
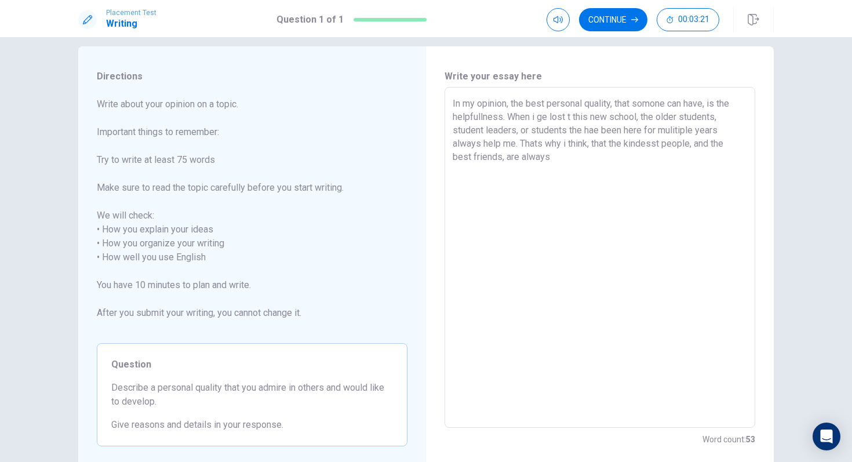
click at [564, 147] on textarea "In my opinion, the best personal quality, that somone can have, is the helpfull…" at bounding box center [600, 258] width 294 height 322
click at [517, 163] on textarea "In my opinion, the best personal quality, that somone can have, is the helpfull…" at bounding box center [600, 258] width 294 height 322
click at [545, 158] on textarea "In my opinion, the best personal quality, that somone can have, is the helpfull…" at bounding box center [600, 258] width 294 height 322
click at [676, 154] on textarea "In my opinion, the best personal quality, that somone can have, is the helpfull…" at bounding box center [600, 258] width 294 height 322
click at [693, 156] on textarea "In my opinion, the best personal quality, that somone can have, is the helpfull…" at bounding box center [600, 258] width 294 height 322
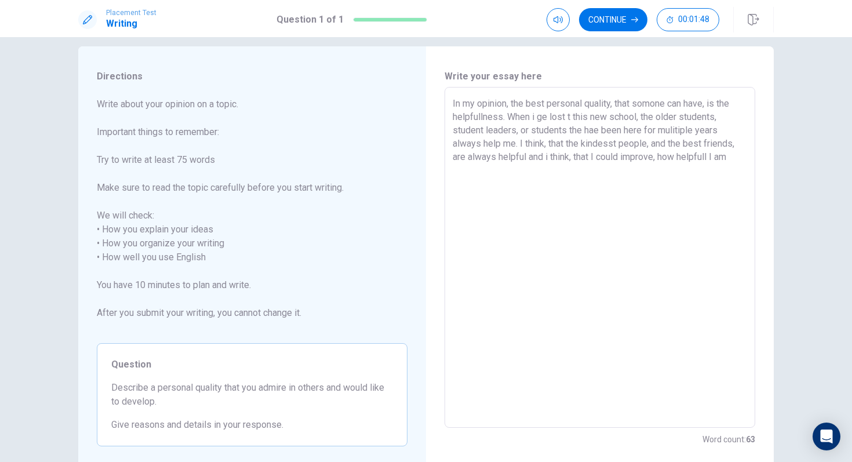
click at [548, 117] on textarea "In my opinion, the best personal quality, that somone can have, is the helpfull…" at bounding box center [600, 258] width 294 height 322
click at [533, 118] on textarea "In my opinion, the best personal quality, that somone can have, is the helpfull…" at bounding box center [600, 258] width 294 height 322
click at [574, 118] on textarea "In my opinion, the best personal quality, that somone can have, is the helpfull…" at bounding box center [600, 258] width 294 height 322
click at [582, 130] on textarea "In my opinion, the best personal quality, that somone can have, is the helpfull…" at bounding box center [600, 258] width 294 height 322
click at [598, 132] on textarea "In my opinion, the best personal quality, that somone can have, is the helpfull…" at bounding box center [600, 258] width 294 height 322
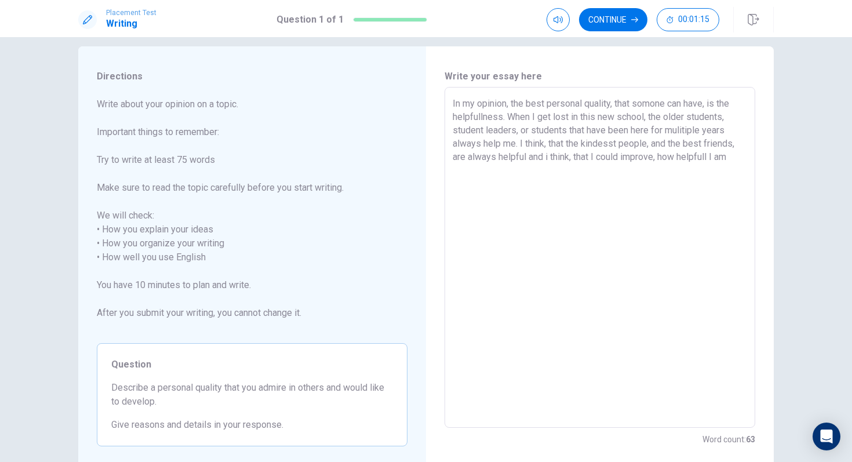
click at [695, 143] on textarea "In my opinion, the best personal quality, that somone can have, is the helpfull…" at bounding box center [600, 258] width 294 height 322
click at [531, 173] on textarea "In my opinion, the best personal quality, that somone can have, is the helpfull…" at bounding box center [600, 258] width 294 height 322
click at [619, 18] on button "Continue" at bounding box center [613, 19] width 68 height 23
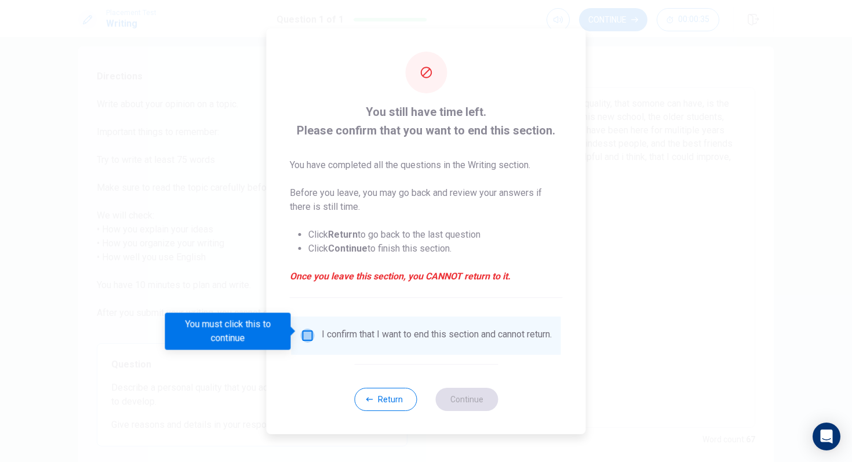
click at [312, 329] on input "You must click this to continue" at bounding box center [308, 336] width 14 height 14
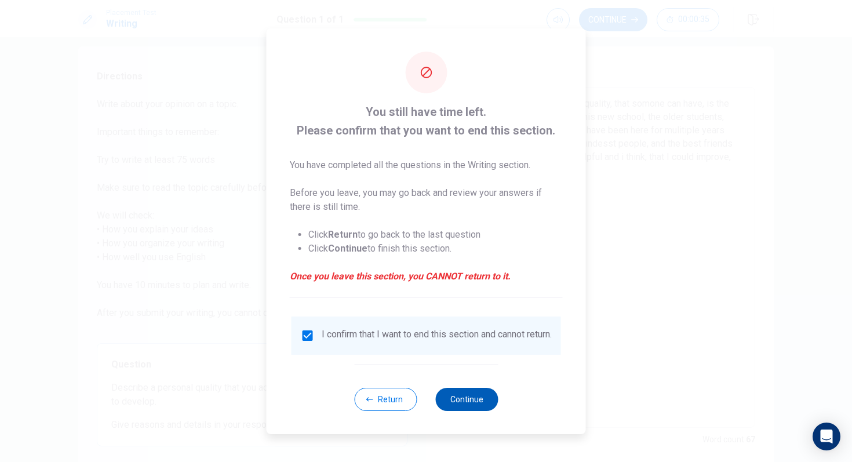
click at [466, 386] on button "Continue" at bounding box center [466, 399] width 63 height 23
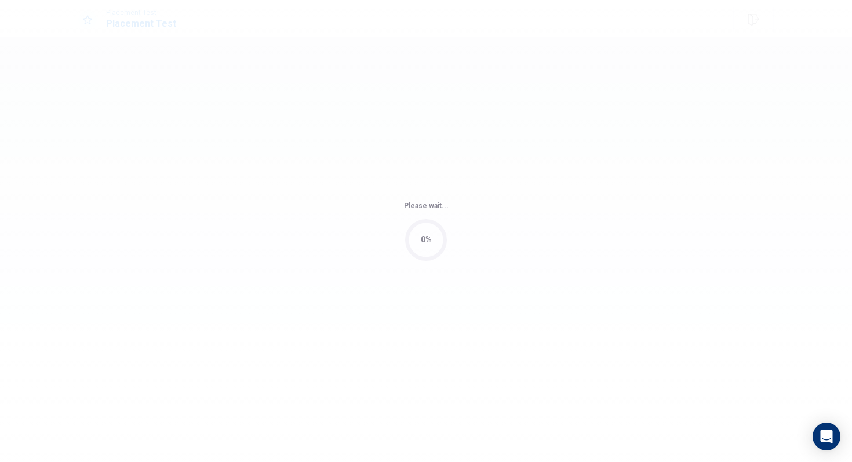
scroll to position [0, 0]
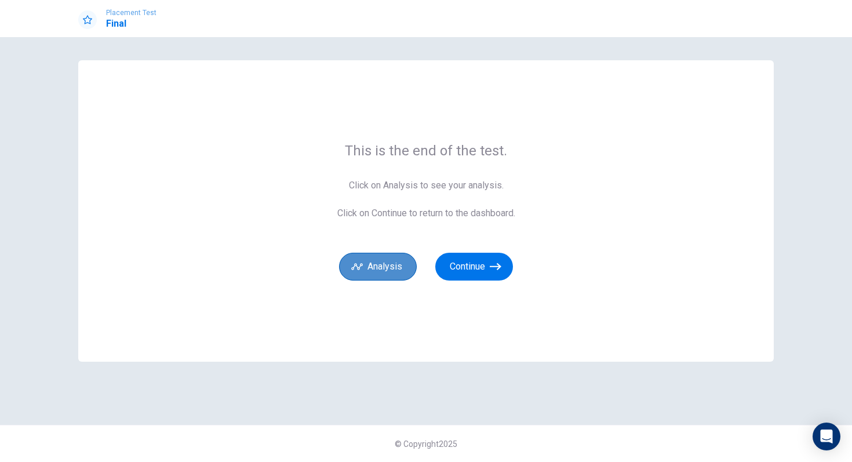
click at [408, 267] on button "Analysis" at bounding box center [378, 267] width 78 height 28
